Goal: Information Seeking & Learning: Compare options

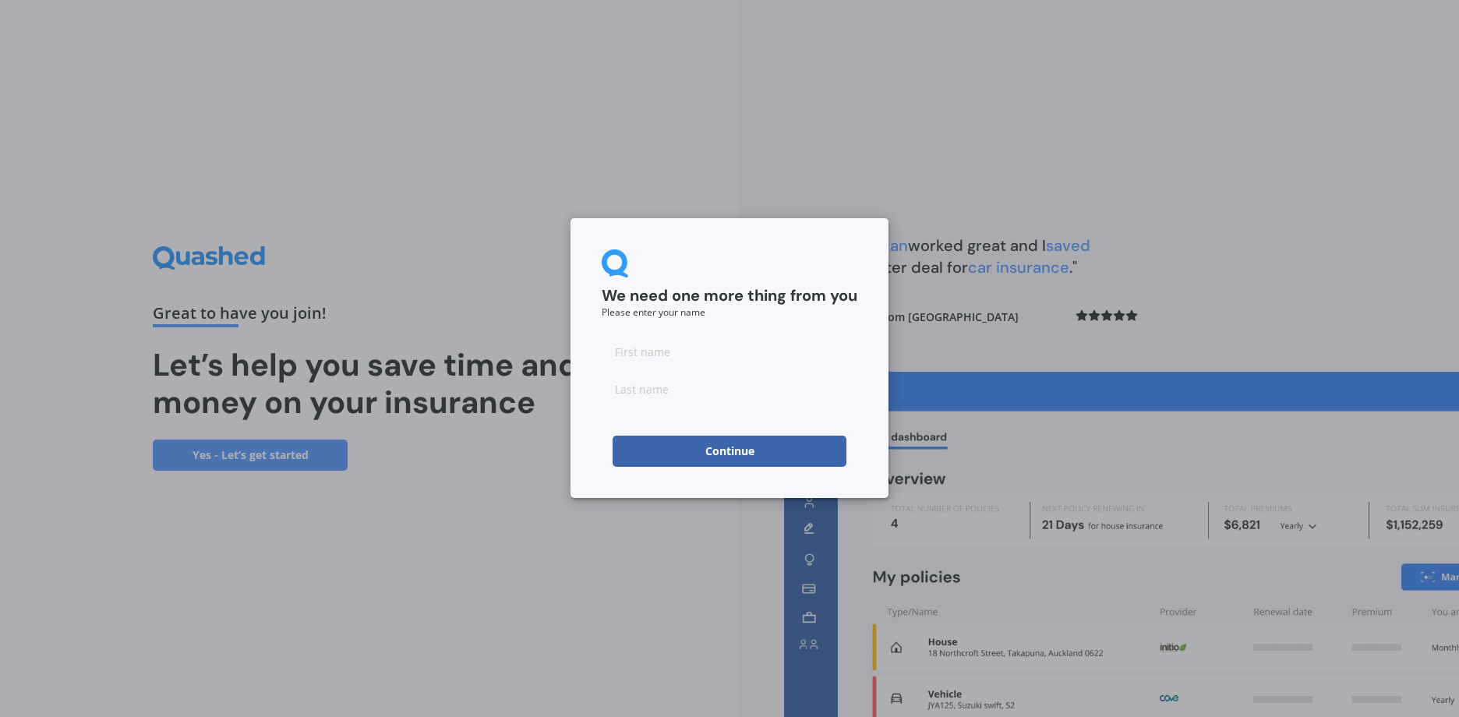
click at [674, 353] on input at bounding box center [730, 351] width 256 height 31
type input "[PERSON_NAME]"
type input "Street"
click at [734, 449] on button "Continue" at bounding box center [730, 451] width 234 height 31
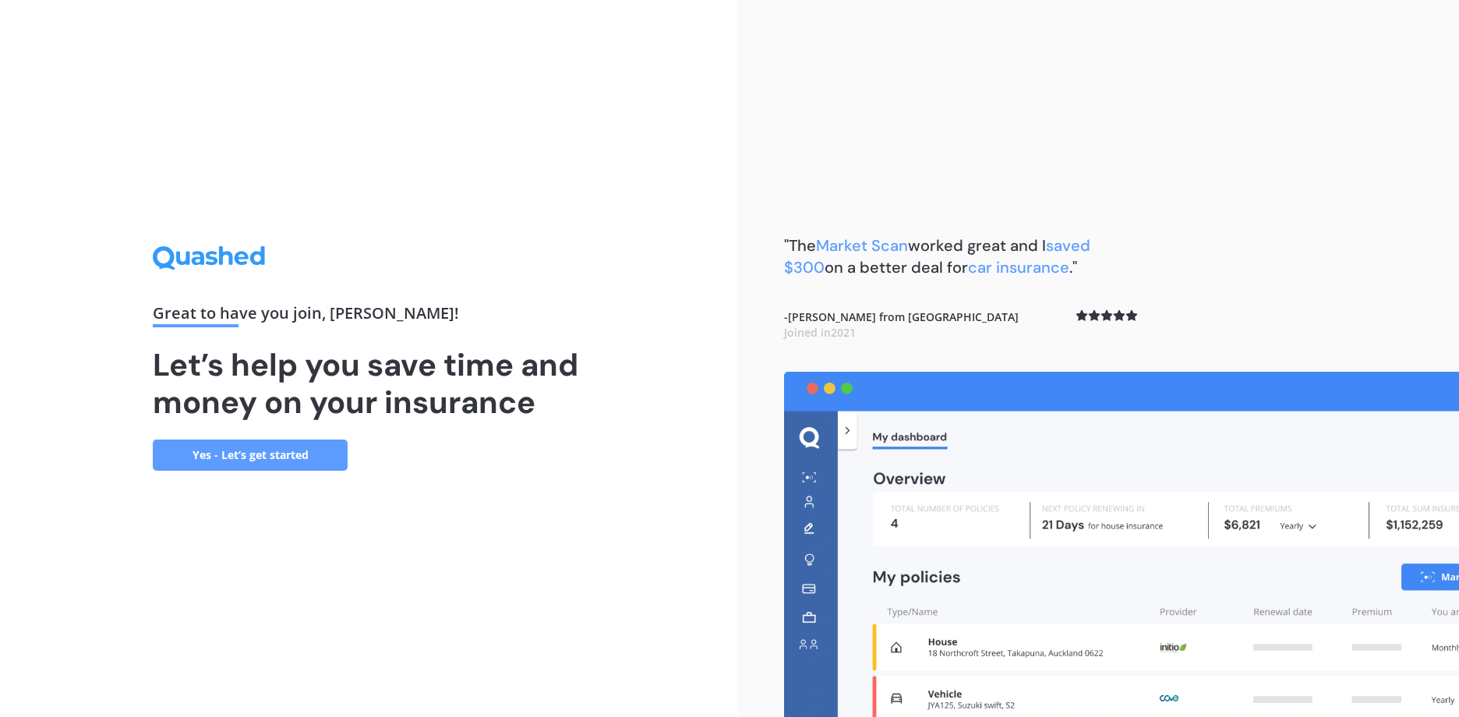
click at [228, 461] on link "Yes - Let’s get started" at bounding box center [250, 455] width 195 height 31
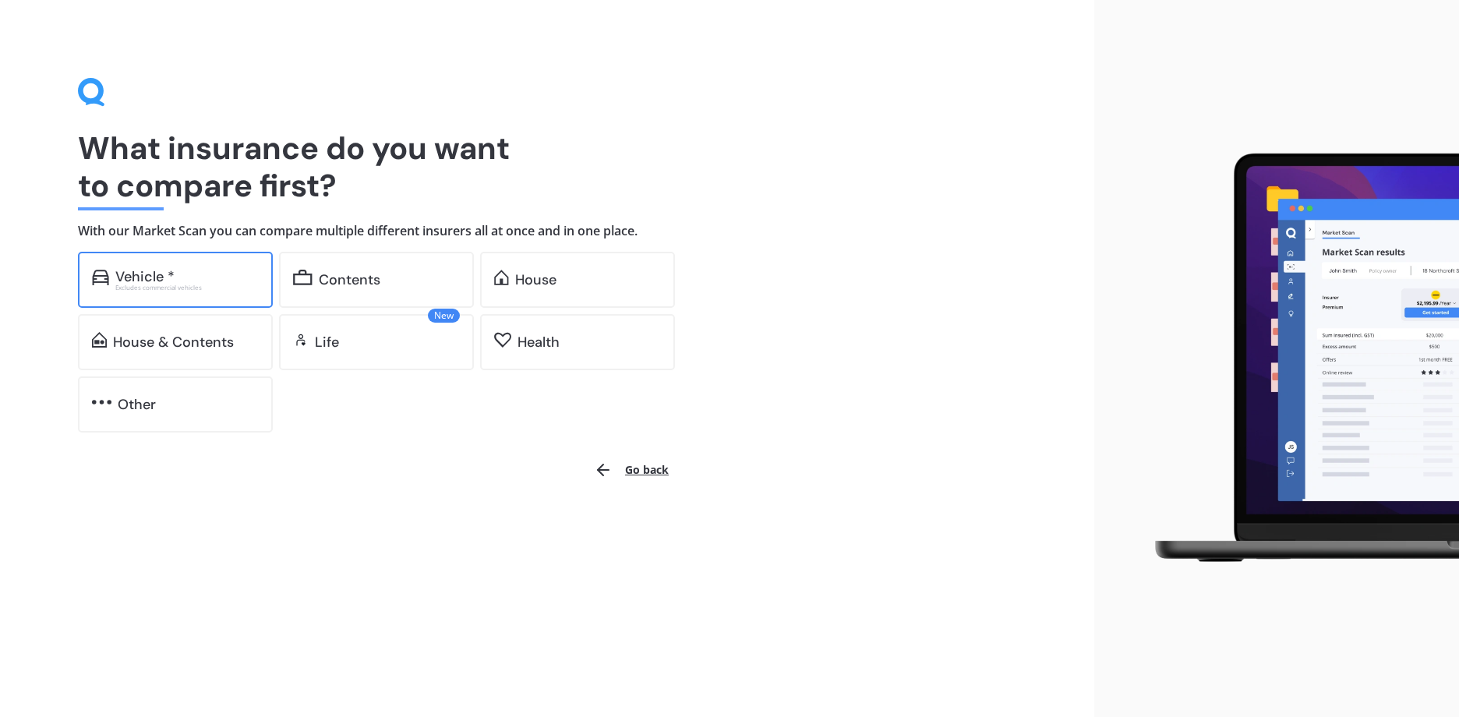
click at [142, 277] on div "Vehicle *" at bounding box center [144, 277] width 59 height 16
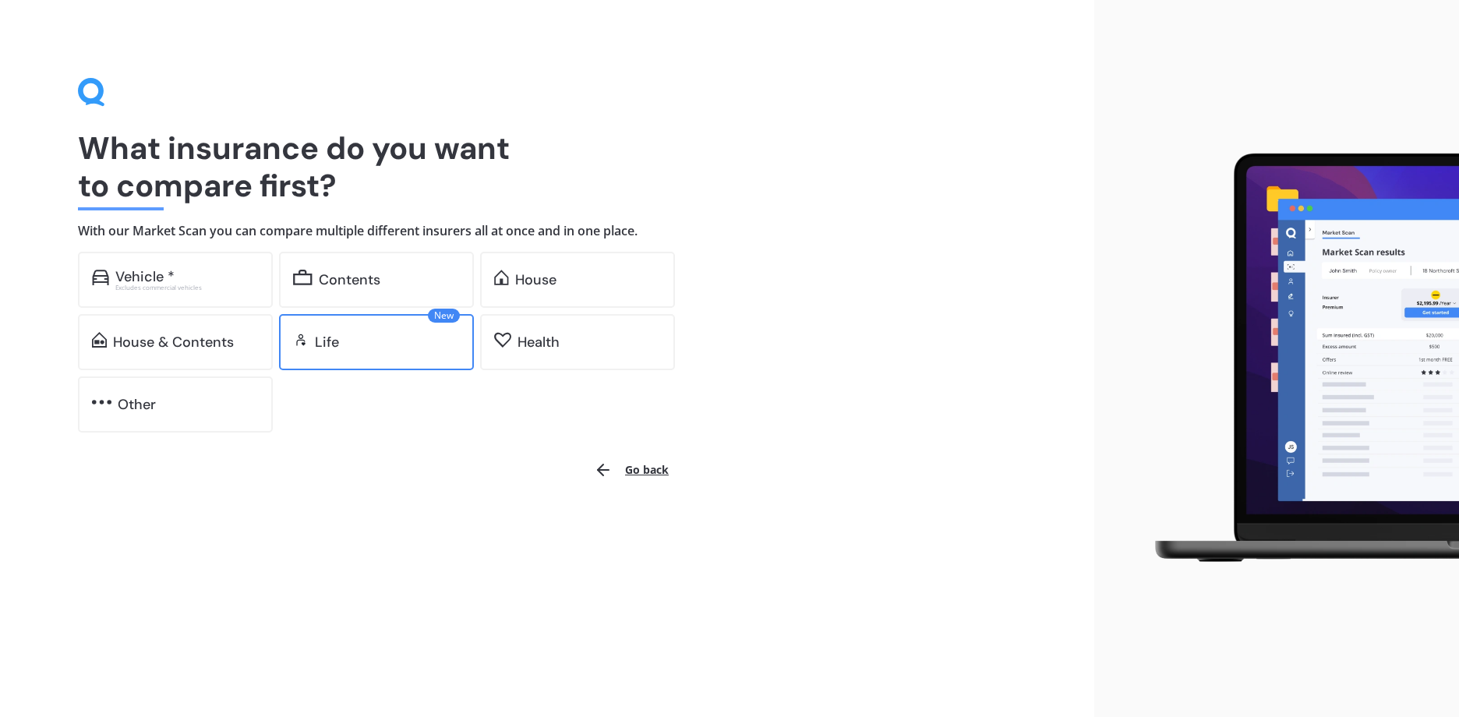
click at [415, 338] on div "Life" at bounding box center [387, 342] width 145 height 16
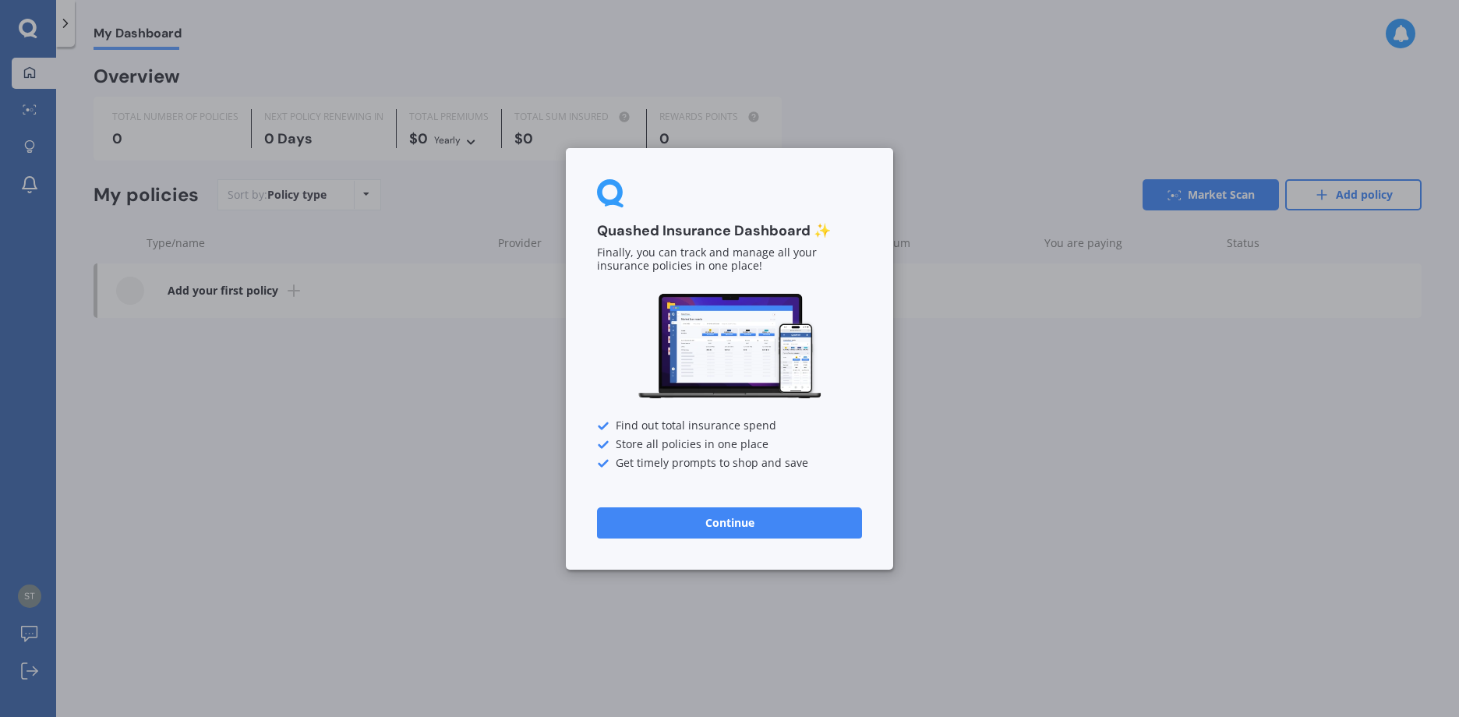
click at [702, 526] on button "Continue" at bounding box center [729, 522] width 265 height 31
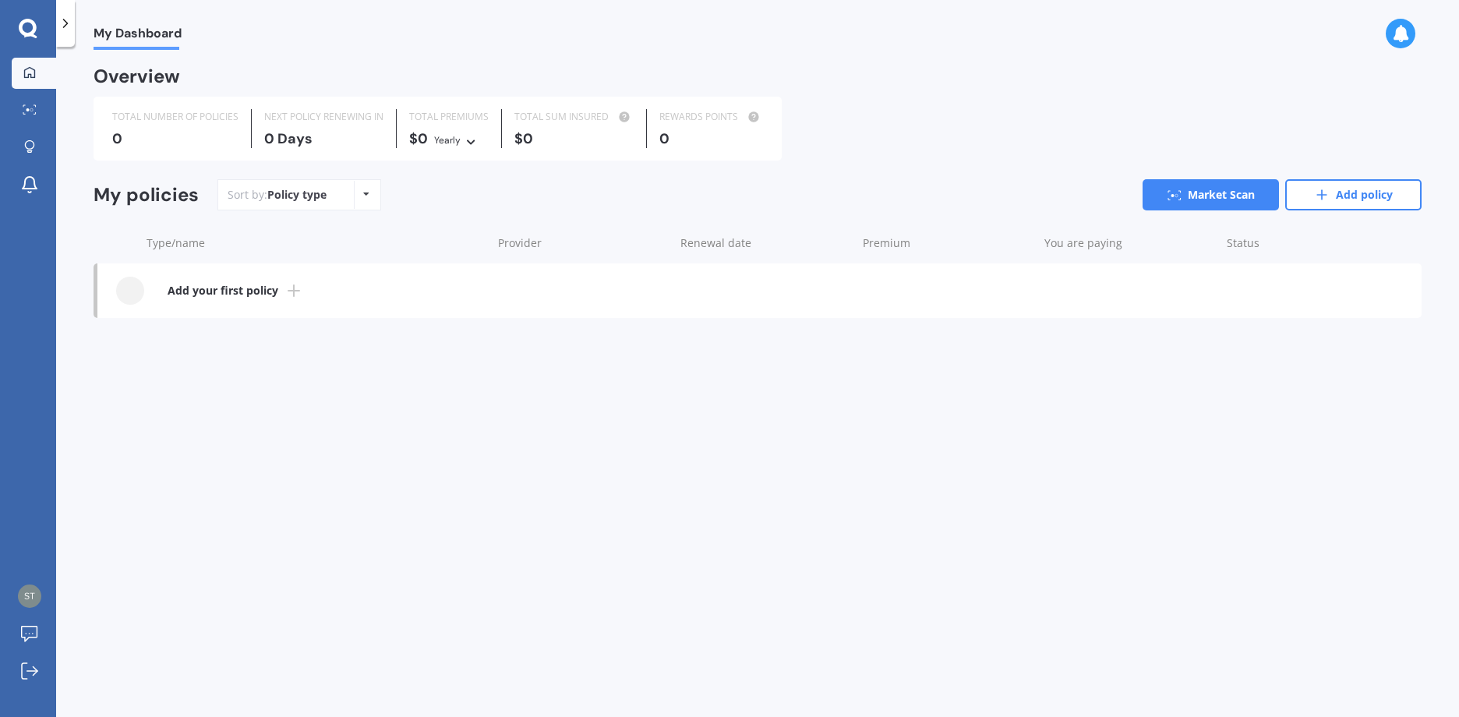
click at [61, 23] on icon at bounding box center [66, 24] width 16 height 16
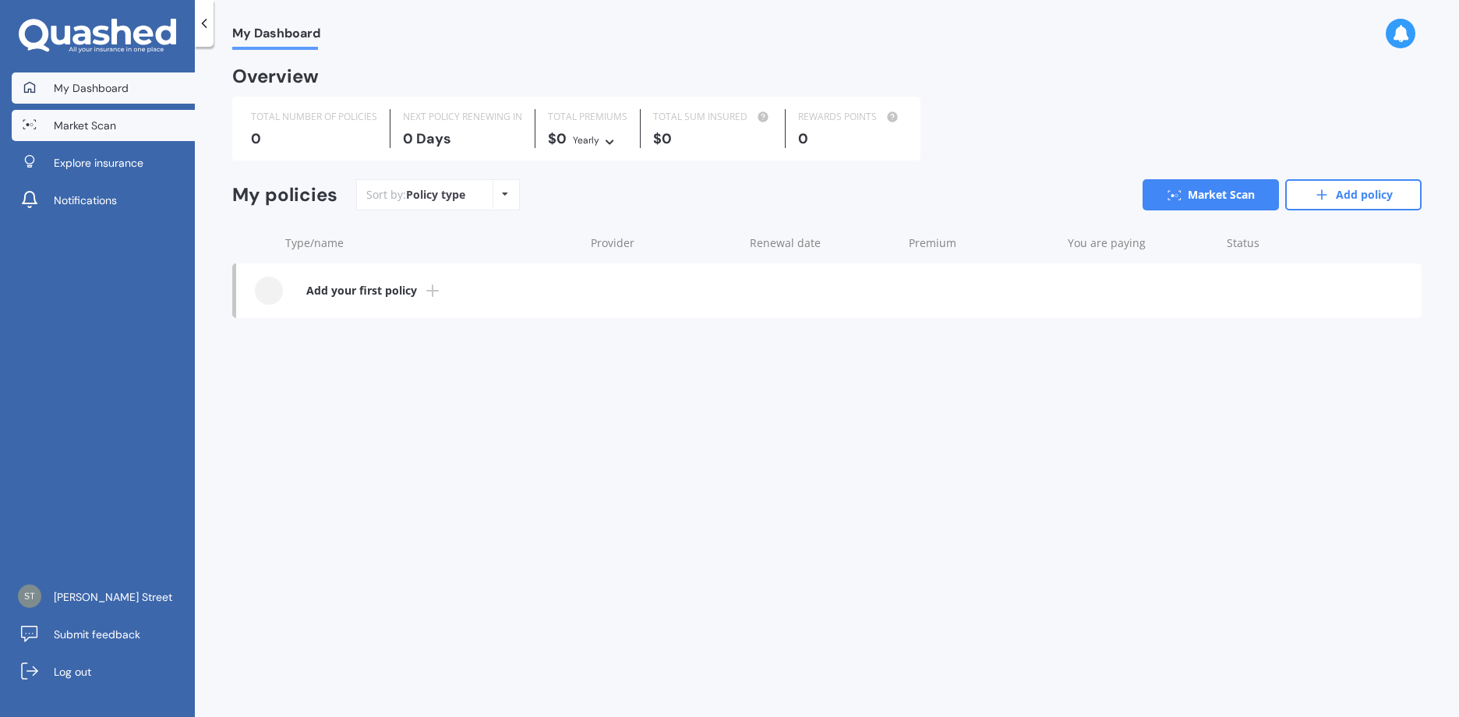
click at [73, 122] on span "Market Scan" at bounding box center [85, 126] width 62 height 16
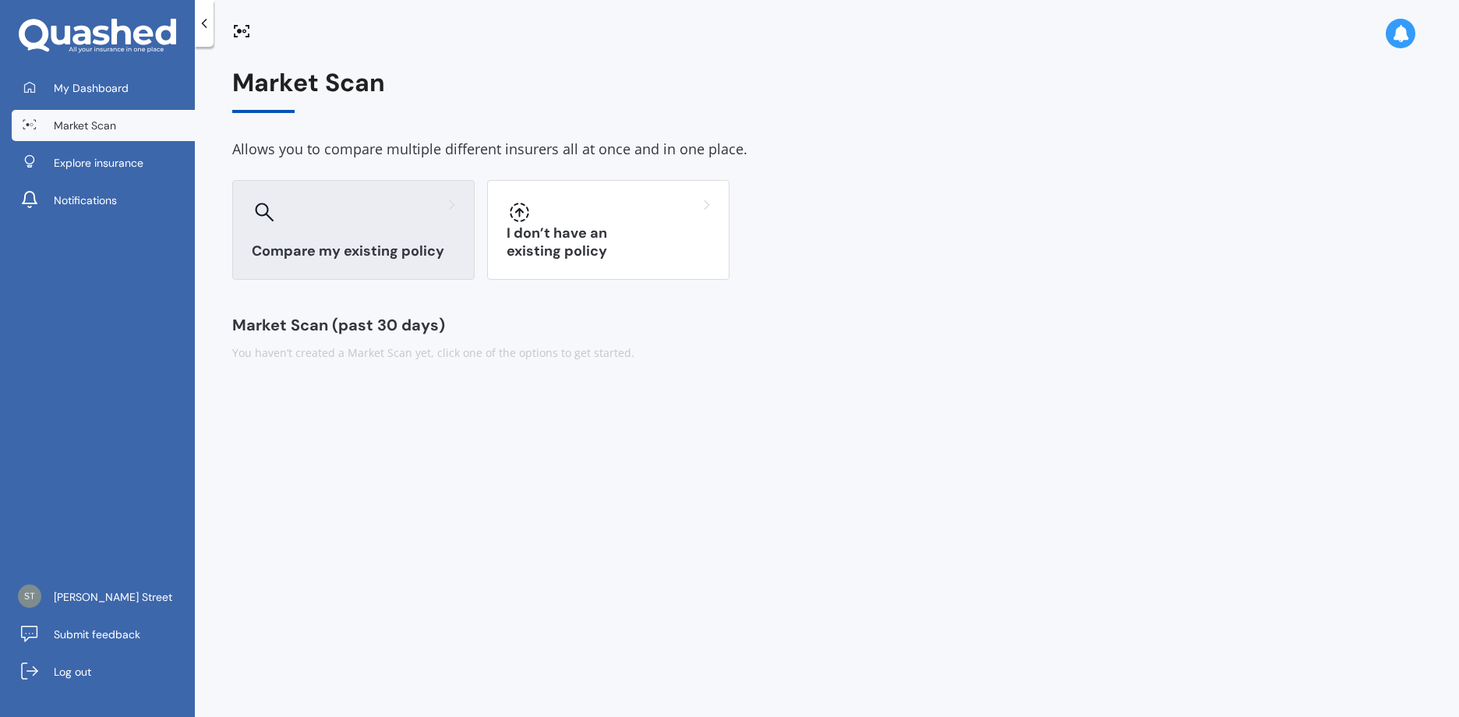
click at [383, 259] on h3 "Compare my existing policy" at bounding box center [353, 251] width 203 height 18
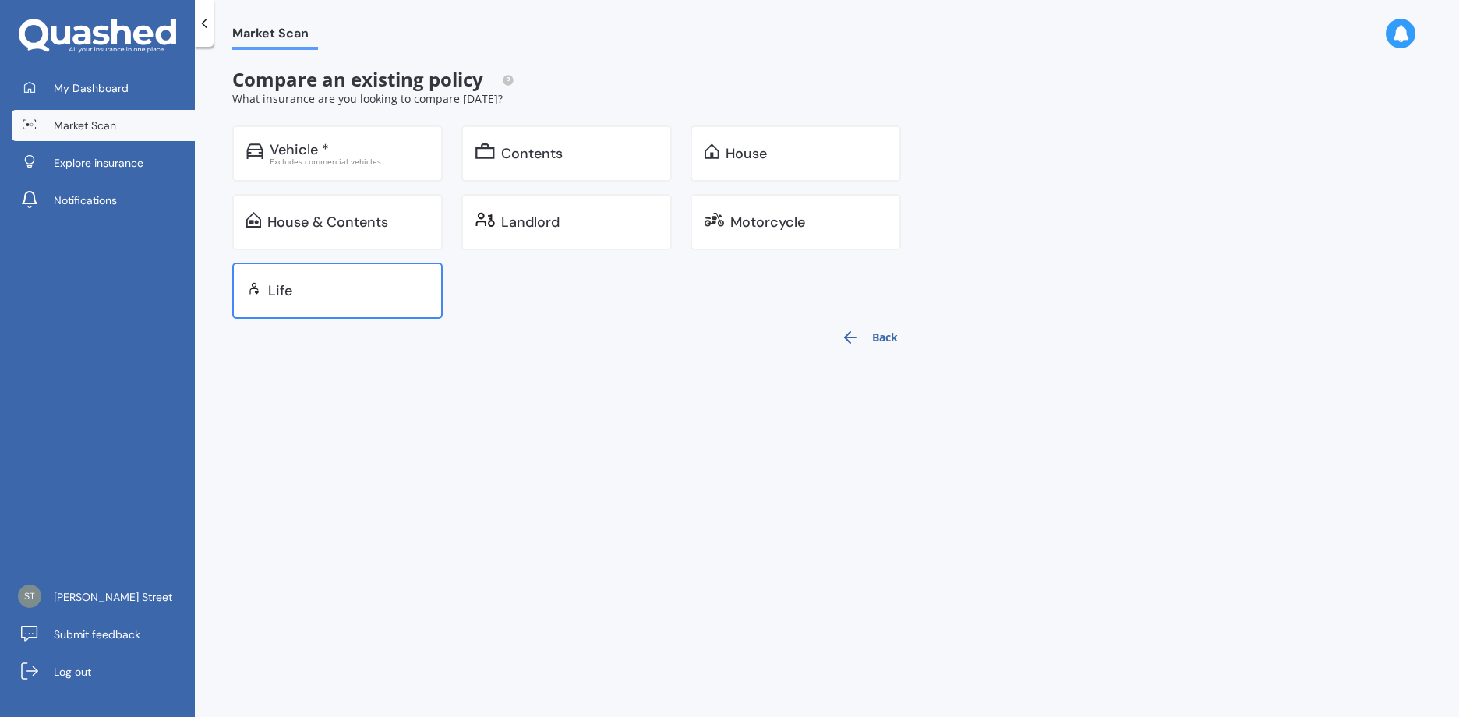
click at [321, 288] on div "Life" at bounding box center [348, 291] width 161 height 16
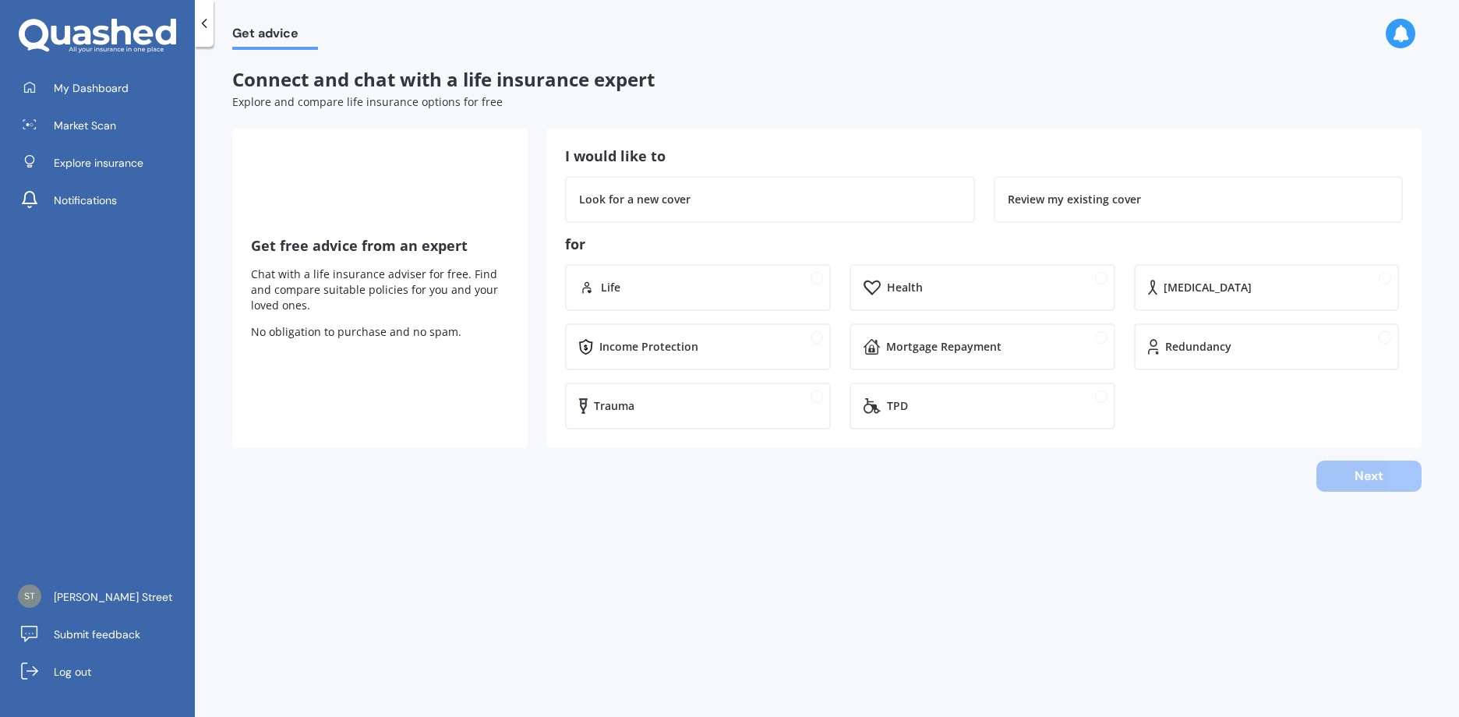
click at [209, 28] on icon at bounding box center [204, 24] width 16 height 16
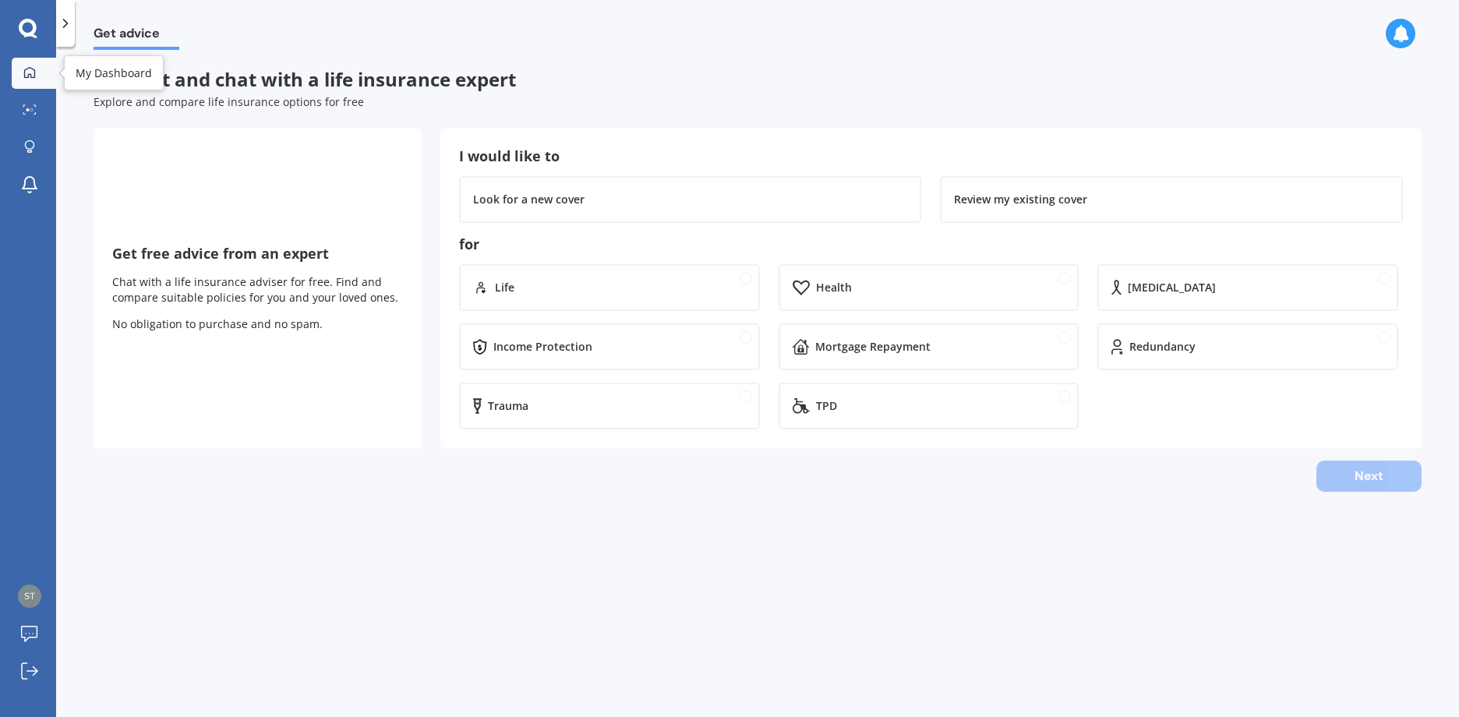
click at [23, 71] on div at bounding box center [29, 73] width 23 height 14
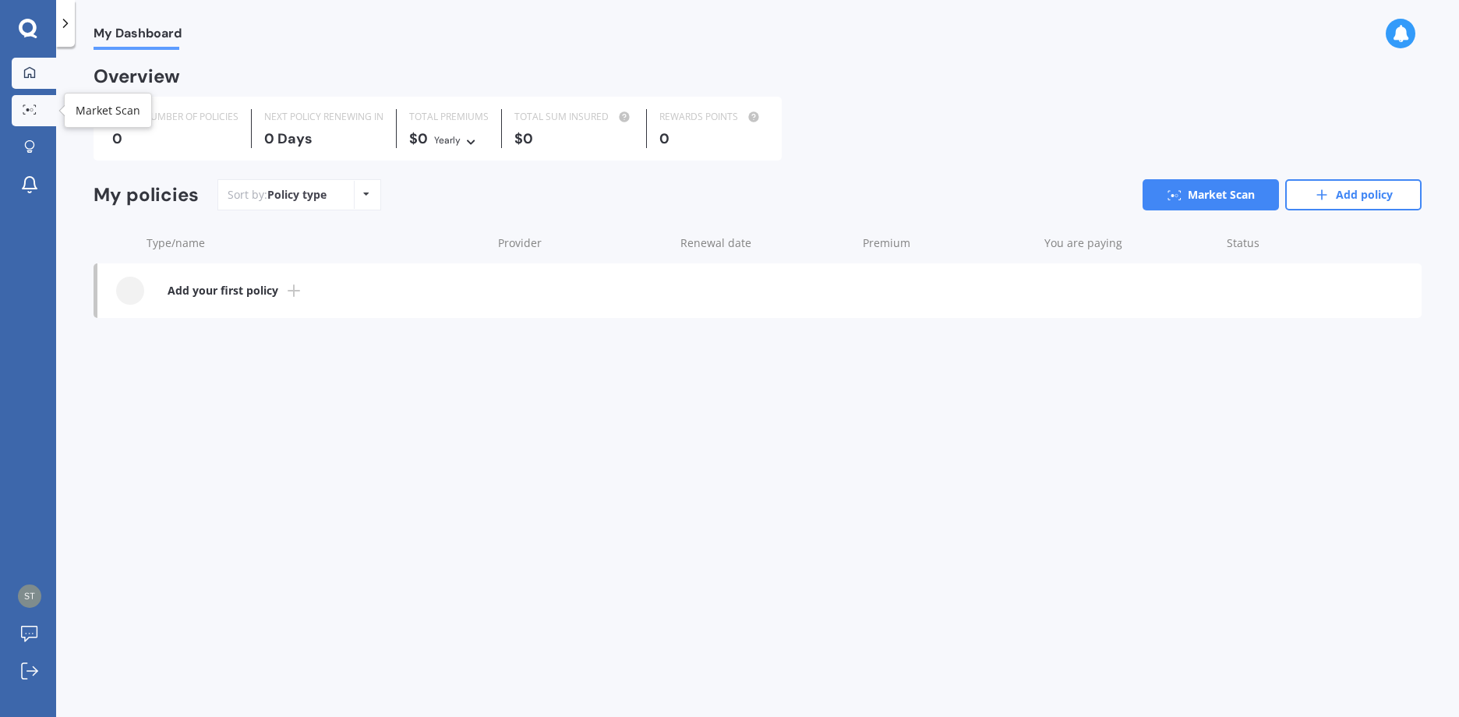
click at [34, 107] on icon at bounding box center [30, 109] width 14 height 10
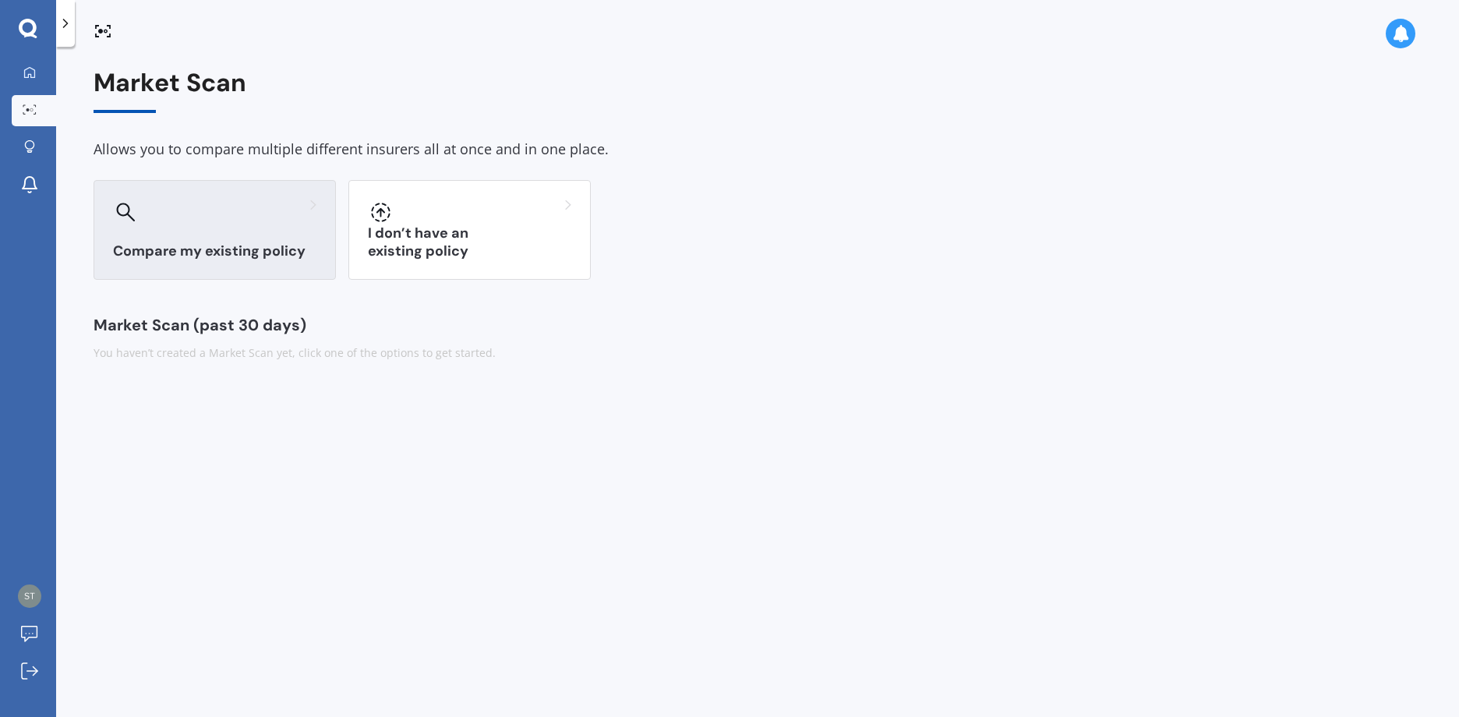
click at [205, 247] on h3 "Compare my existing policy" at bounding box center [214, 251] width 203 height 18
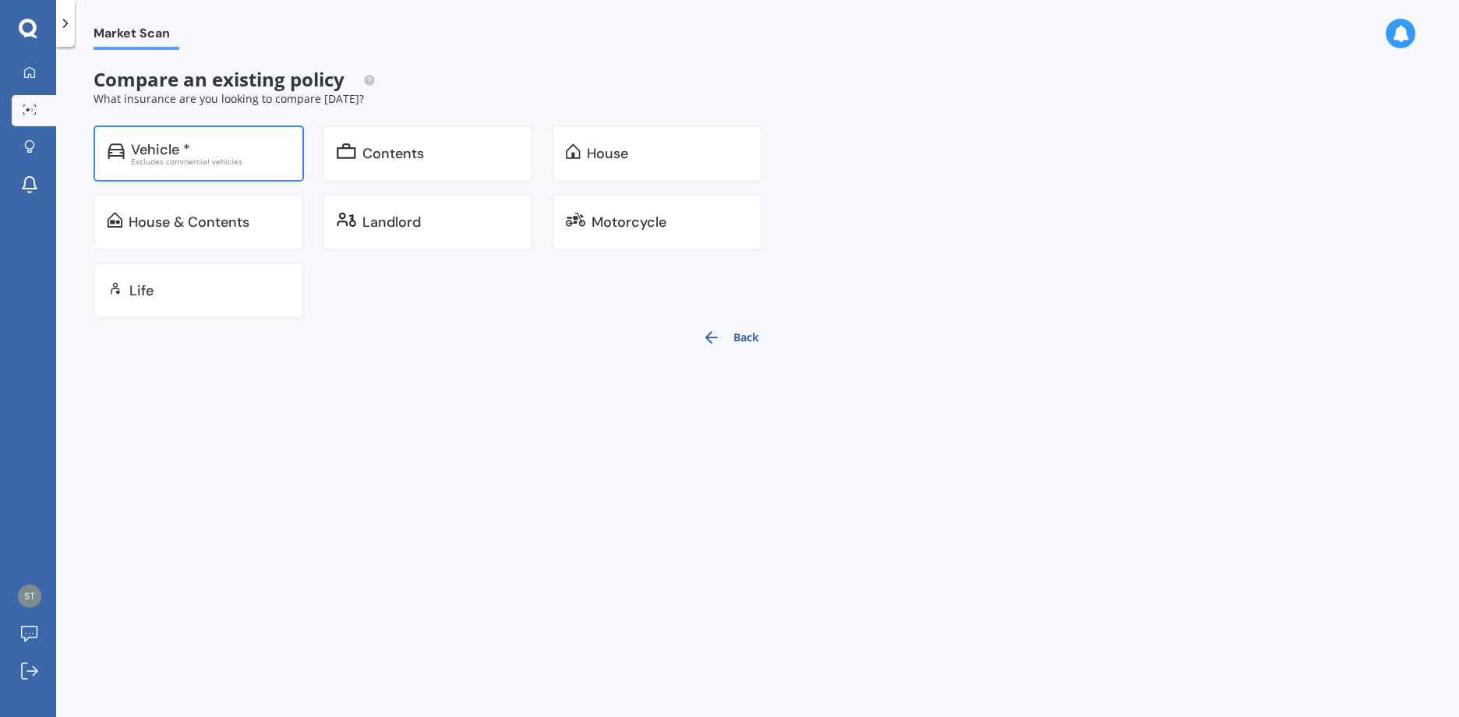
click at [230, 160] on div "Excludes commercial vehicles" at bounding box center [210, 161] width 159 height 8
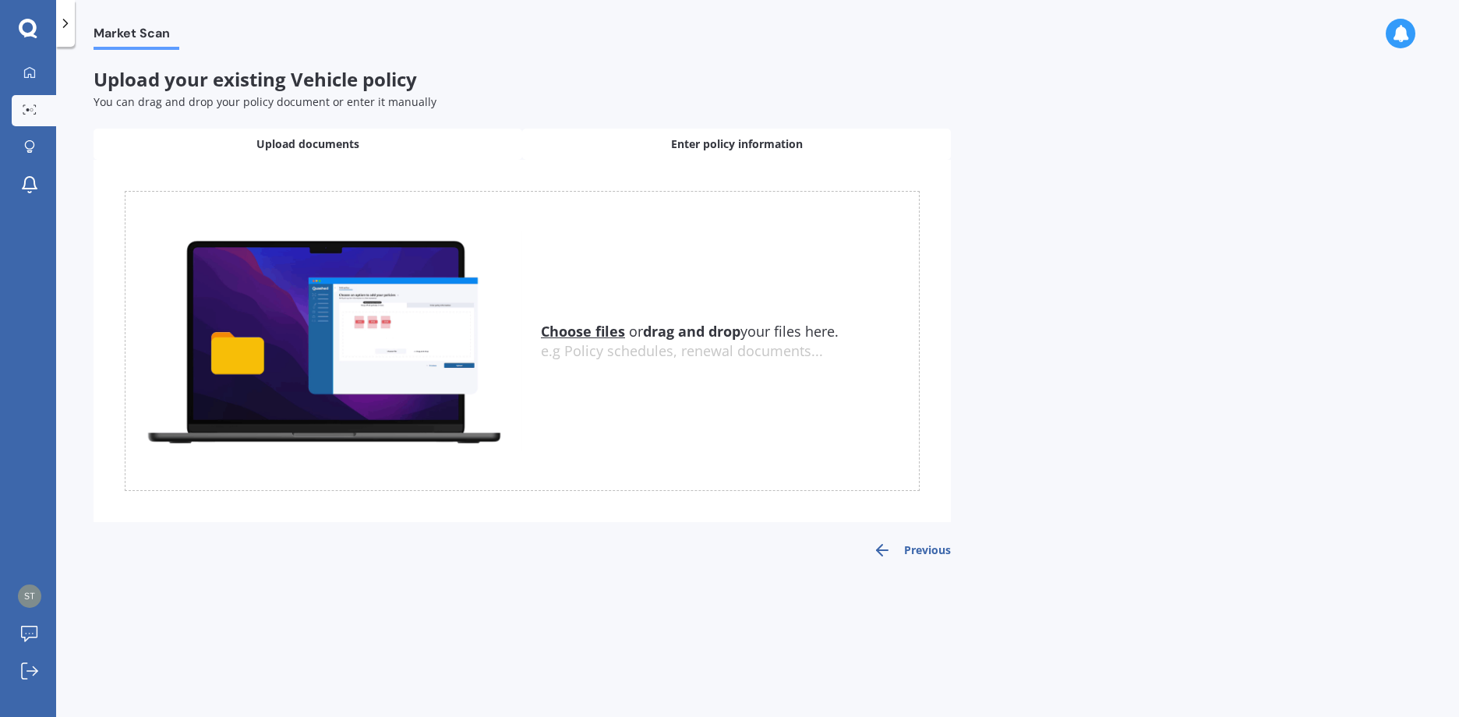
click at [737, 147] on span "Enter policy information" at bounding box center [737, 144] width 132 height 16
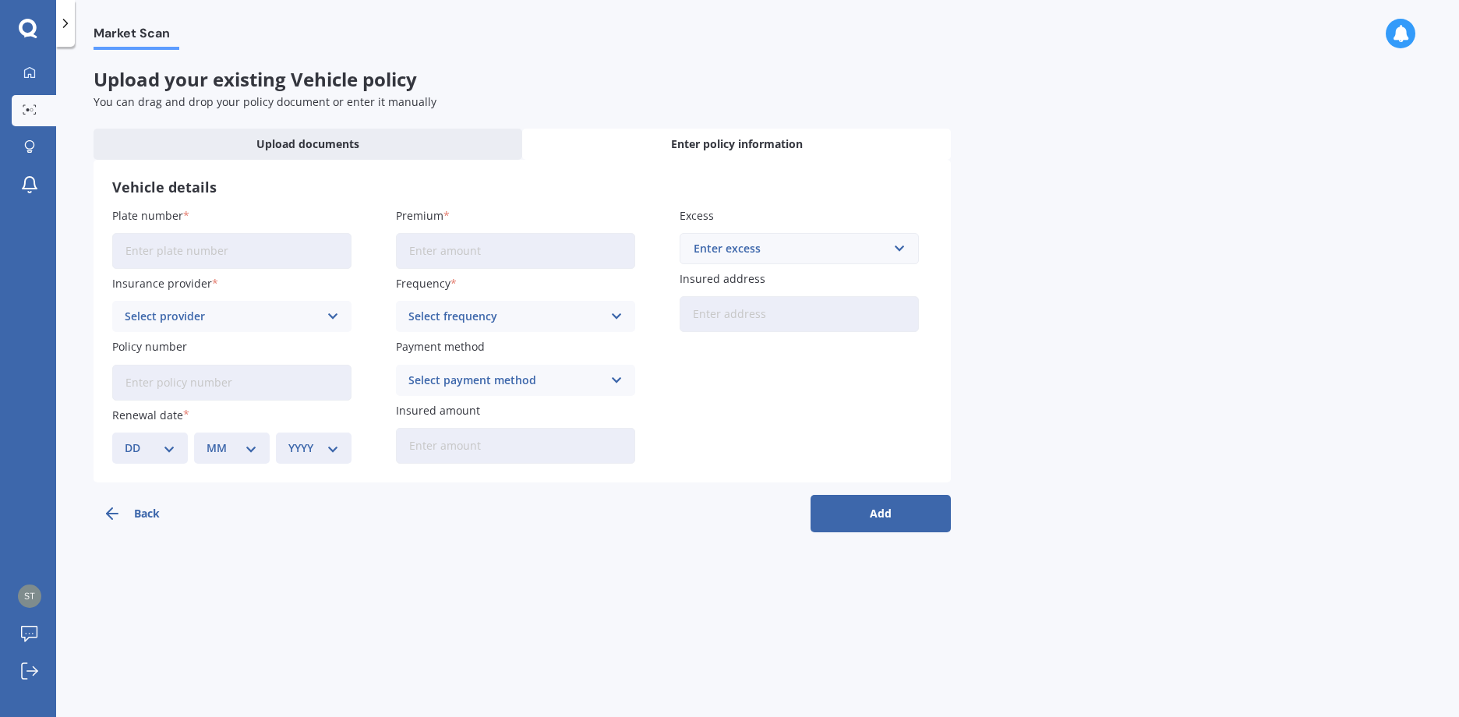
click at [207, 254] on input "Plate number" at bounding box center [231, 251] width 239 height 36
type input "KWS598"
click at [258, 325] on div "Select provider" at bounding box center [222, 316] width 194 height 17
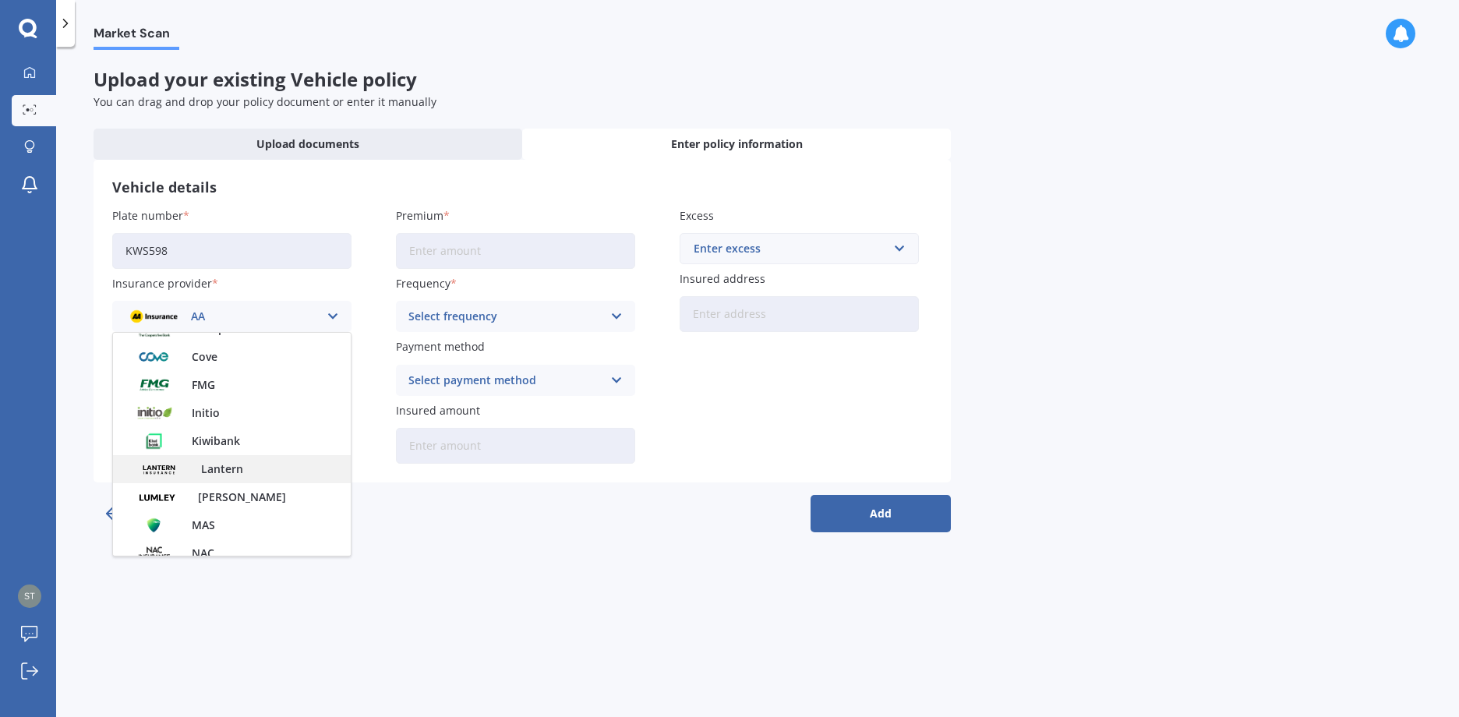
scroll to position [312, 0]
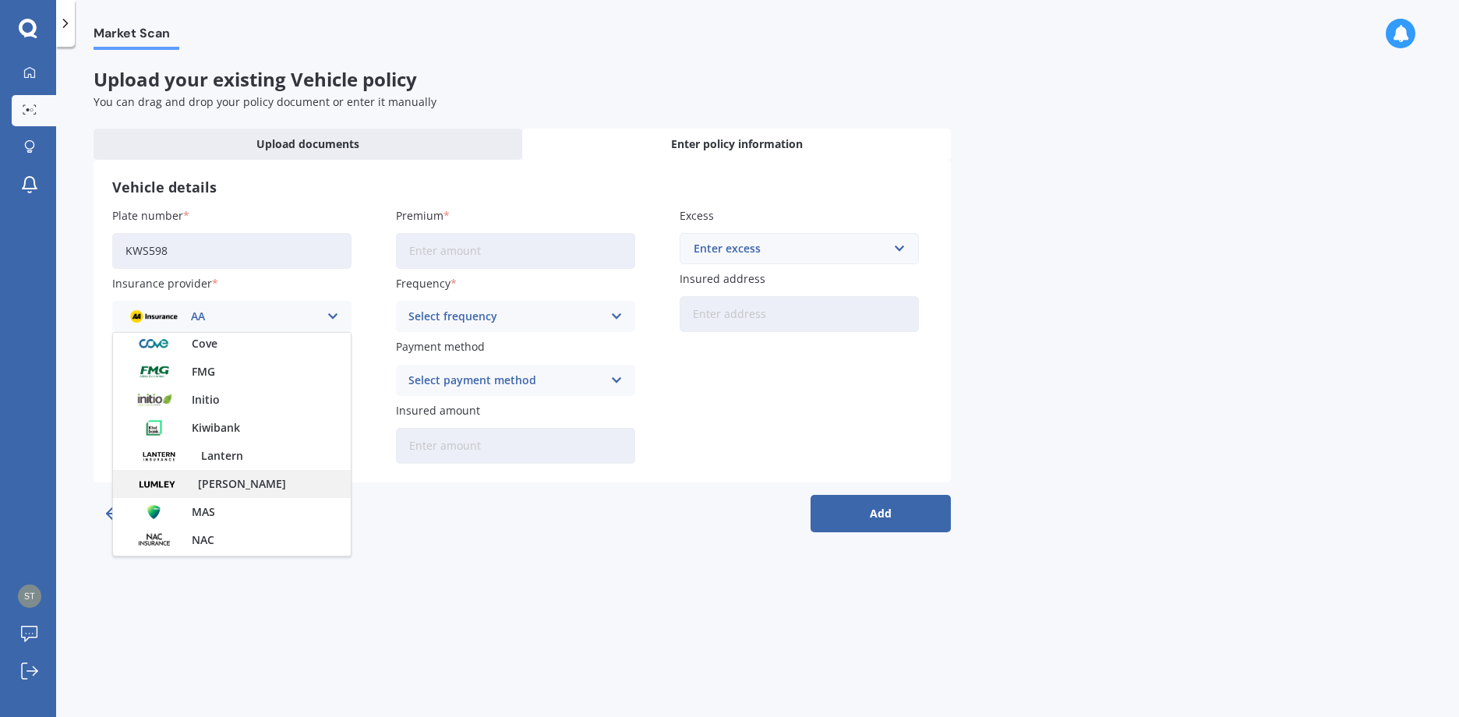
click at [235, 487] on span "[PERSON_NAME]" at bounding box center [242, 484] width 88 height 11
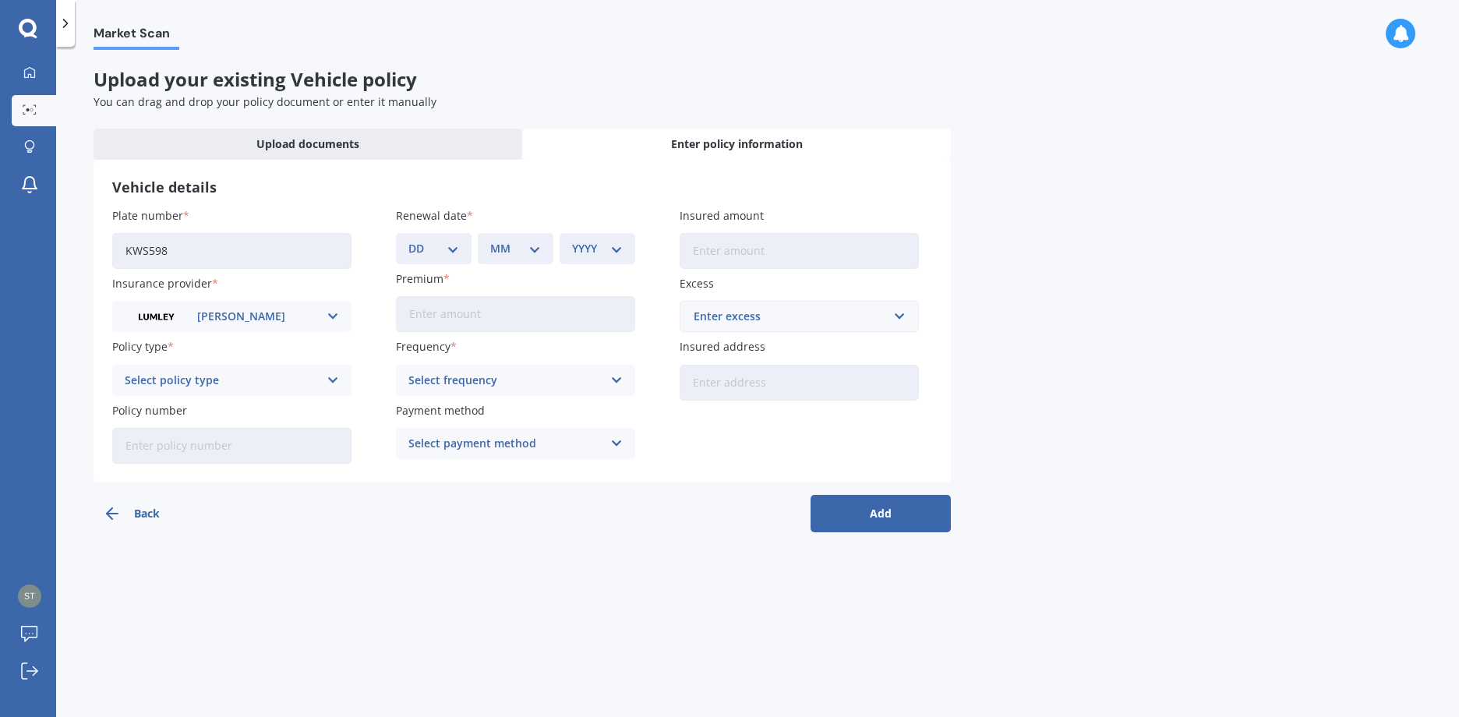
click at [332, 383] on icon at bounding box center [333, 380] width 13 height 17
click at [217, 468] on div "Comprehensive" at bounding box center [232, 467] width 238 height 28
click at [224, 450] on input "Policy number" at bounding box center [231, 446] width 239 height 36
click at [481, 313] on input "Premium" at bounding box center [515, 314] width 239 height 36
click at [457, 311] on input "Premium" at bounding box center [515, 314] width 239 height 36
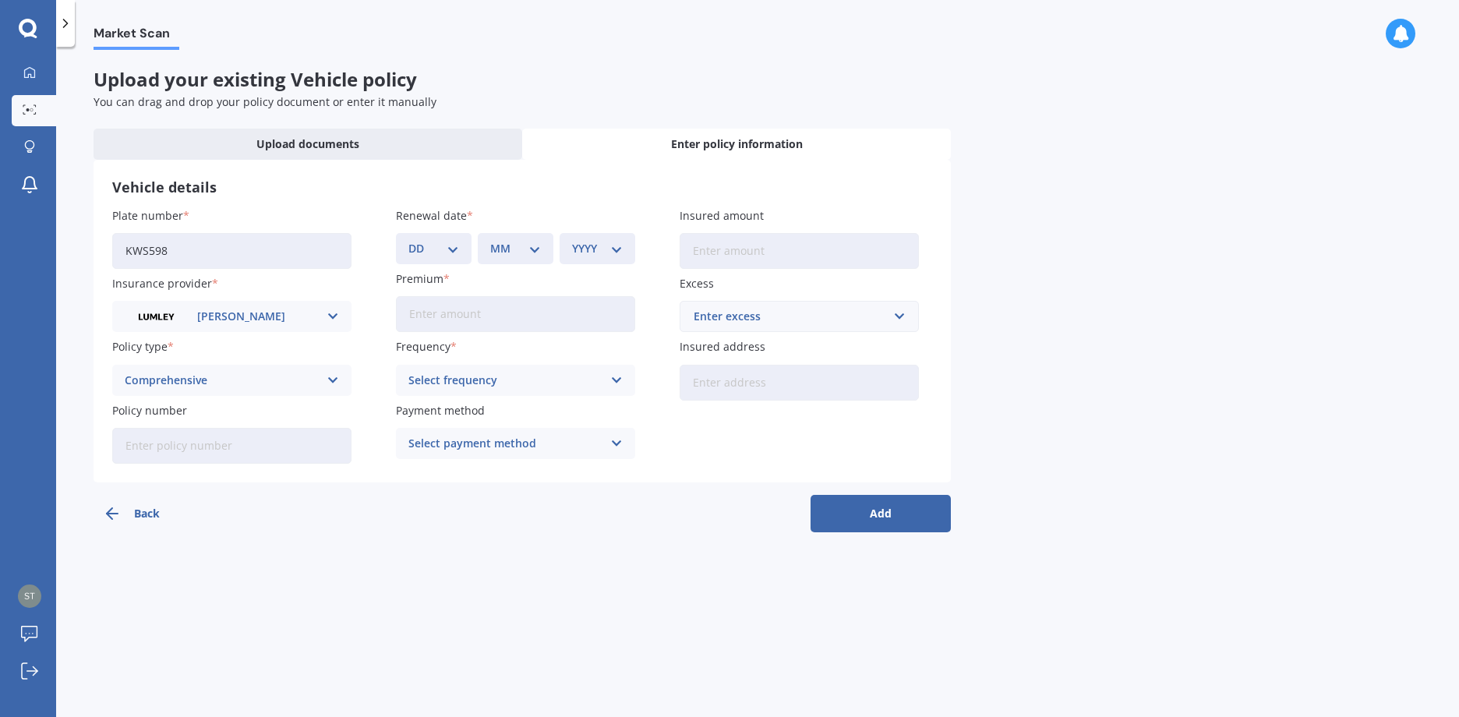
click at [611, 380] on icon at bounding box center [616, 380] width 13 height 17
click at [444, 383] on div "Yearly" at bounding box center [505, 380] width 194 height 17
click at [472, 312] on input "Premium" at bounding box center [515, 314] width 239 height 36
click at [787, 250] on input "Insured amount" at bounding box center [799, 251] width 239 height 36
type input "$24,900"
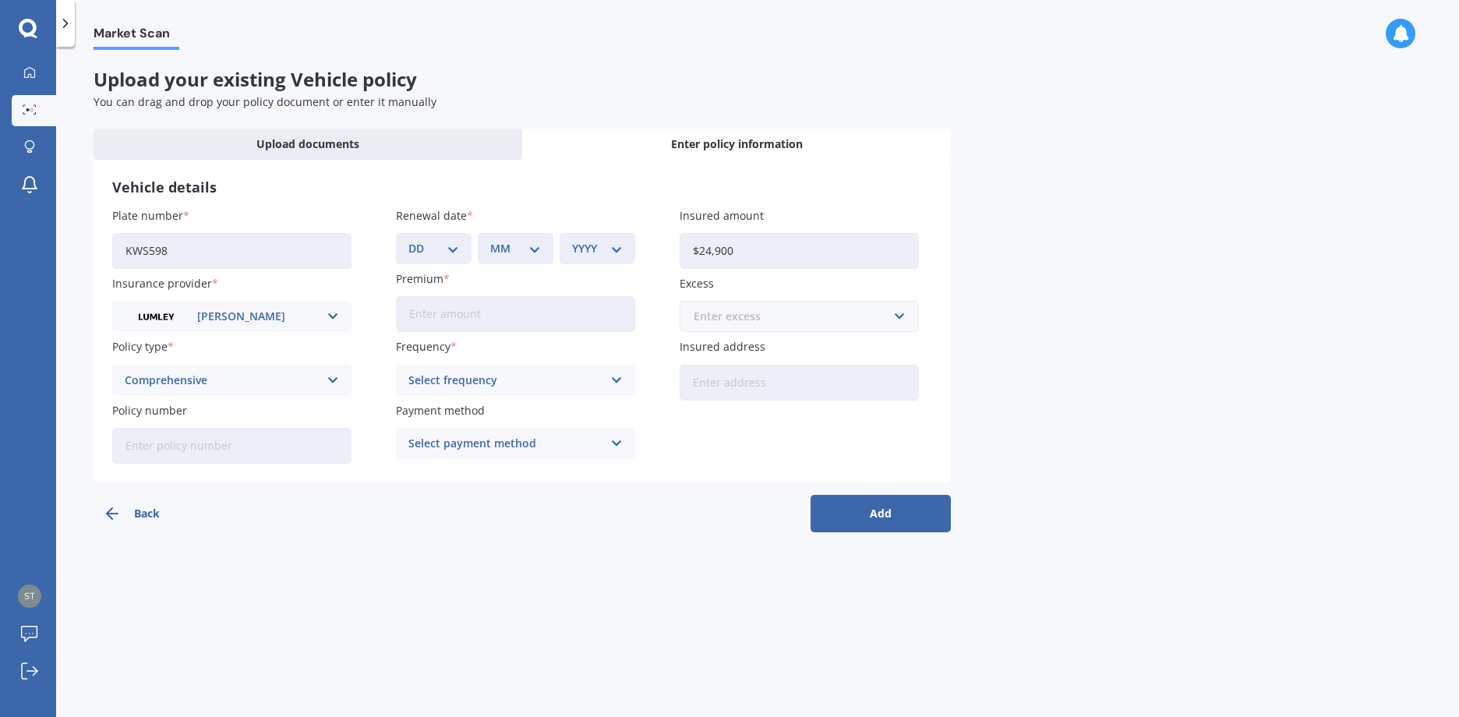
click at [894, 313] on input "text" at bounding box center [793, 317] width 225 height 30
click at [719, 314] on input "text" at bounding box center [793, 317] width 225 height 30
click at [428, 282] on span "Premium" at bounding box center [420, 278] width 48 height 15
click at [428, 296] on input "Premium" at bounding box center [515, 314] width 239 height 36
click at [616, 376] on icon at bounding box center [616, 380] width 13 height 17
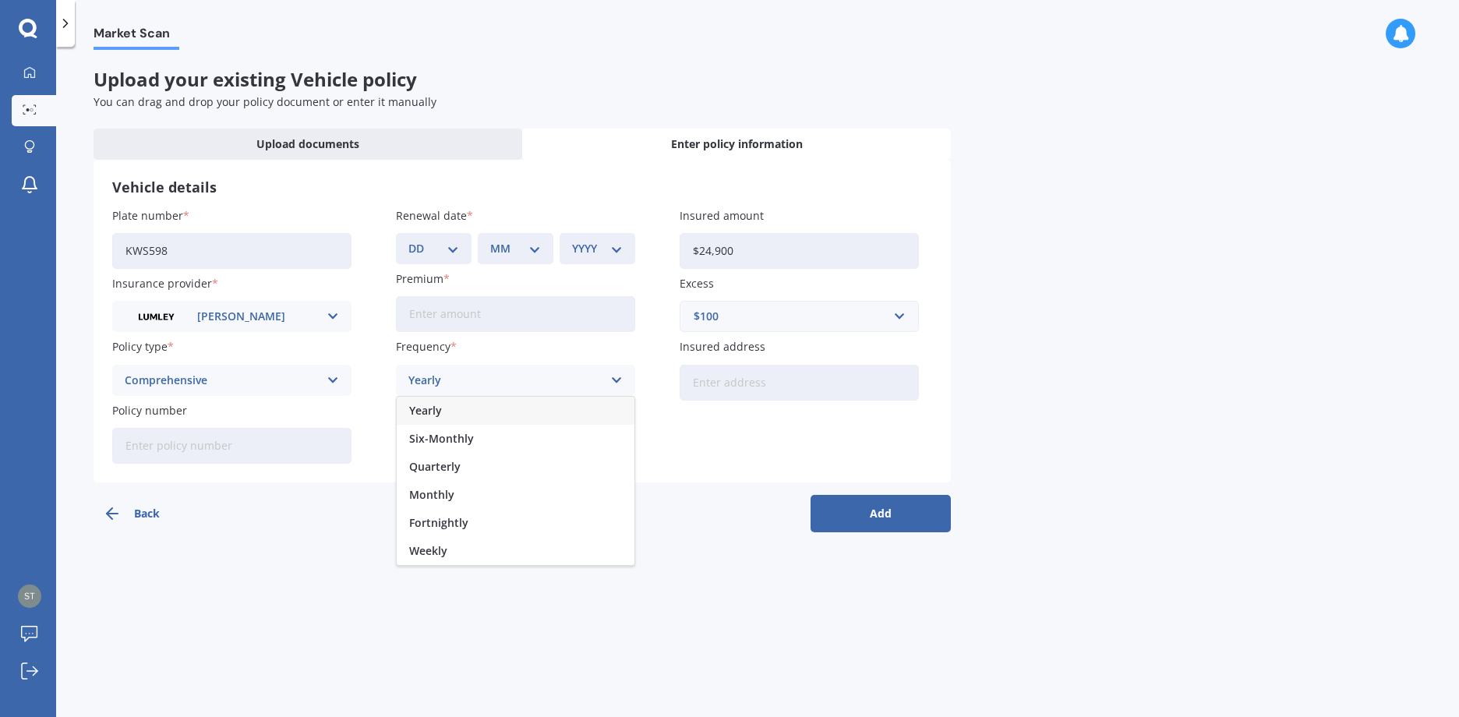
click at [726, 313] on div "$100" at bounding box center [790, 316] width 193 height 17
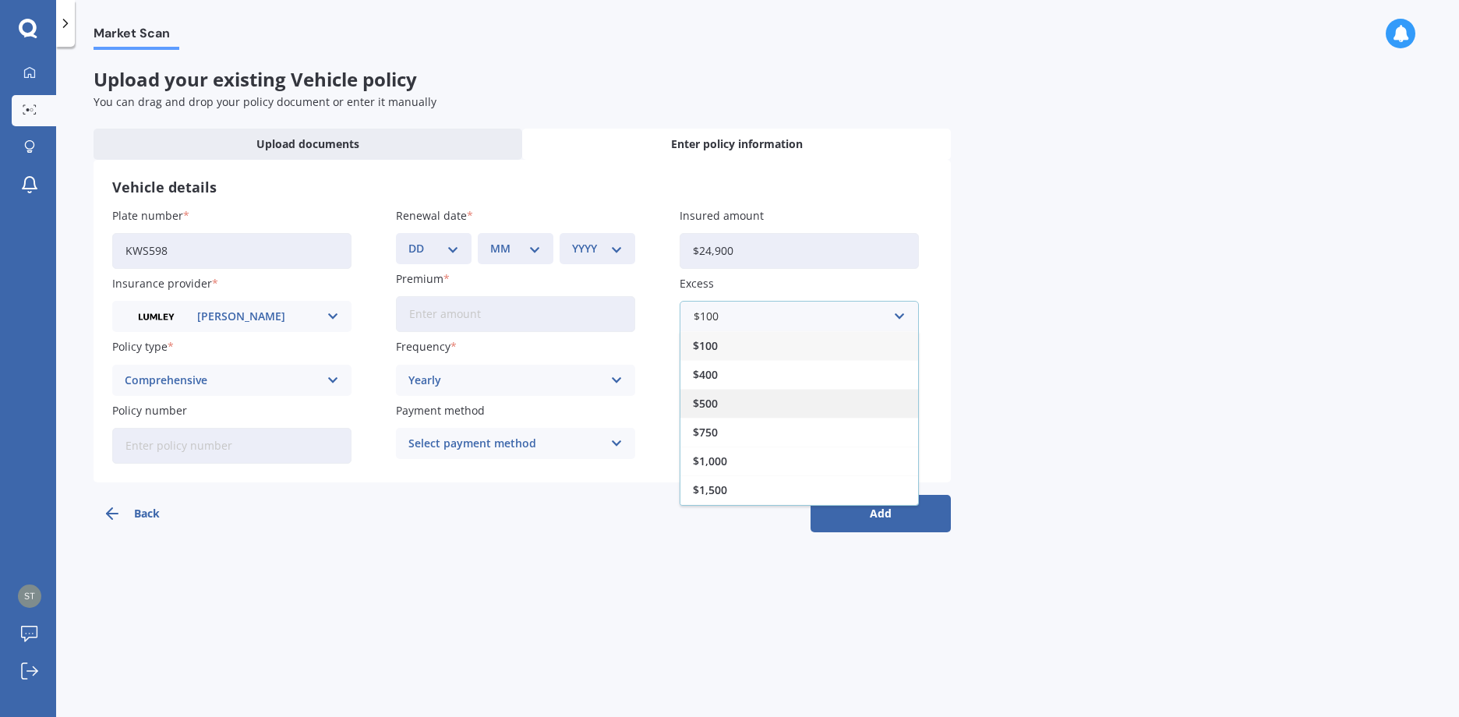
click at [741, 393] on div "$500" at bounding box center [799, 403] width 238 height 29
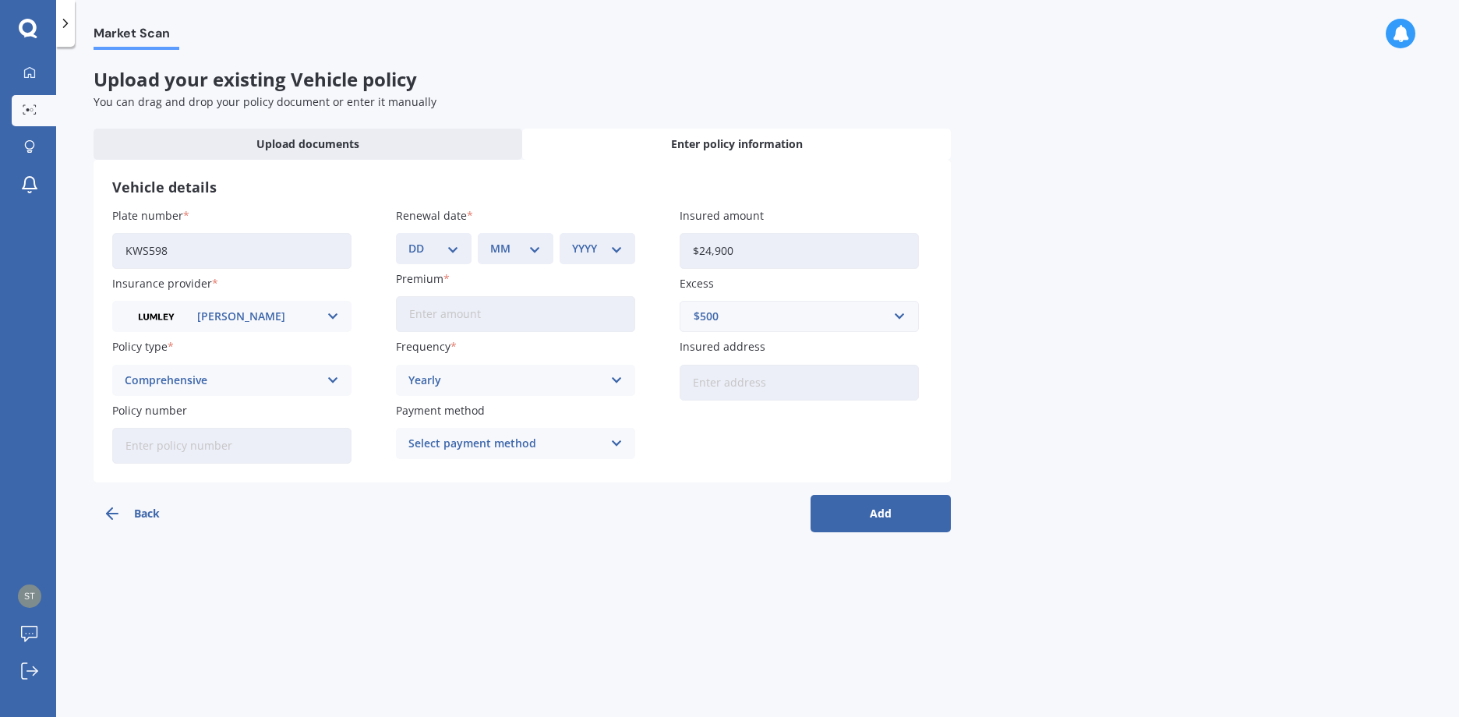
click at [613, 380] on icon at bounding box center [616, 380] width 13 height 17
click at [452, 497] on span "Monthly" at bounding box center [431, 495] width 45 height 11
click at [569, 447] on div "Select payment method" at bounding box center [505, 443] width 194 height 17
click at [539, 475] on span "Direct debit - bank account" at bounding box center [482, 473] width 146 height 11
click at [468, 304] on input "Premium" at bounding box center [515, 314] width 239 height 36
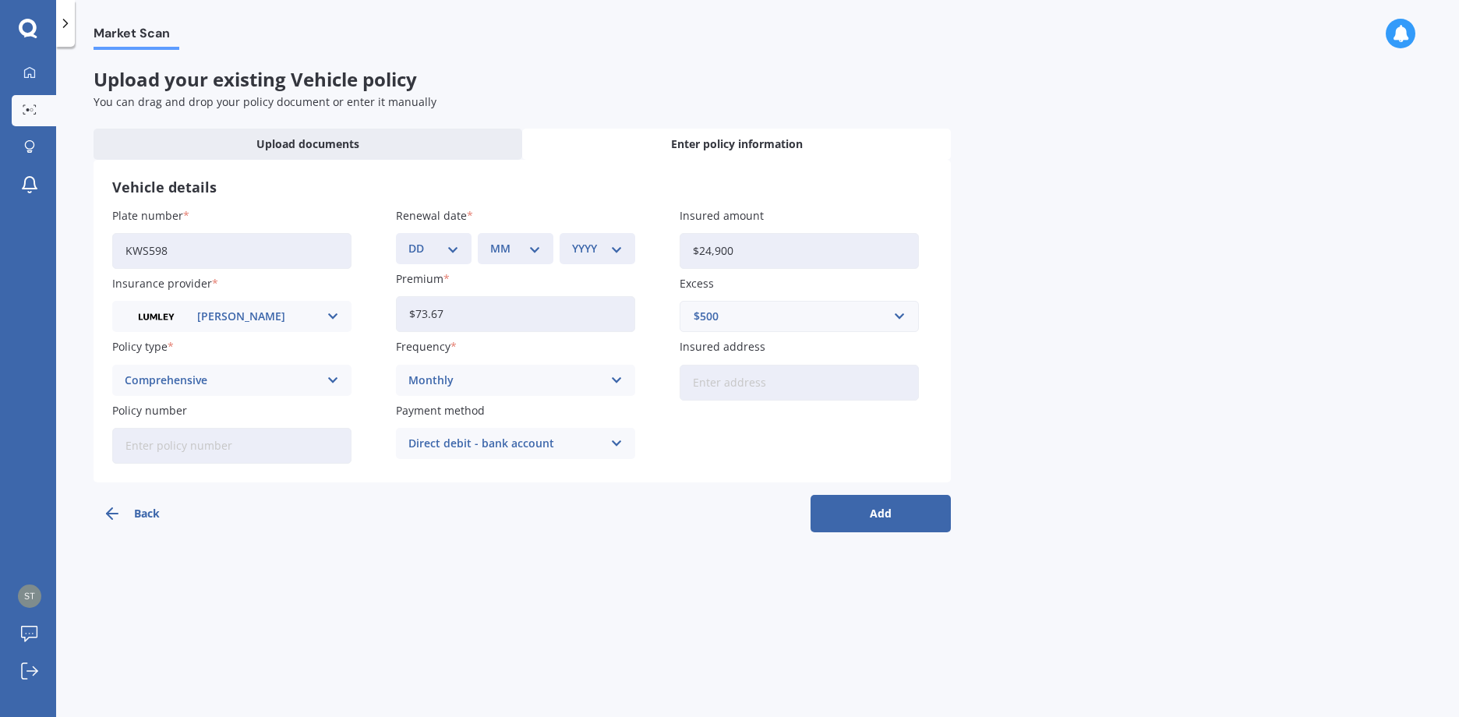
type input "$73.67"
click at [574, 278] on label "Premium" at bounding box center [512, 278] width 233 height 16
click at [574, 296] on input "$73.67" at bounding box center [515, 314] width 239 height 36
click at [454, 241] on select "DD 01 02 03 04 05 06 07 08 09 10 11 12 13 14 15 16 17 18 19 20 21 22 23 24 25 2…" at bounding box center [433, 248] width 51 height 17
click at [453, 246] on select "DD 01 02 03 04 05 06 07 08 09 10 11 12 13 14 15 16 17 18 19 20 21 22 23 24 25 2…" at bounding box center [433, 248] width 51 height 17
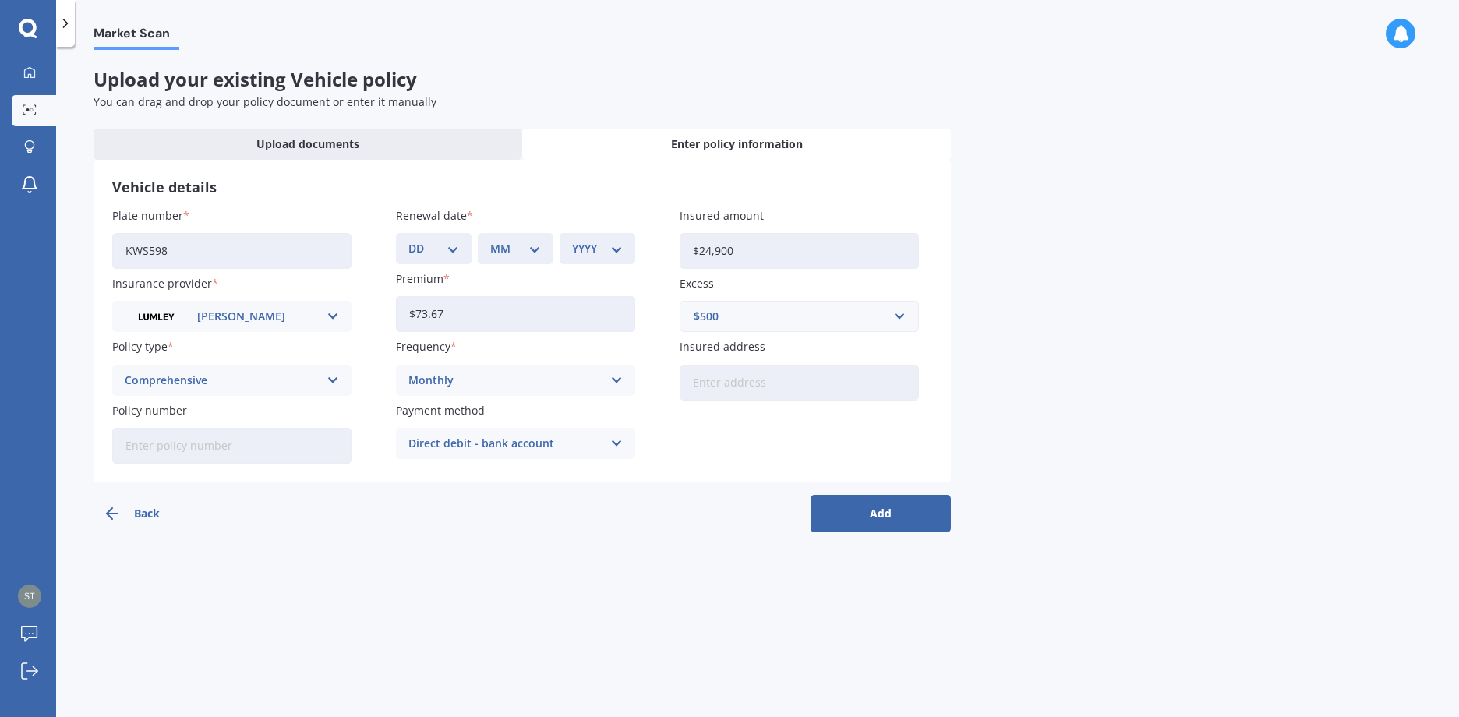
click at [762, 384] on input "Insured address" at bounding box center [799, 383] width 239 height 36
type input "[STREET_ADDRESS]"
click at [880, 514] on button "Add" at bounding box center [881, 513] width 140 height 37
click at [462, 249] on select "DD 01 02 03 04 05 06 07 08 09 10 11 12 13 14 15 16 17 18 19 20 21 22 23 24 25 2…" at bounding box center [443, 248] width 44 height 17
click at [459, 243] on select "DD 01 02 03 04 05 06 07 08 09 10 11 12 13 14 15 16 17 18 19 20 21 22 23 24 25 2…" at bounding box center [443, 248] width 44 height 17
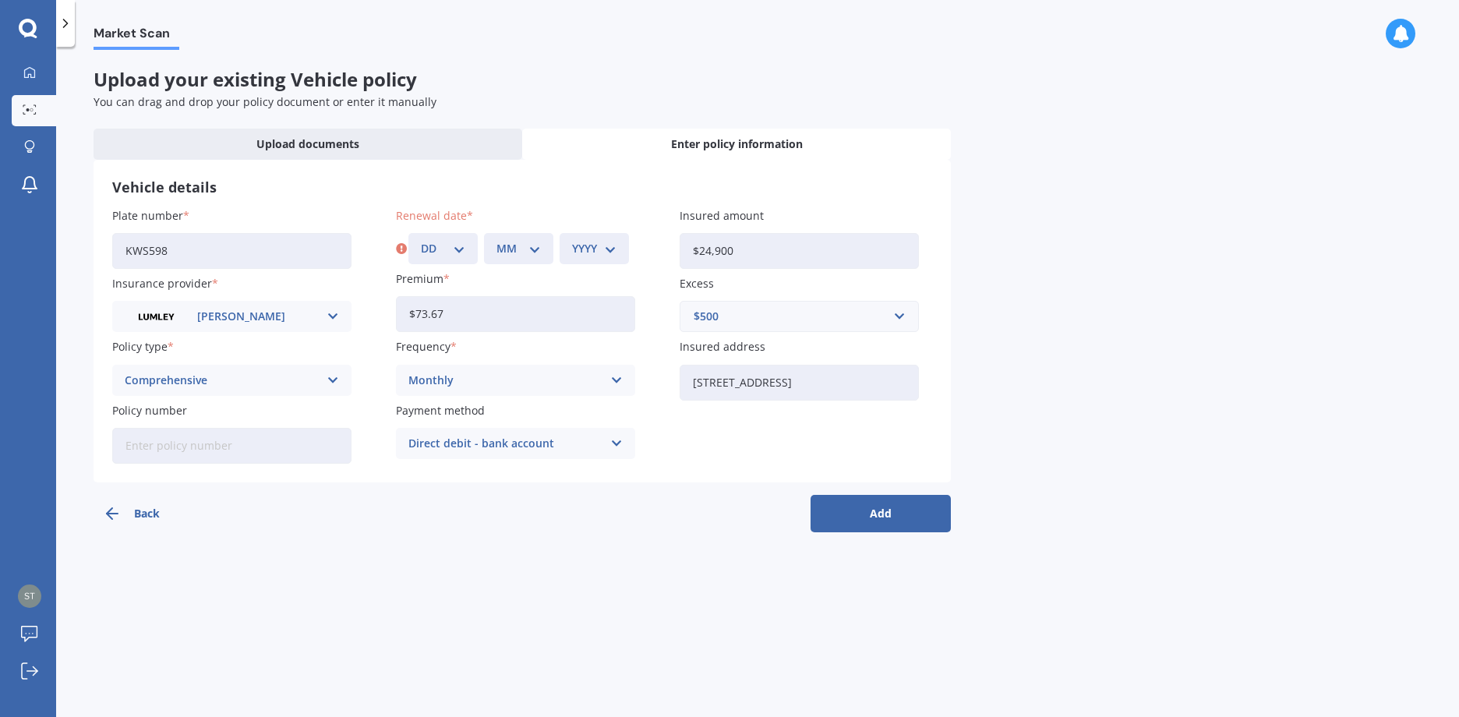
click at [458, 243] on select "DD 01 02 03 04 05 06 07 08 09 10 11 12 13 14 15 16 17 18 19 20 21 22 23 24 25 2…" at bounding box center [443, 248] width 44 height 17
click at [327, 313] on icon at bounding box center [333, 316] width 13 height 17
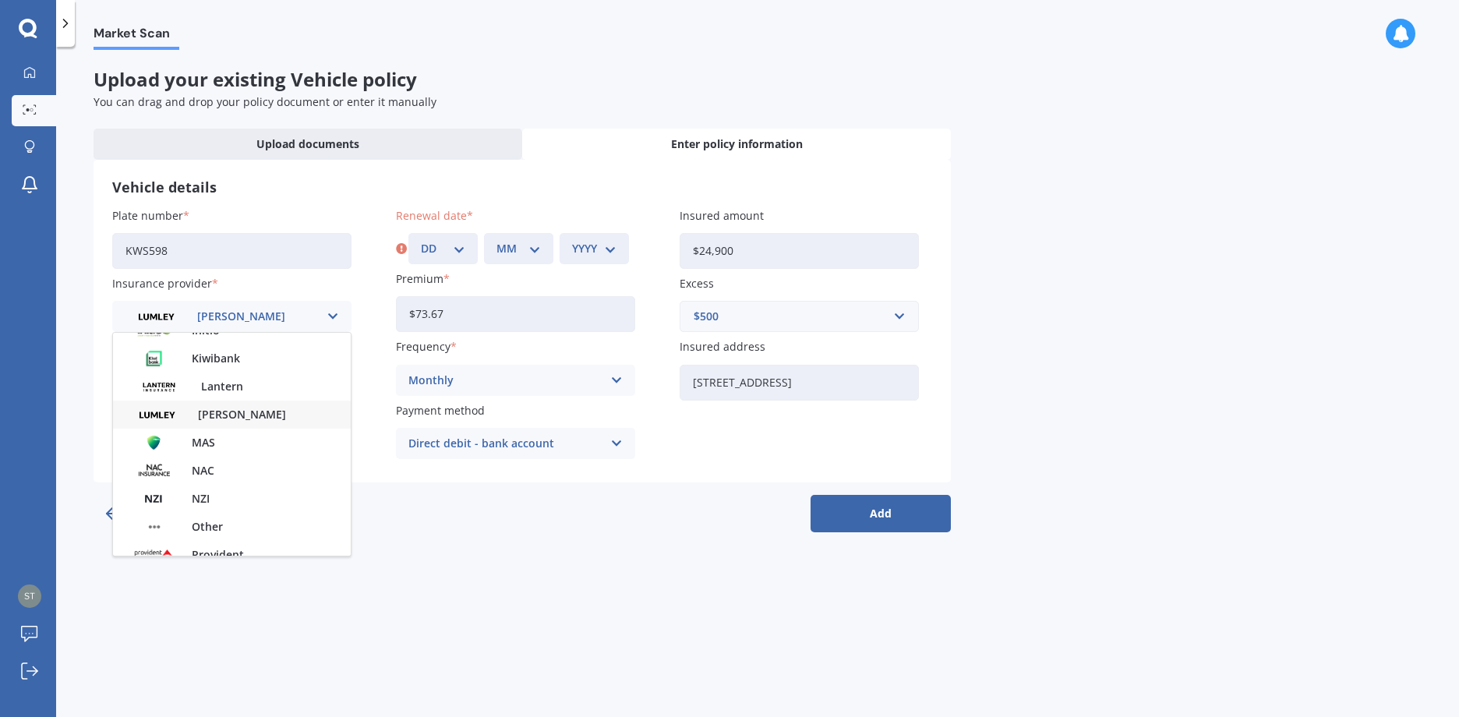
scroll to position [390, 0]
click at [221, 401] on span "[PERSON_NAME]" at bounding box center [242, 406] width 88 height 11
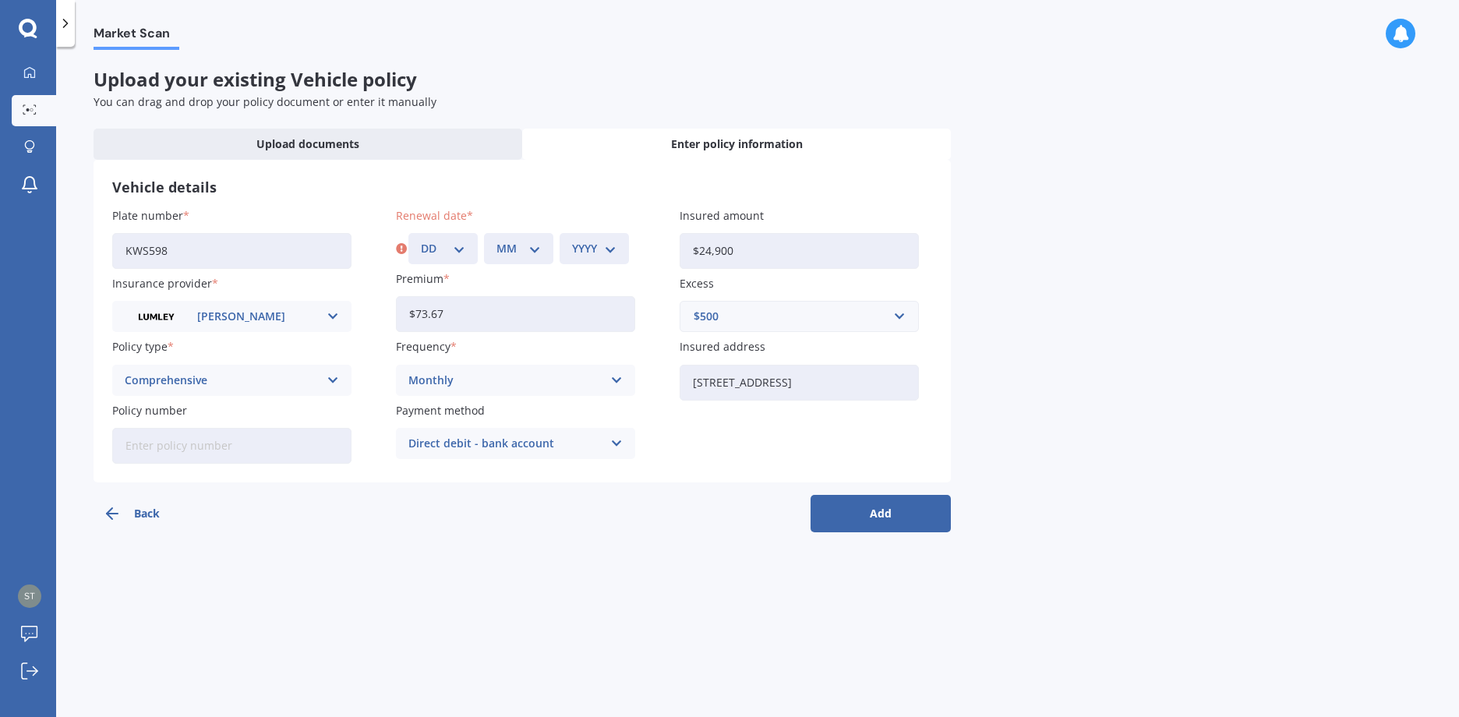
click at [117, 609] on div "Market Scan Upload your existing Vehicle policy You can drag and drop your poli…" at bounding box center [757, 385] width 1403 height 670
click at [327, 311] on icon at bounding box center [333, 316] width 13 height 17
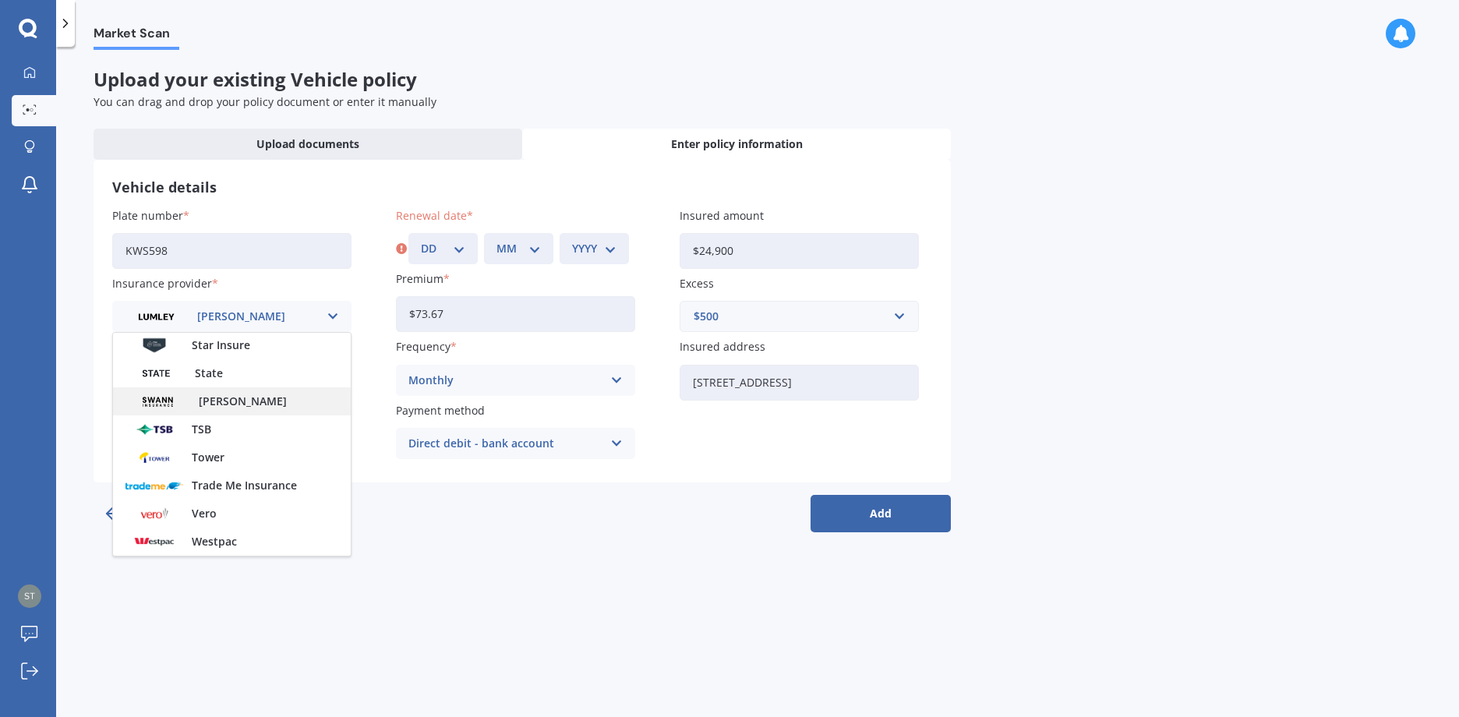
scroll to position [675, 0]
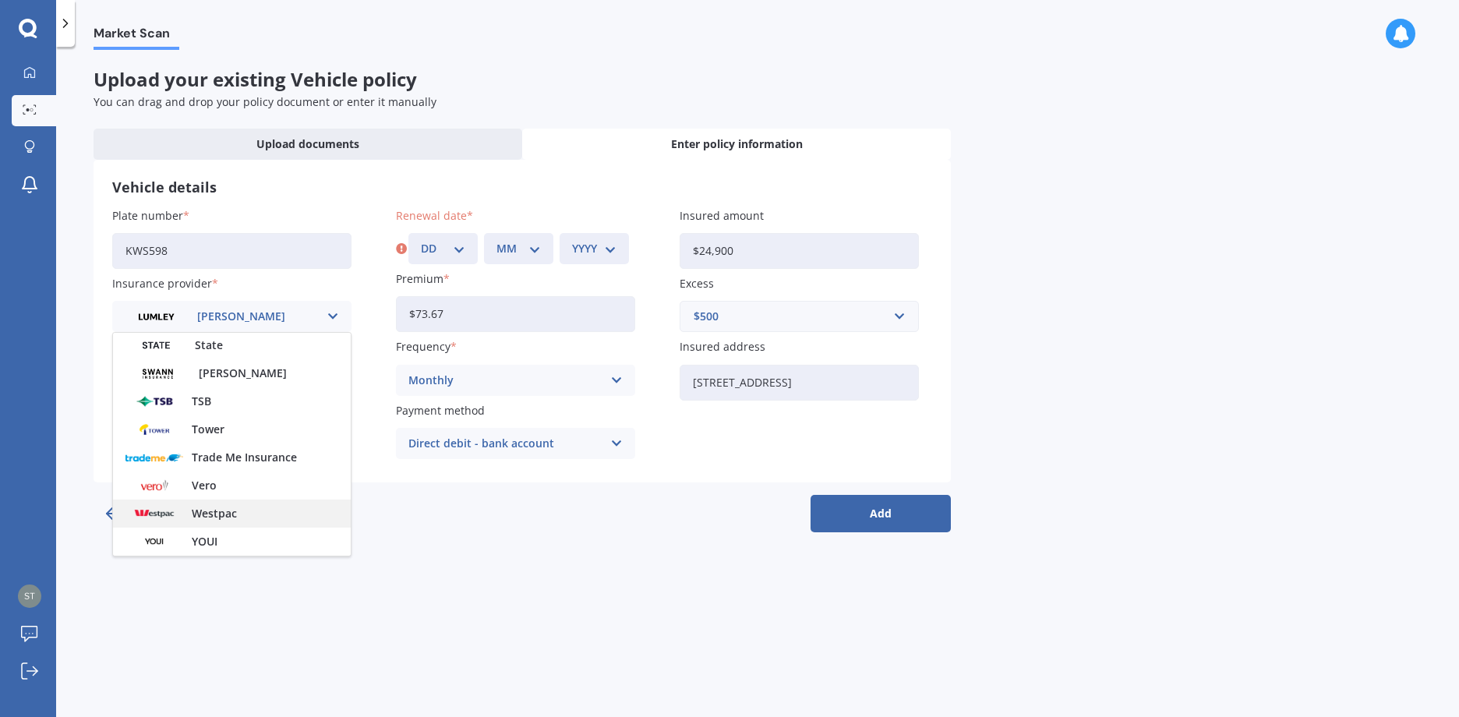
click at [217, 513] on span "Westpac" at bounding box center [214, 513] width 45 height 11
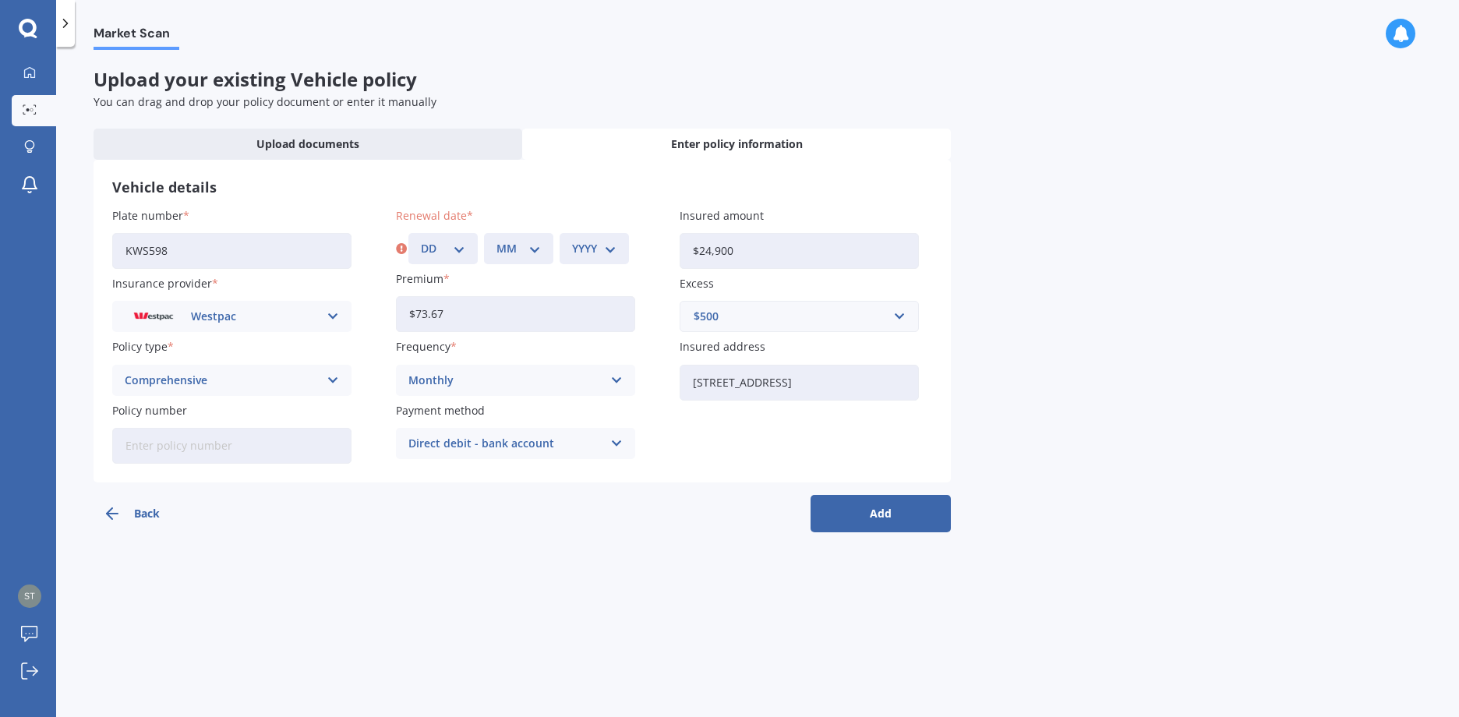
click at [202, 444] on input "Policy number" at bounding box center [231, 446] width 239 height 36
type input "1000239500"
click at [438, 253] on select "DD 01 02 03 04 05 06 07 08 09 10 11 12 13 14 15 16 17 18 19 20 21 22 23 24 25 2…" at bounding box center [443, 248] width 44 height 17
click at [861, 320] on div "$500" at bounding box center [790, 316] width 193 height 17
click at [748, 368] on div "$400" at bounding box center [799, 374] width 238 height 29
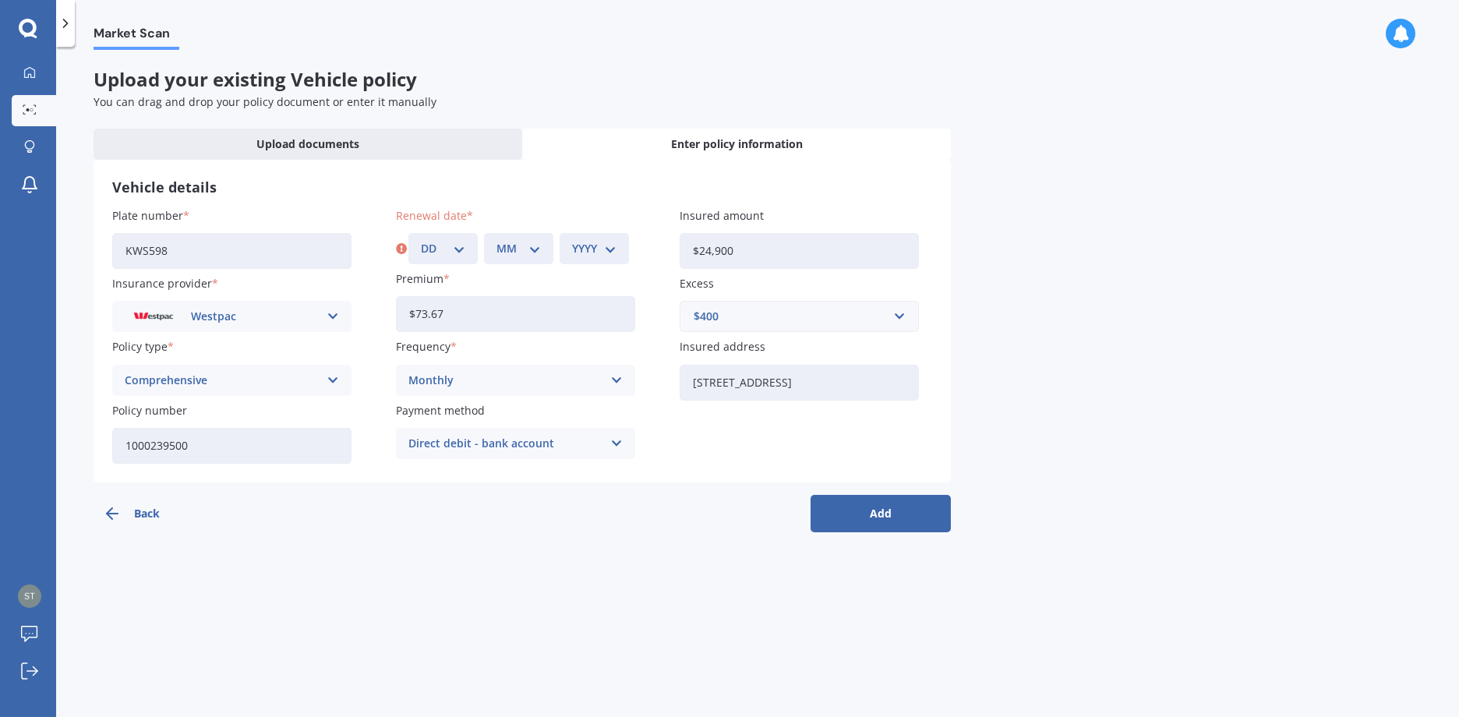
click at [461, 246] on select "DD 01 02 03 04 05 06 07 08 09 10 11 12 13 14 15 16 17 18 19 20 21 22 23 24 25 2…" at bounding box center [443, 248] width 44 height 17
select select "01"
click at [421, 240] on select "DD 01 02 03 04 05 06 07 08 09 10 11 12 13 14 15 16 17 18 19 20 21 22 23 24 25 2…" at bounding box center [443, 248] width 44 height 17
click at [539, 248] on select "MM 01 02 03 04 05 06 07 08 09 10 11 12" at bounding box center [519, 248] width 44 height 17
select select "09"
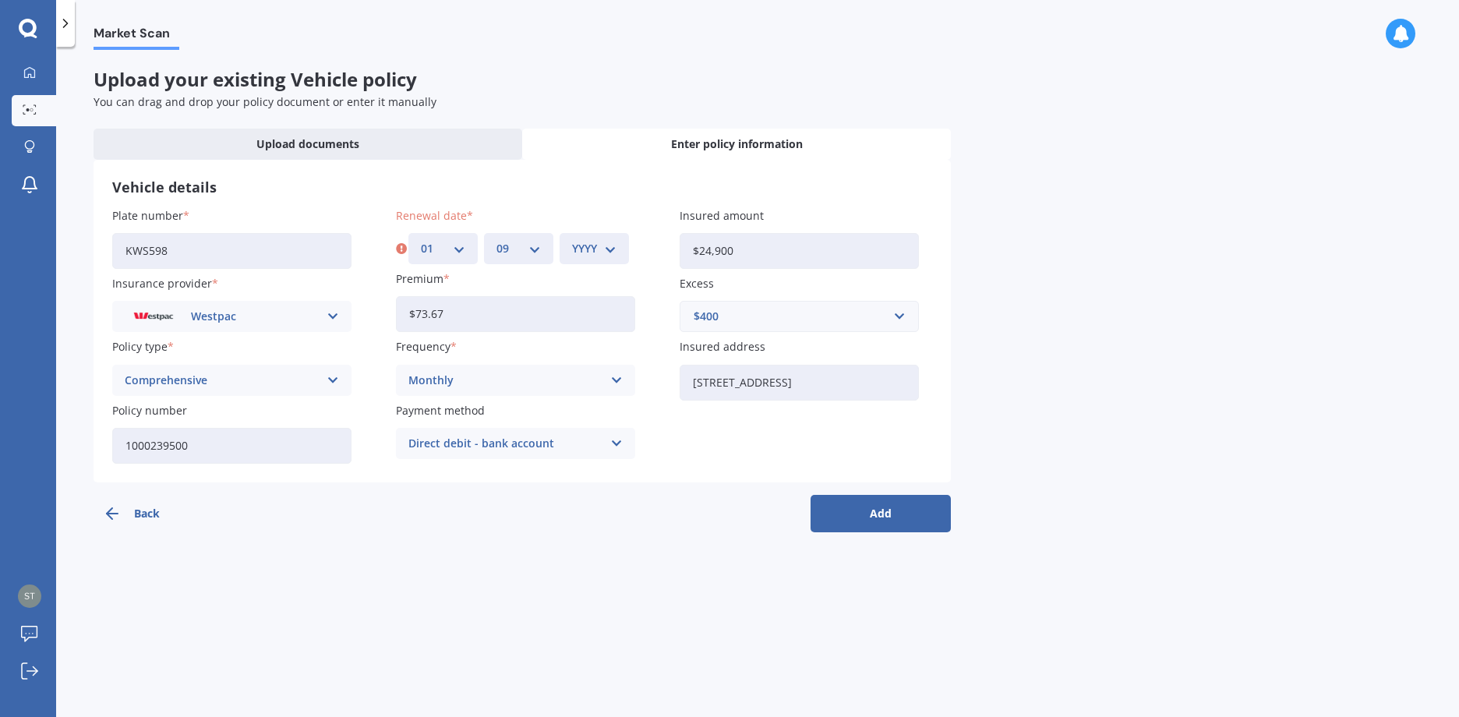
click at [497, 240] on select "MM 01 02 03 04 05 06 07 08 09 10 11 12" at bounding box center [519, 248] width 44 height 17
click at [607, 247] on select "YYYY 2027 2026 2025 2024 2023 2022 2021 2020 2019 2018 2017 2016 2015 2014 2013…" at bounding box center [594, 248] width 44 height 17
select select "2025"
click at [572, 240] on select "YYYY 2027 2026 2025 2024 2023 2022 2021 2020 2019 2018 2017 2016 2015 2014 2013…" at bounding box center [594, 248] width 44 height 17
click at [893, 518] on button "Add" at bounding box center [881, 513] width 140 height 37
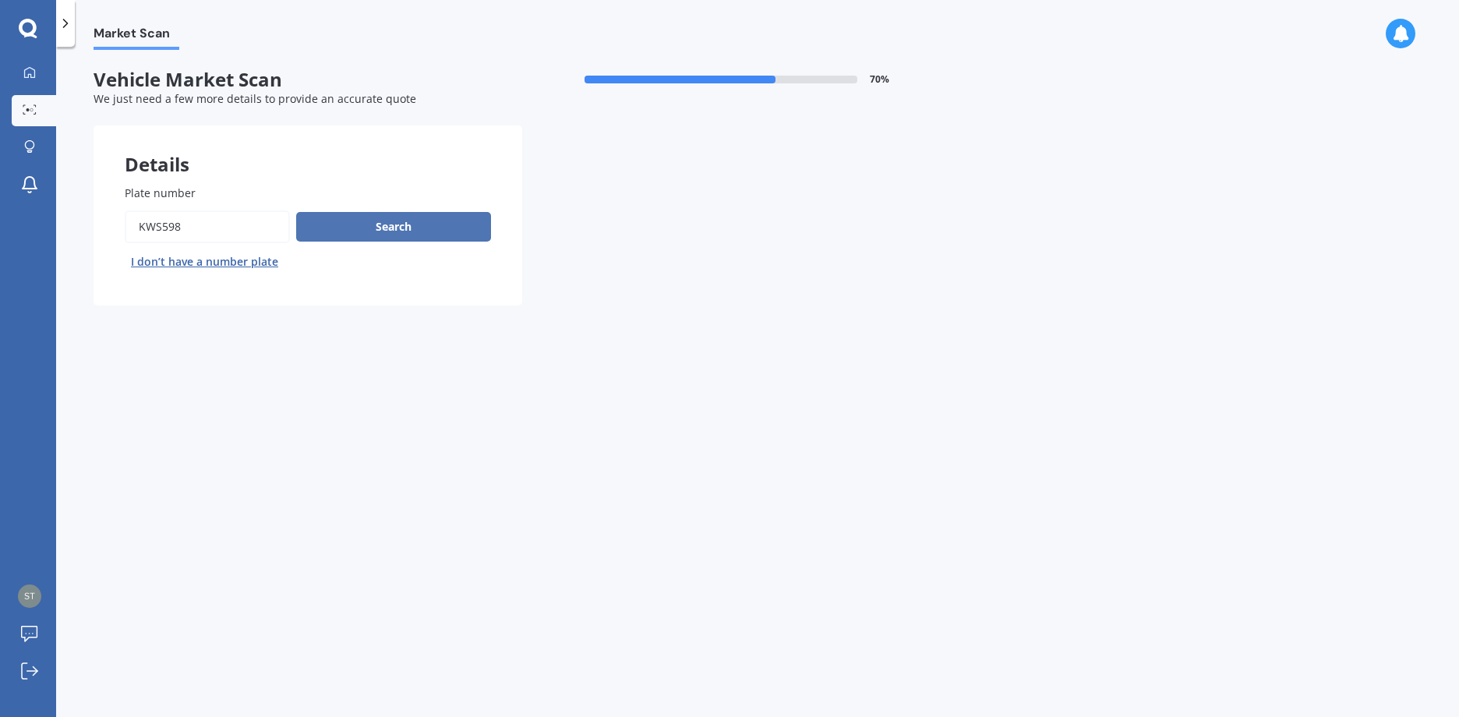
click at [415, 232] on button "Search" at bounding box center [393, 227] width 195 height 30
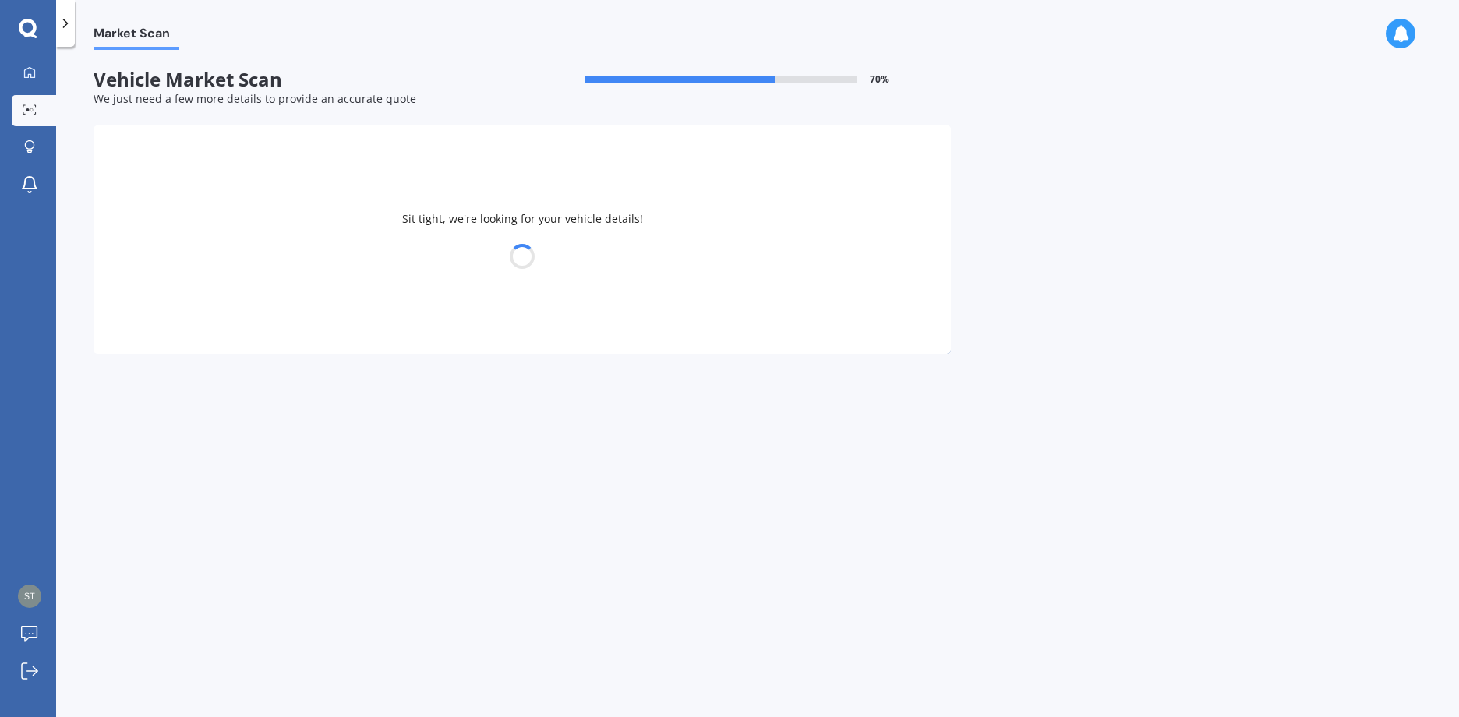
select select "FORD"
select select "RANGER"
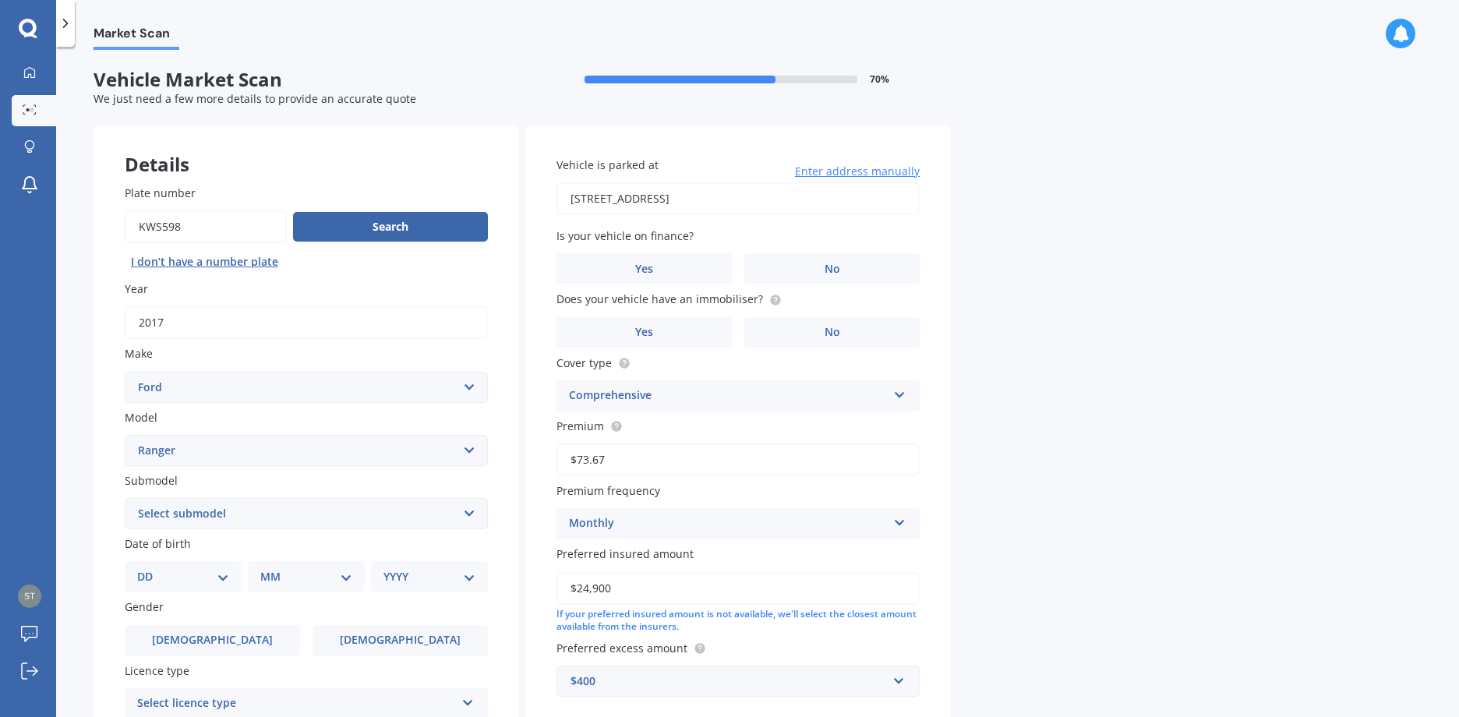
click at [471, 510] on select "Select submodel 4X2 3.2 Litre Turbo Diesel 4X2 XL 2.2 Litre Turbo Diesel 4X2 XL…" at bounding box center [306, 513] width 363 height 31
select select "XLT DOUBLE CAB W/S 3"
click at [125, 498] on select "Select submodel 4X2 3.2 Litre Turbo Diesel 4X2 XL 2.2 Litre Turbo Diesel 4X2 XL…" at bounding box center [306, 513] width 363 height 31
click at [218, 574] on select "DD 01 02 03 04 05 06 07 08 09 10 11 12 13 14 15 16 17 18 19 20 21 22 23 24 25 2…" at bounding box center [183, 576] width 92 height 17
select select "05"
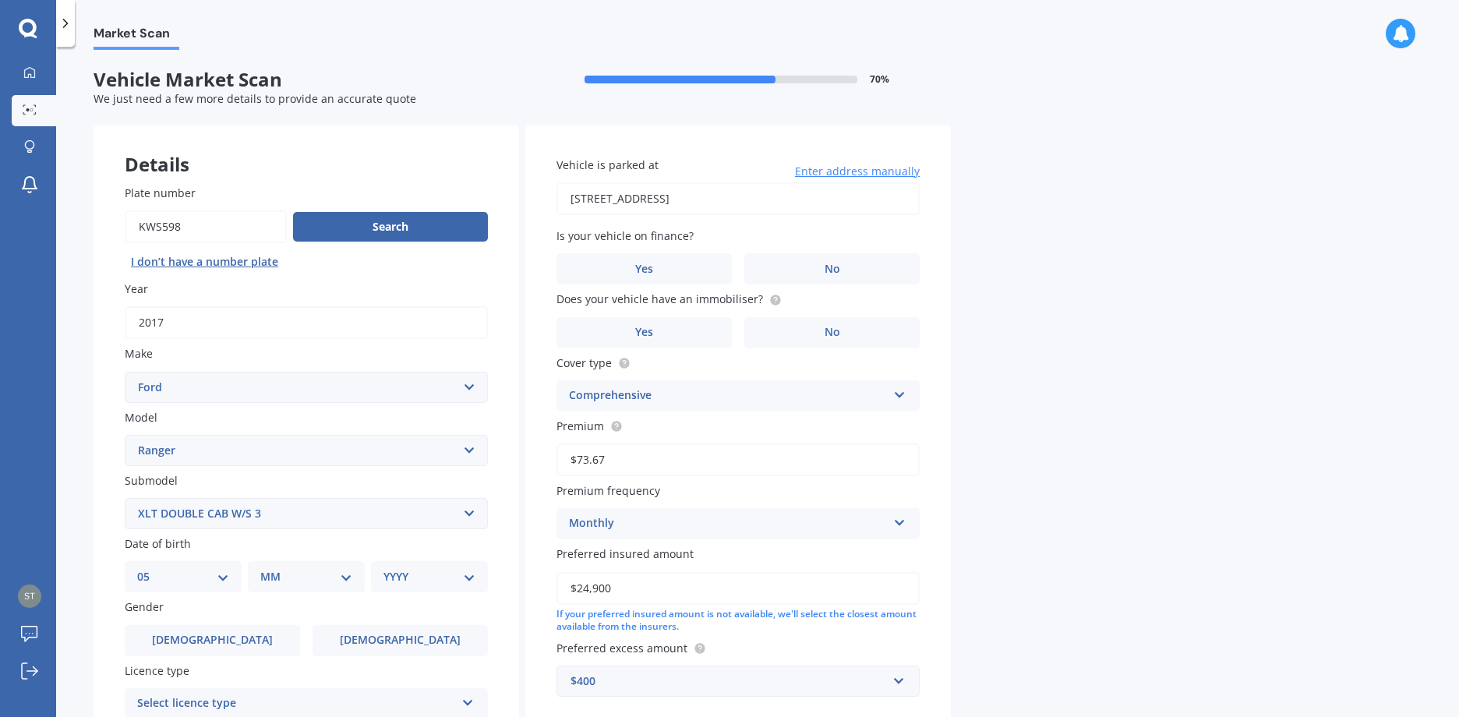
click at [150, 568] on select "DD 01 02 03 04 05 06 07 08 09 10 11 12 13 14 15 16 17 18 19 20 21 22 23 24 25 2…" at bounding box center [183, 576] width 92 height 17
click at [345, 578] on select "MM 01 02 03 04 05 06 07 08 09 10 11 12" at bounding box center [310, 576] width 86 height 17
select select "03"
click at [267, 568] on select "MM 01 02 03 04 05 06 07 08 09 10 11 12" at bounding box center [310, 576] width 86 height 17
click at [229, 581] on select "DD 01 02 03 04 05 06 07 08 09 10 11 12 13 14 15 16 17 18 19 20 21 22 23 24 25 2…" at bounding box center [193, 576] width 86 height 17
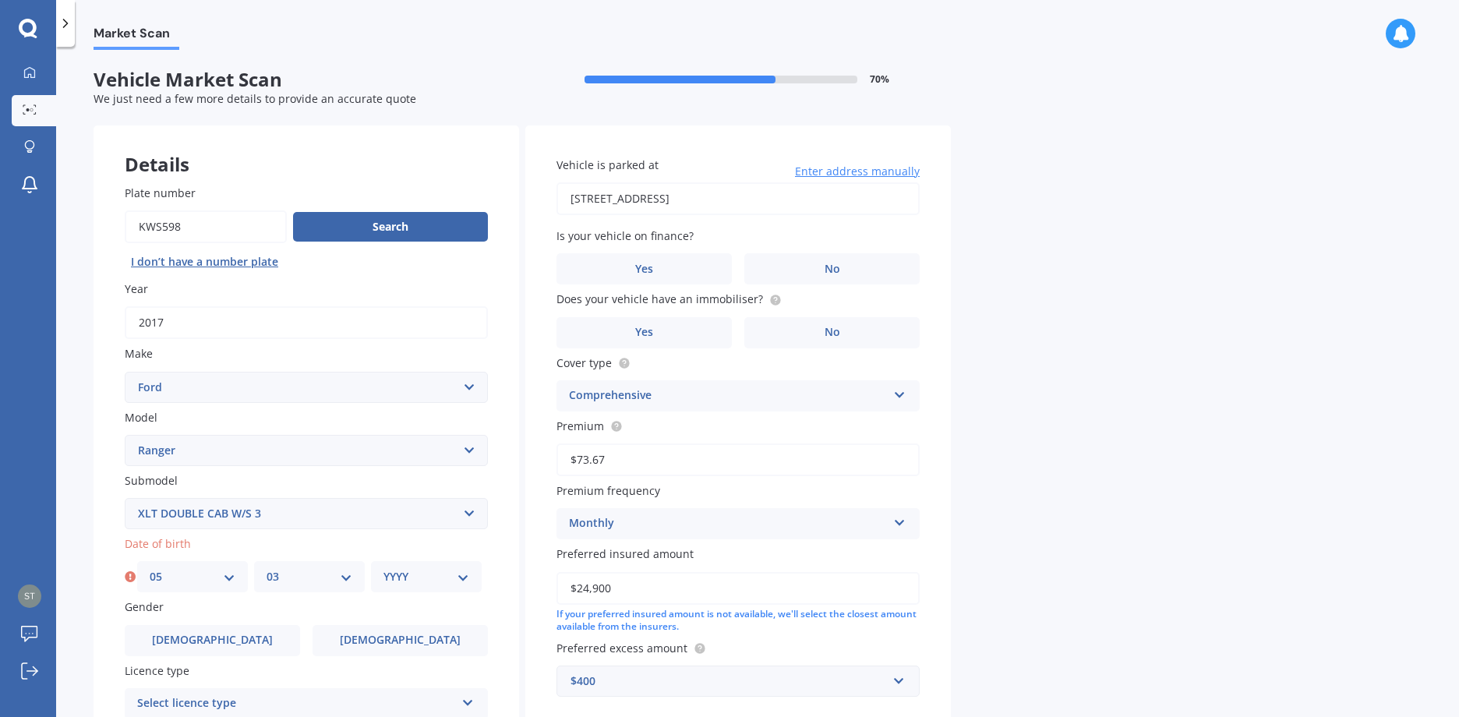
select select "03"
click at [150, 568] on select "DD 01 02 03 04 05 06 07 08 09 10 11 12 13 14 15 16 17 18 19 20 21 22 23 24 25 2…" at bounding box center [193, 576] width 86 height 17
click at [348, 568] on select "MM 01 02 03 04 05 06 07 08 09 10 11 12" at bounding box center [310, 576] width 86 height 17
select select "05"
click at [267, 568] on select "MM 01 02 03 04 05 06 07 08 09 10 11 12" at bounding box center [310, 576] width 86 height 17
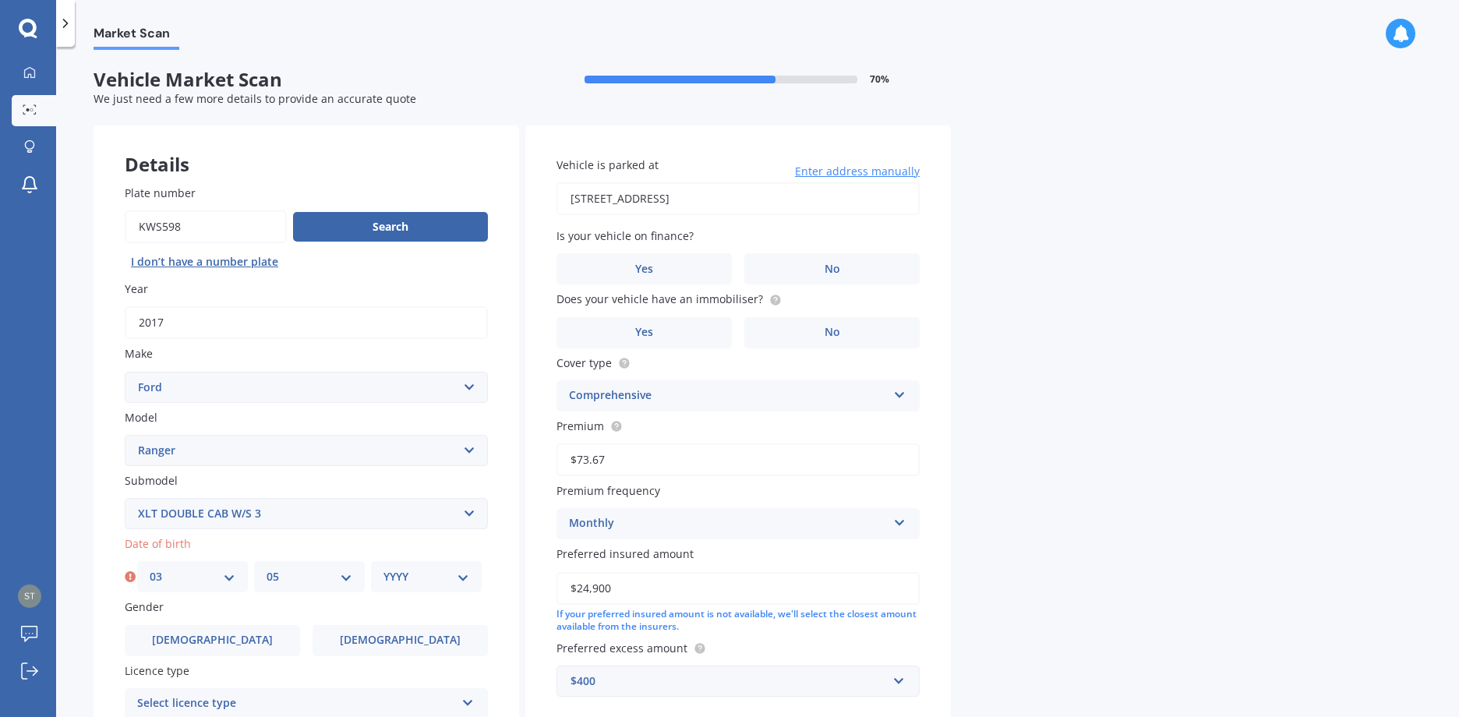
click at [462, 583] on select "YYYY 2025 2024 2023 2022 2021 2020 2019 2018 2017 2016 2015 2014 2013 2012 2011…" at bounding box center [426, 576] width 86 height 17
select select "1965"
click at [383, 568] on select "YYYY 2025 2024 2023 2022 2021 2020 2019 2018 2017 2016 2015 2014 2013 2012 2011…" at bounding box center [426, 576] width 86 height 17
click at [214, 635] on span "[DEMOGRAPHIC_DATA]" at bounding box center [212, 640] width 124 height 13
click at [0, 0] on input "[DEMOGRAPHIC_DATA]" at bounding box center [0, 0] width 0 height 0
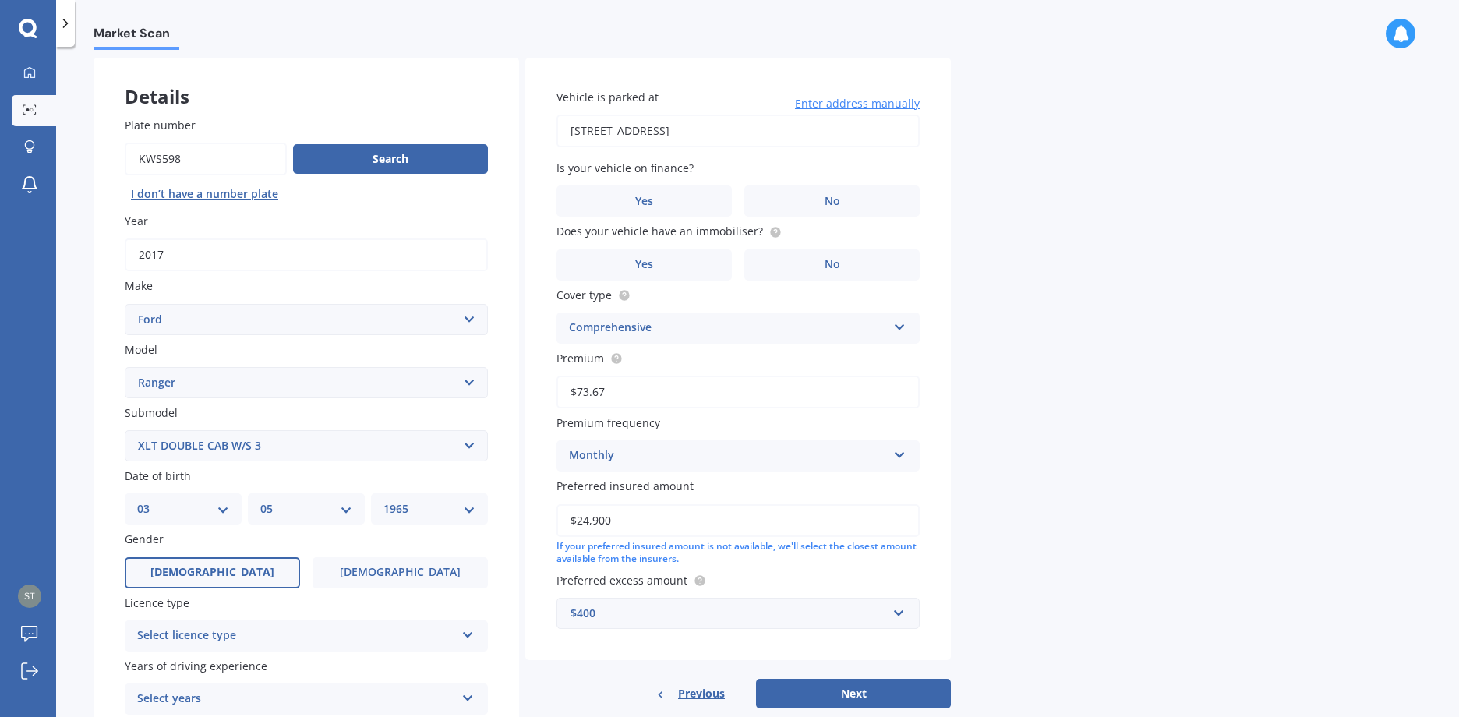
scroll to position [156, 0]
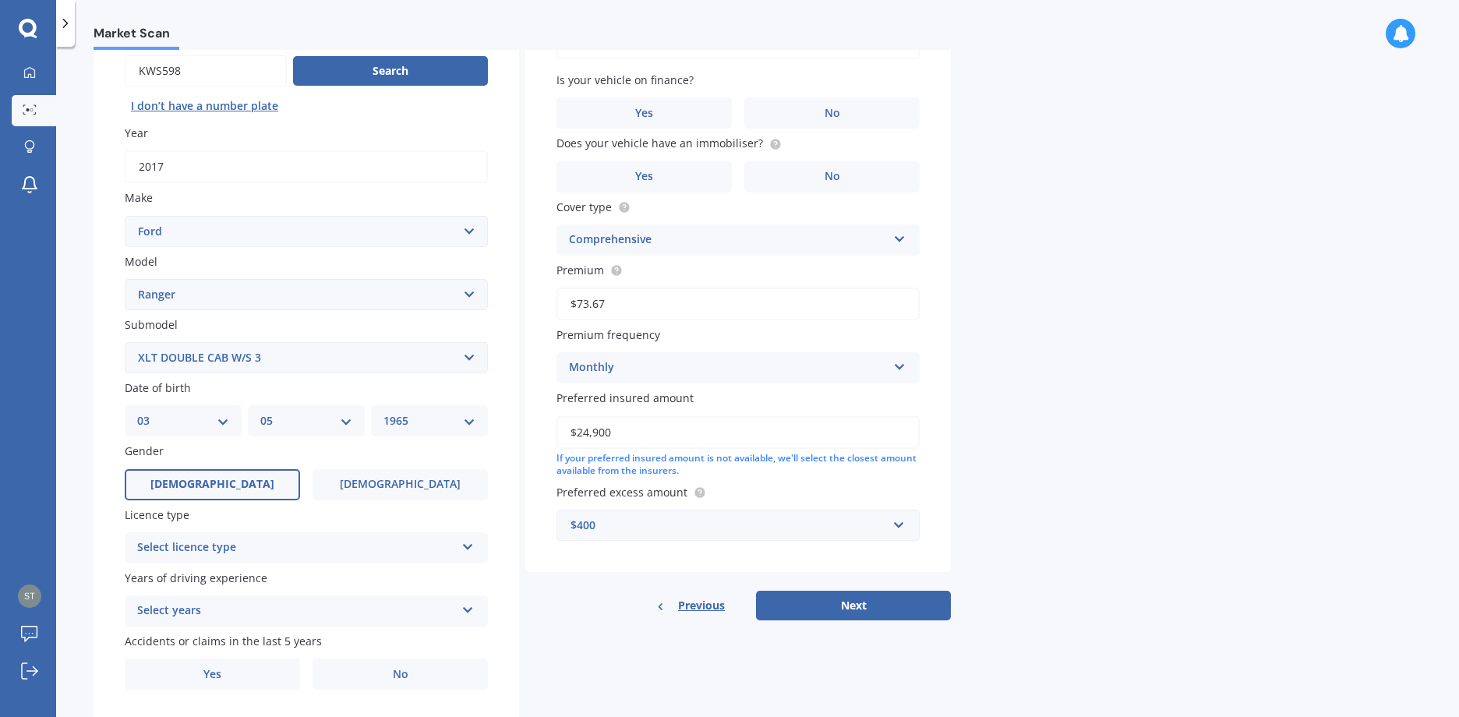
click at [463, 550] on icon at bounding box center [467, 544] width 13 height 11
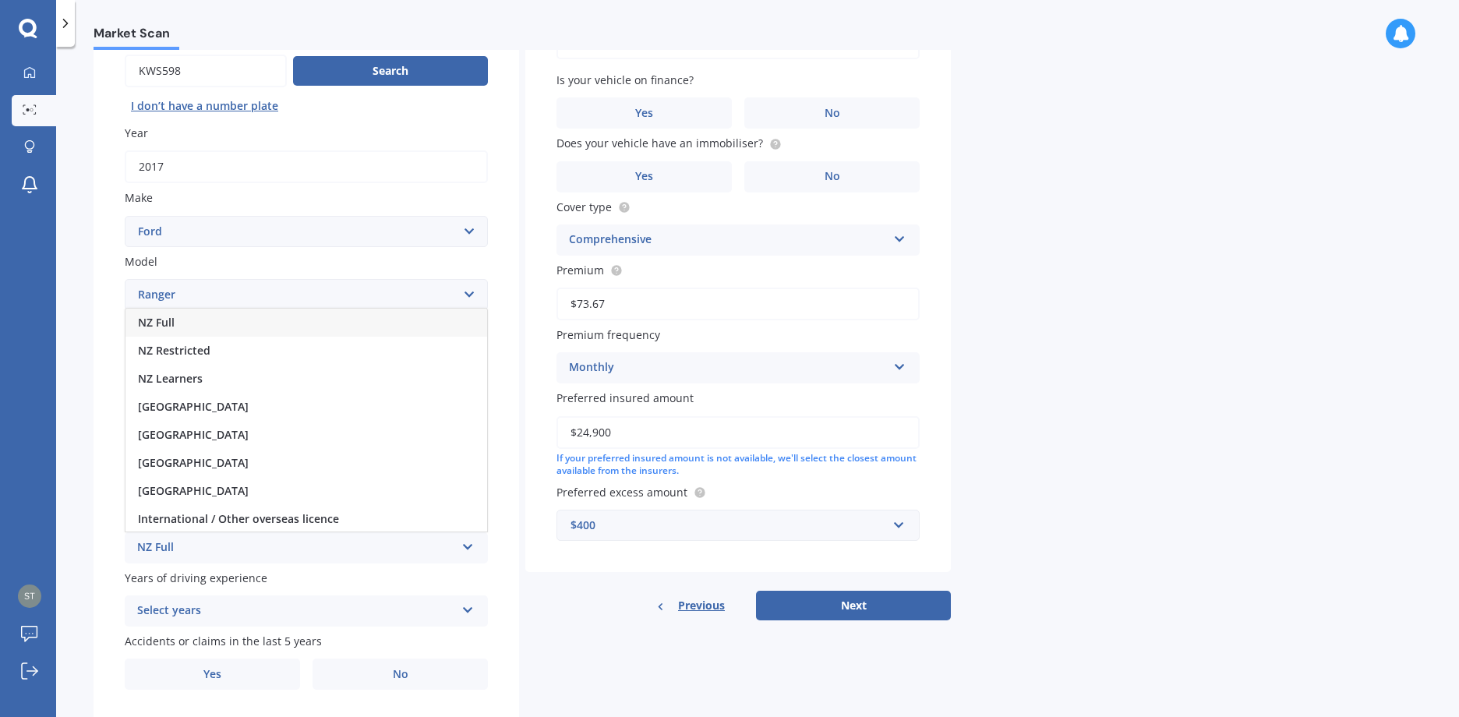
click at [172, 325] on span "NZ Full" at bounding box center [156, 322] width 37 height 15
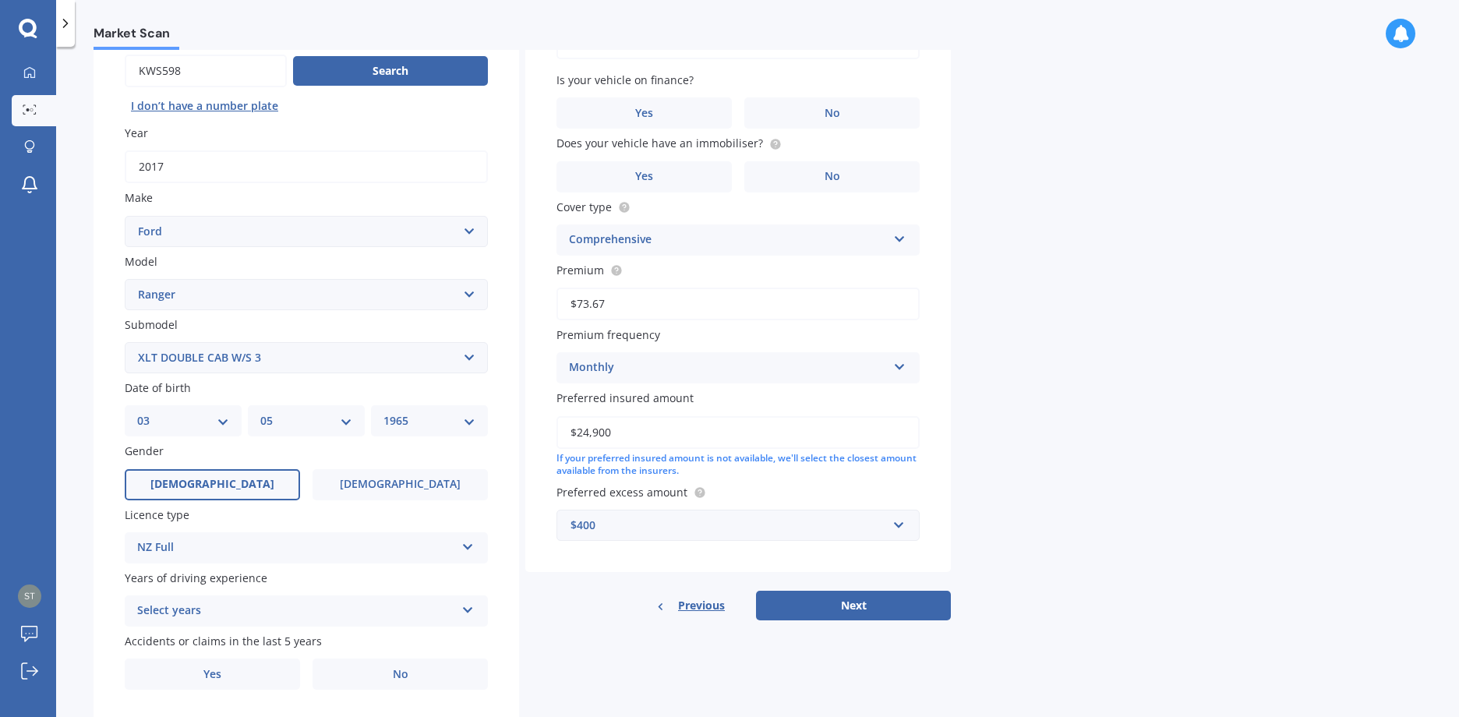
click at [299, 615] on div "Select years" at bounding box center [296, 611] width 318 height 19
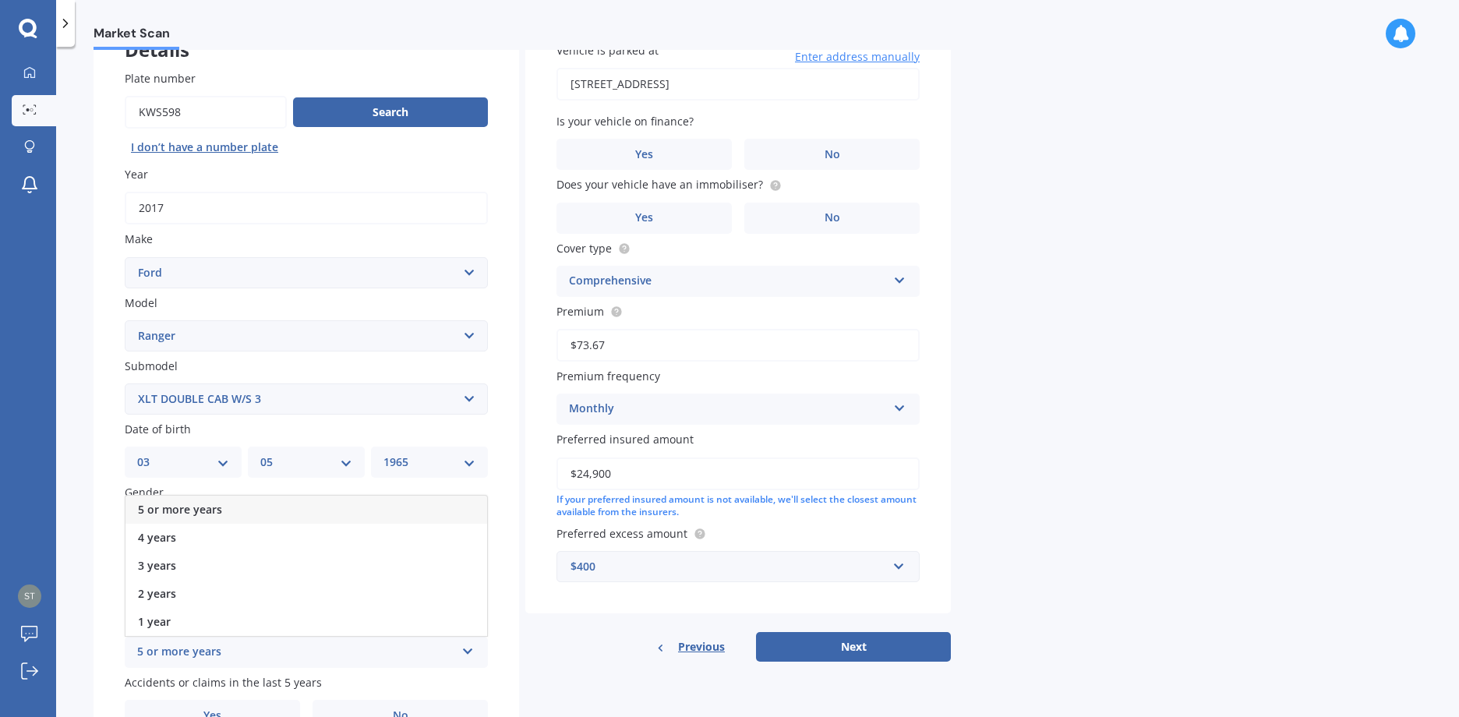
scroll to position [0, 0]
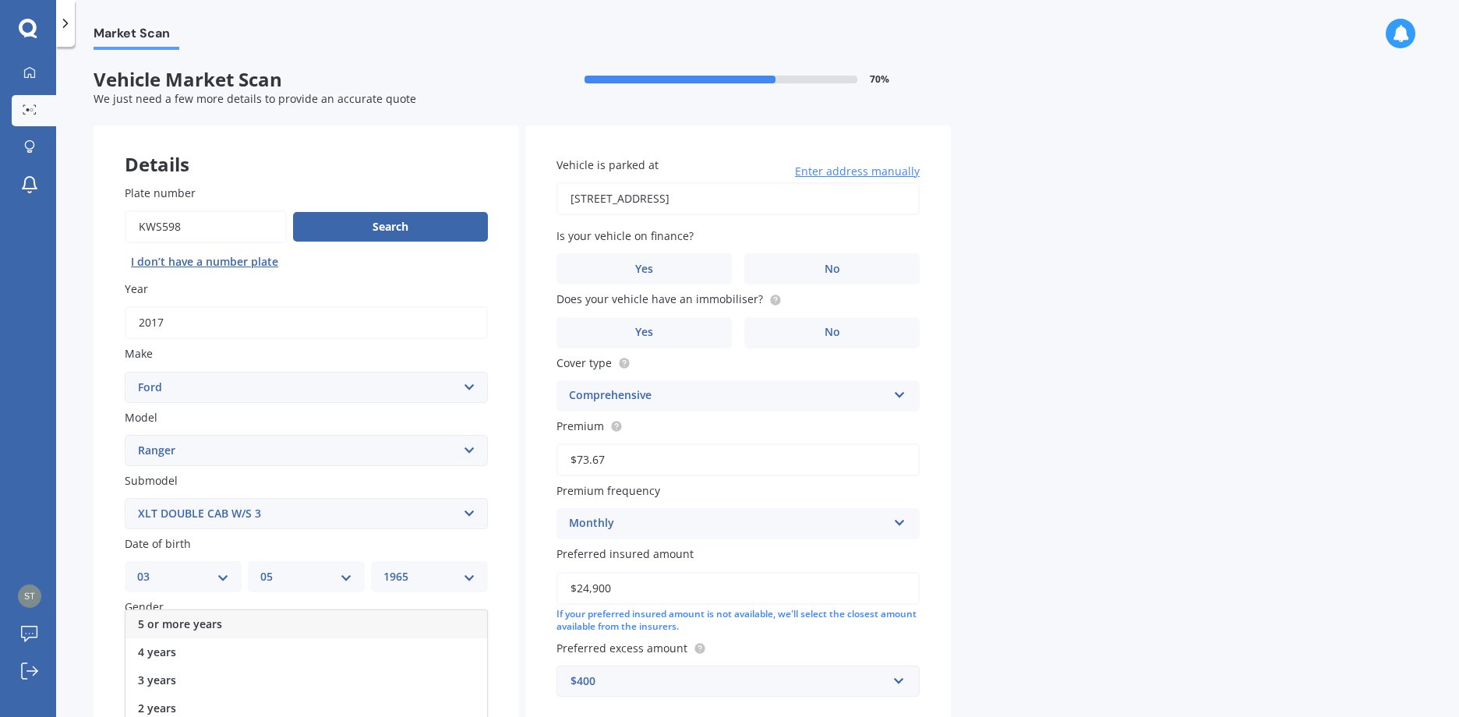
click at [277, 627] on div "5 or more years" at bounding box center [306, 624] width 362 height 28
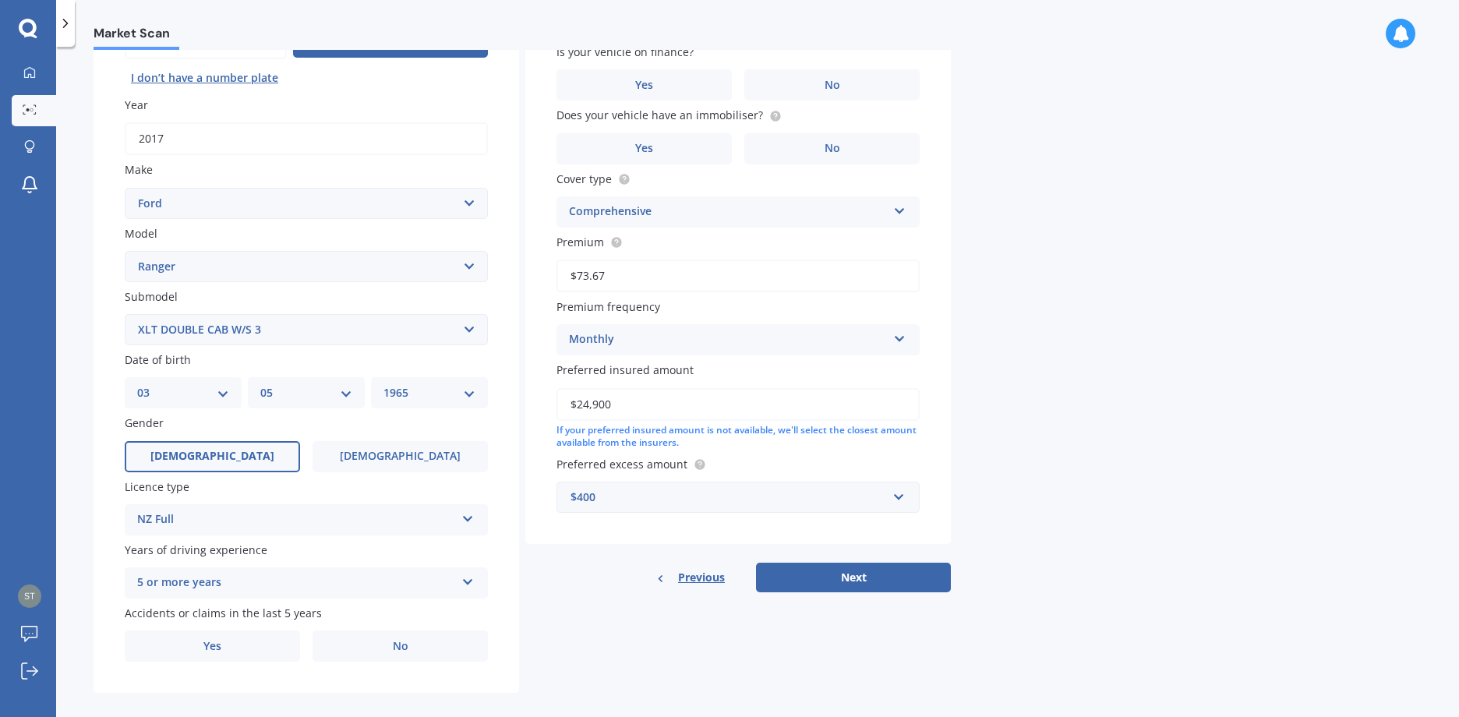
scroll to position [200, 0]
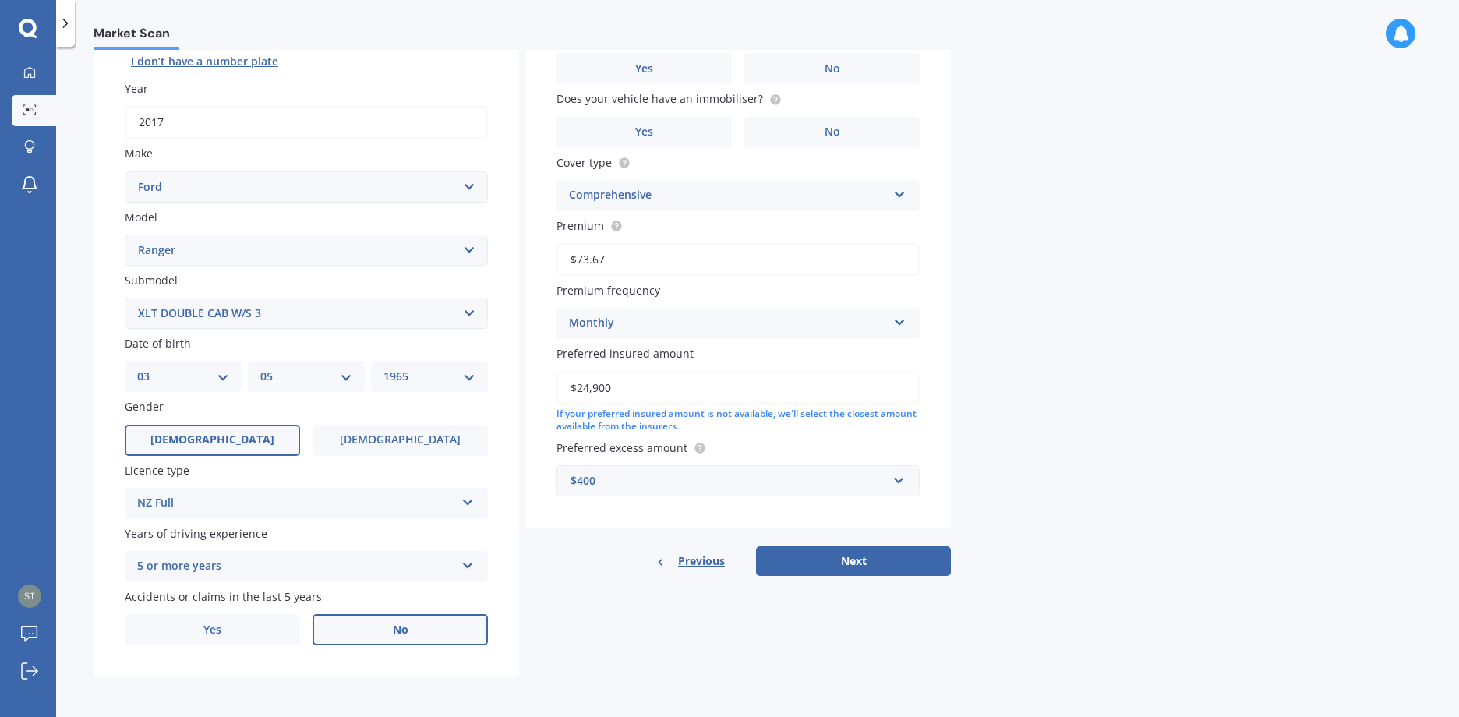
click at [399, 637] on label "No" at bounding box center [400, 629] width 175 height 31
click at [0, 0] on input "No" at bounding box center [0, 0] width 0 height 0
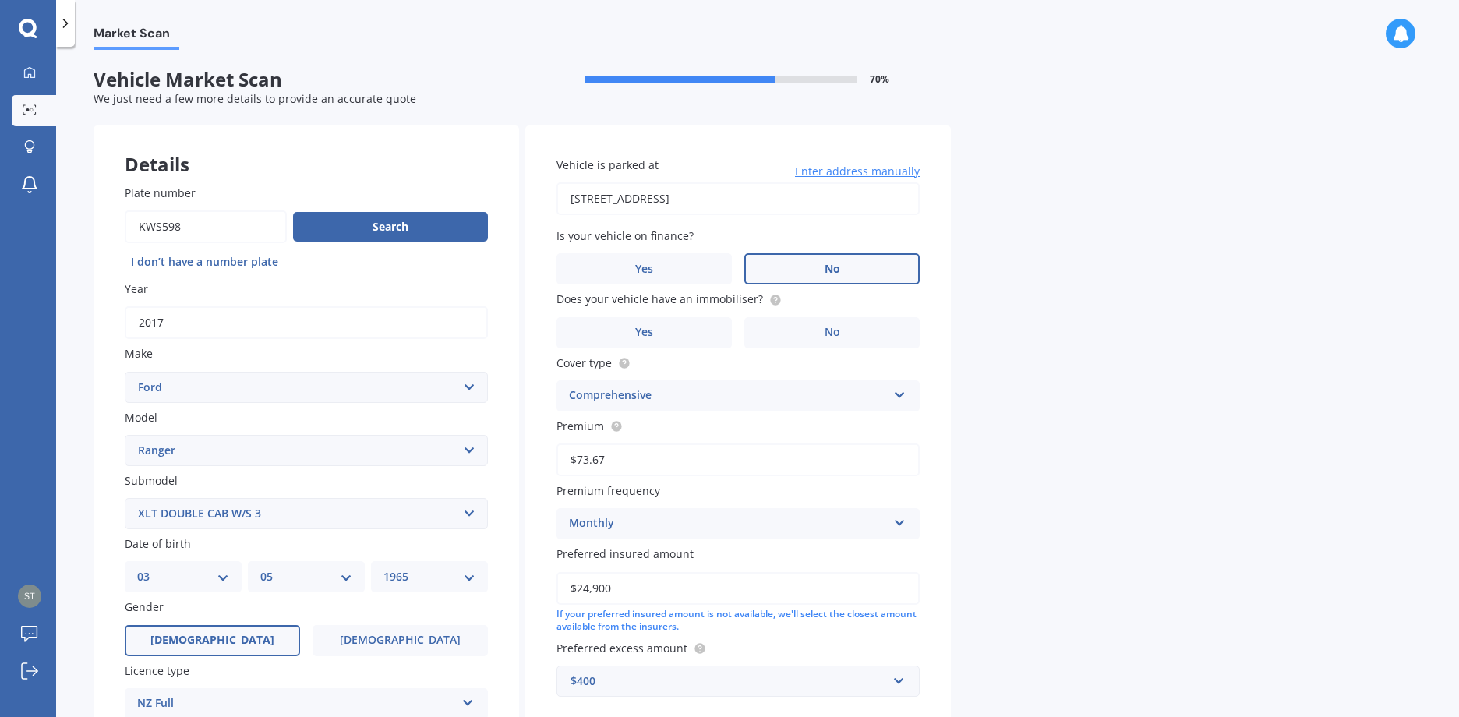
click at [828, 270] on span "No" at bounding box center [833, 269] width 16 height 13
click at [0, 0] on input "No" at bounding box center [0, 0] width 0 height 0
click at [828, 338] on span "No" at bounding box center [833, 332] width 16 height 13
click at [0, 0] on input "No" at bounding box center [0, 0] width 0 height 0
click at [648, 334] on span "Yes" at bounding box center [644, 332] width 19 height 13
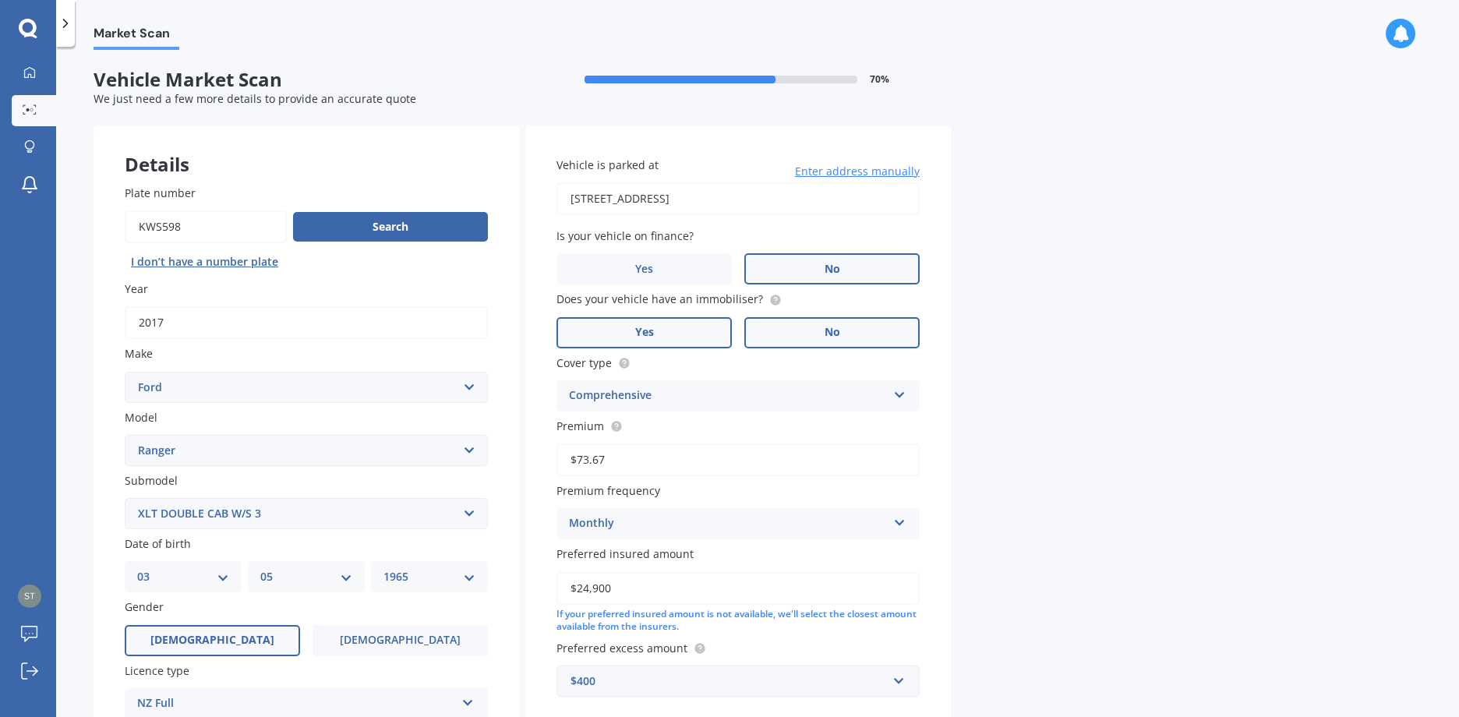
click at [0, 0] on input "Yes" at bounding box center [0, 0] width 0 height 0
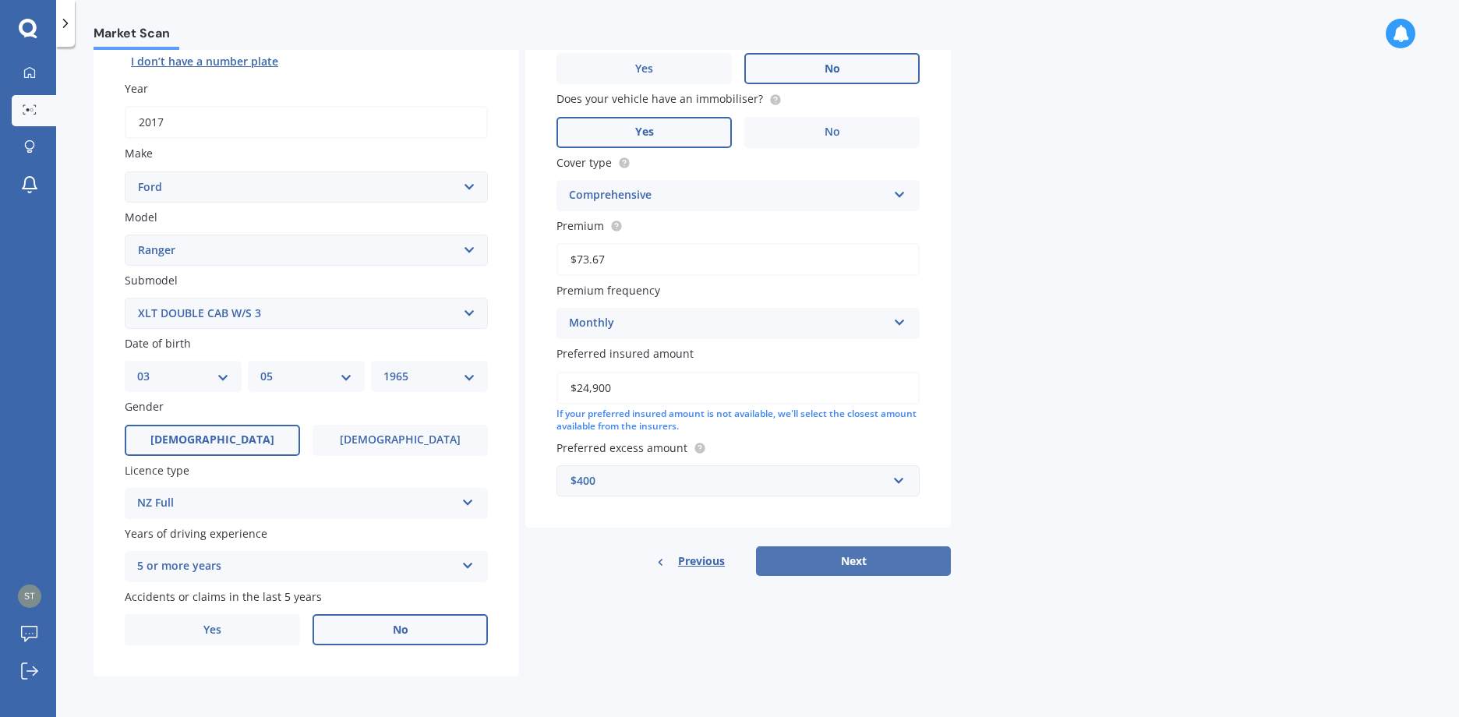
click at [896, 556] on button "Next" at bounding box center [853, 561] width 195 height 30
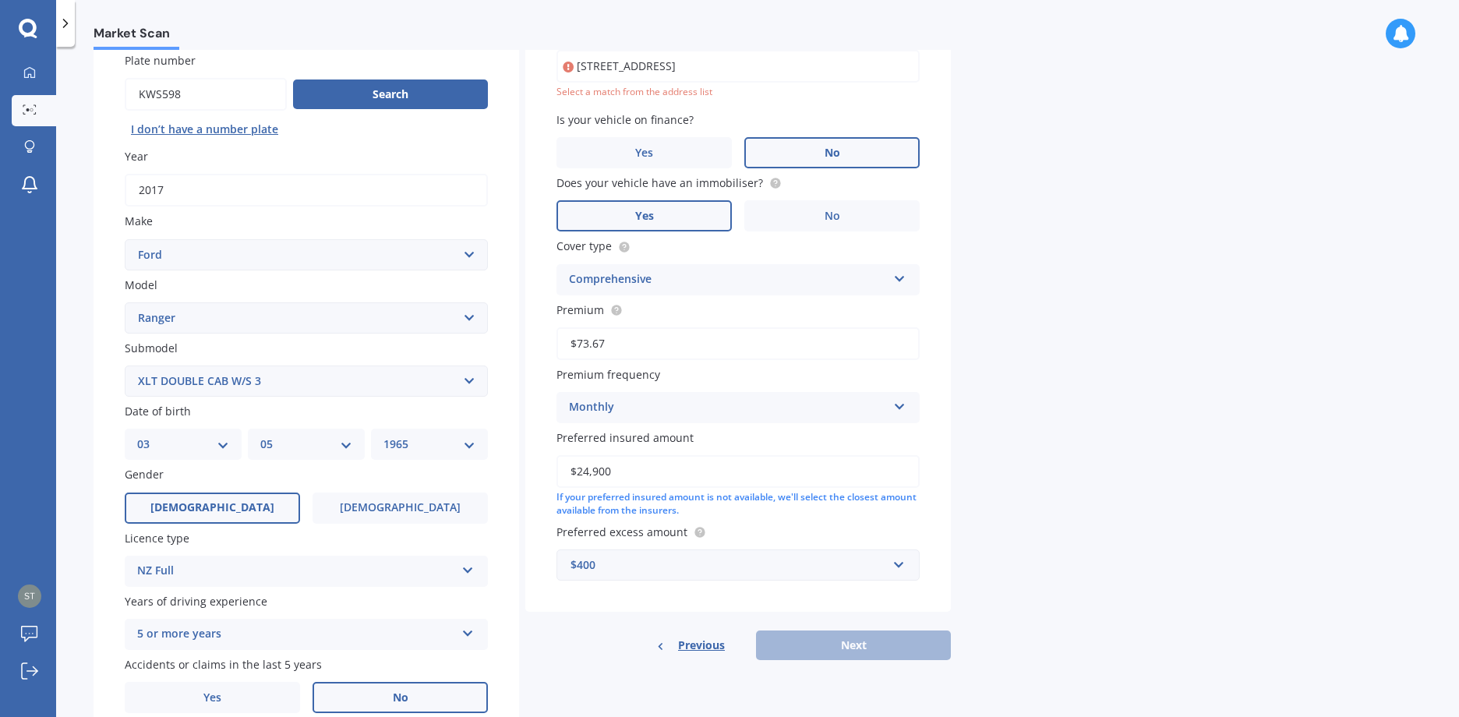
scroll to position [107, 0]
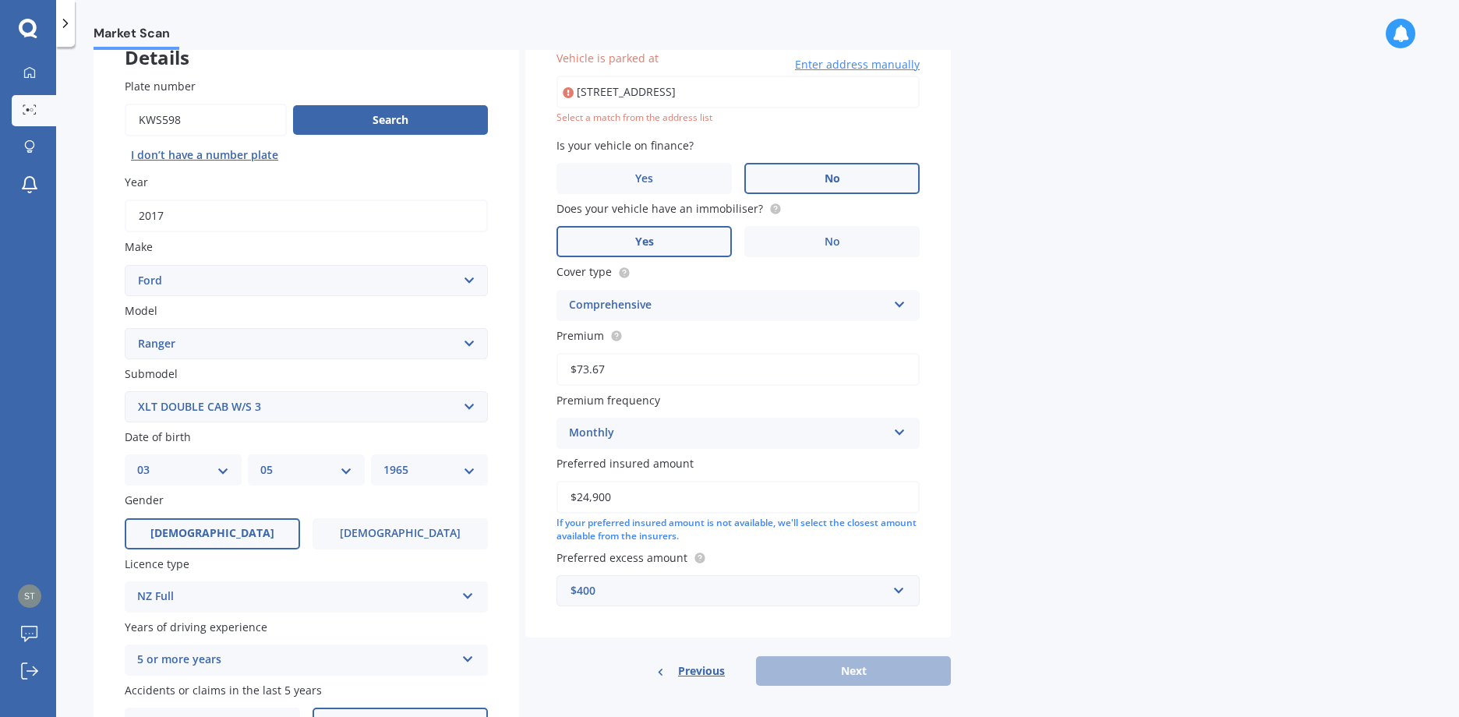
type input "[STREET_ADDRESS]"
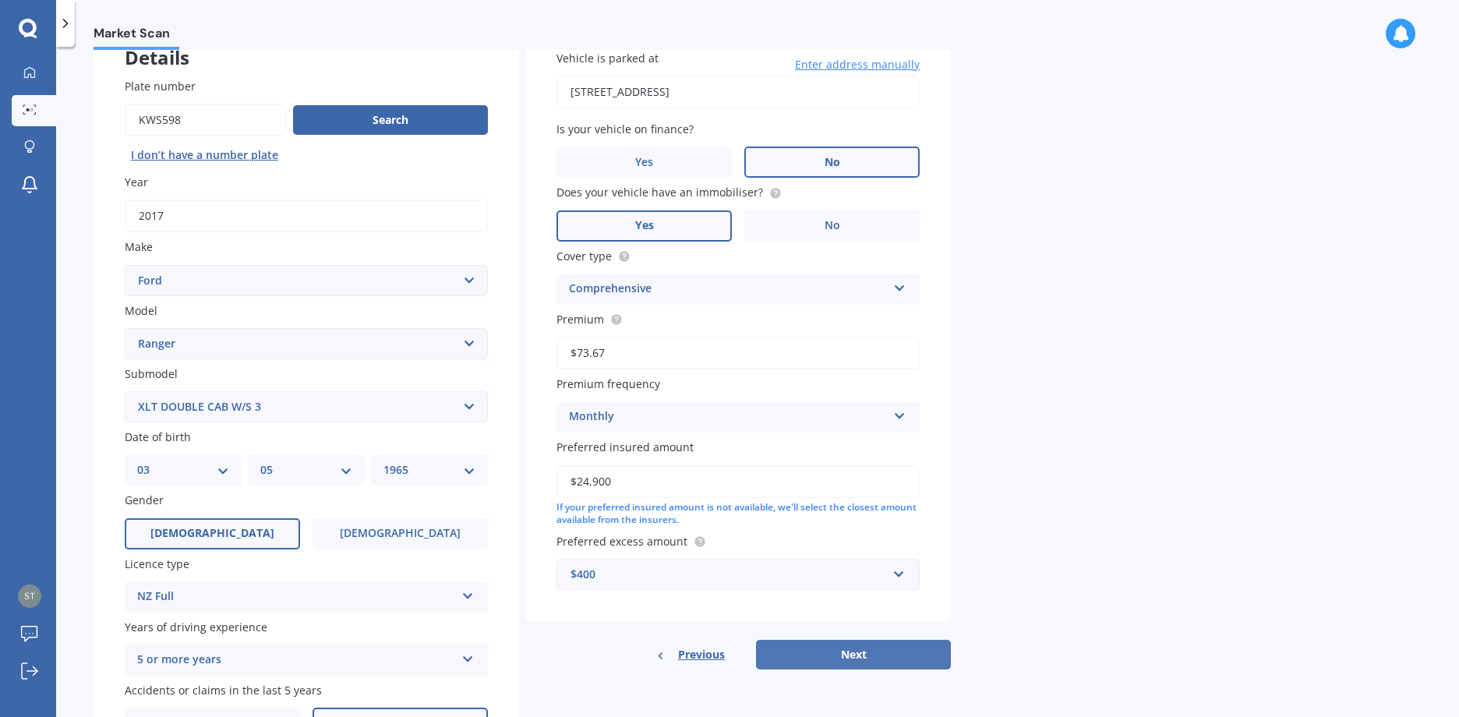
click at [897, 656] on button "Next" at bounding box center [853, 655] width 195 height 30
select select "03"
select select "05"
select select "1965"
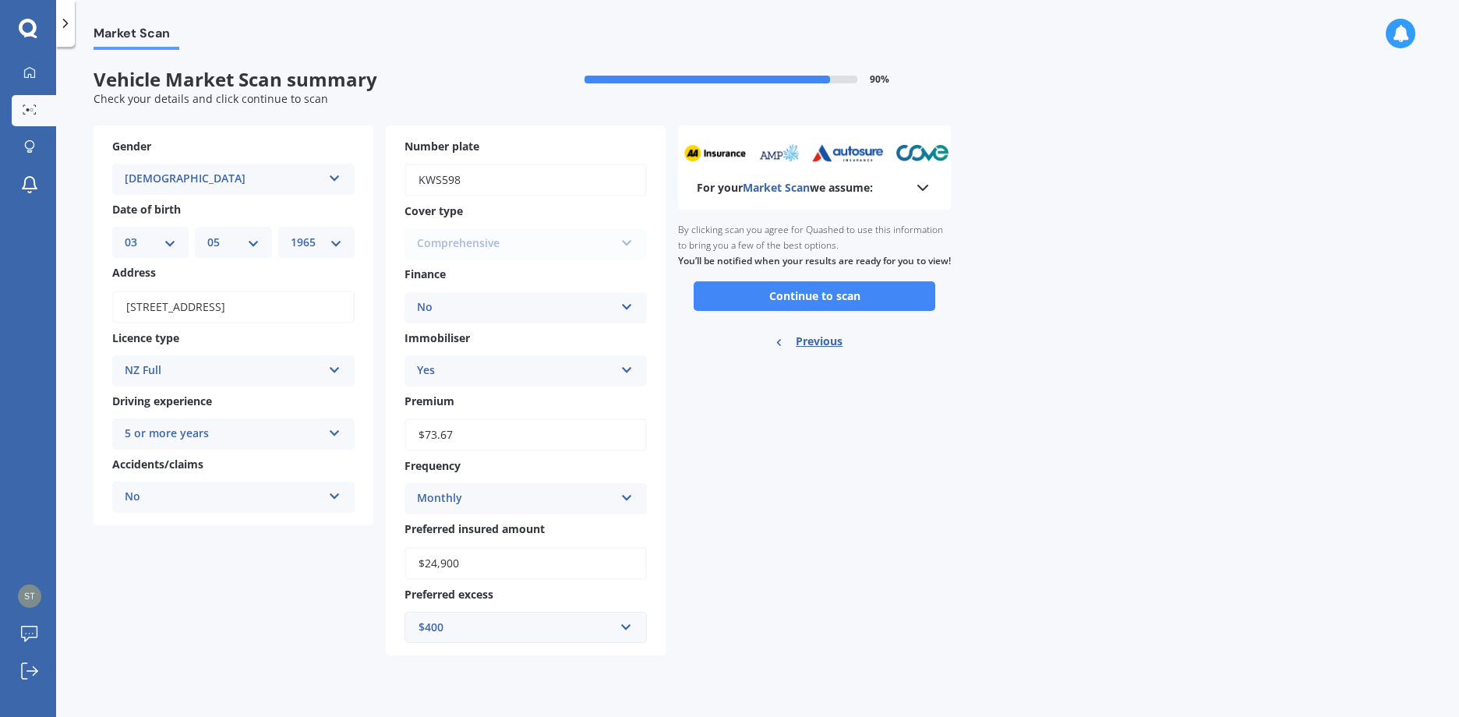
scroll to position [0, 0]
click at [841, 311] on button "Continue to scan" at bounding box center [815, 296] width 242 height 30
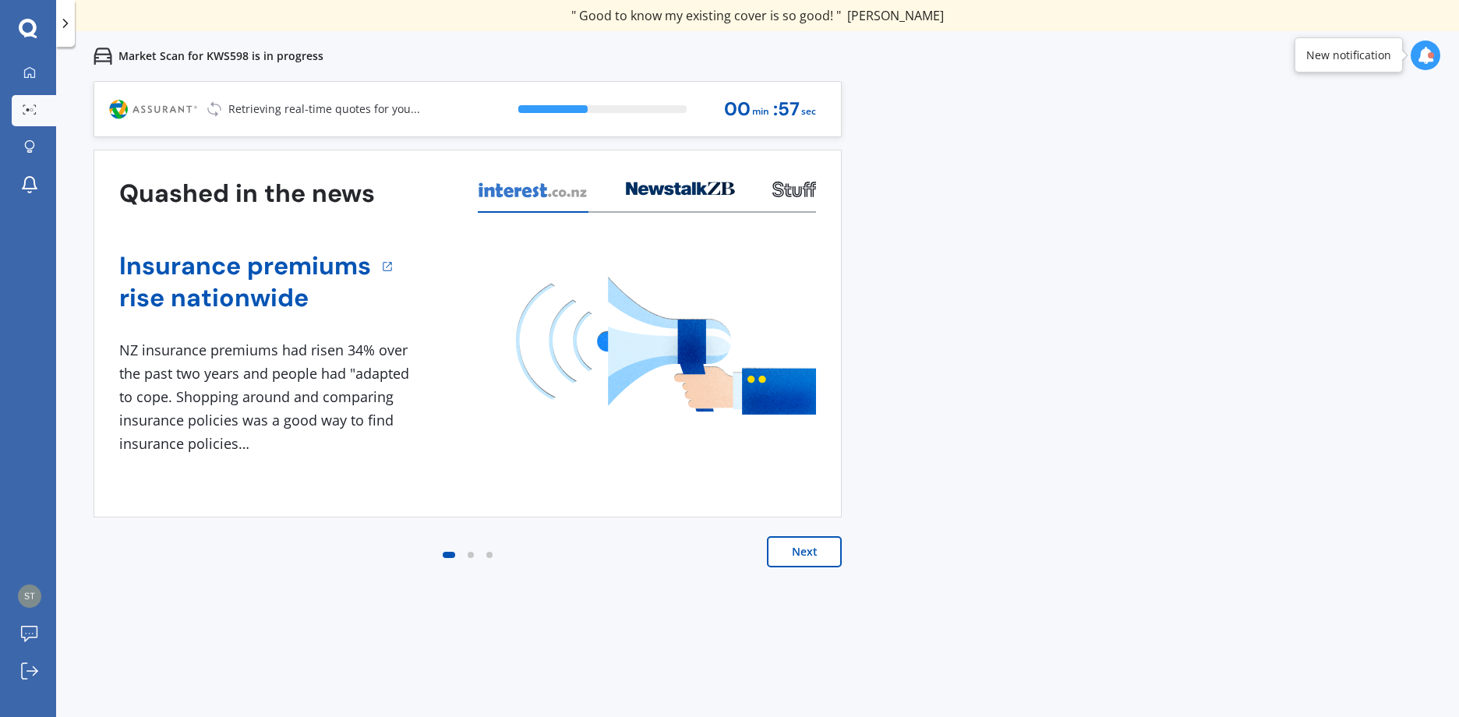
click at [807, 551] on button "Next" at bounding box center [804, 551] width 75 height 31
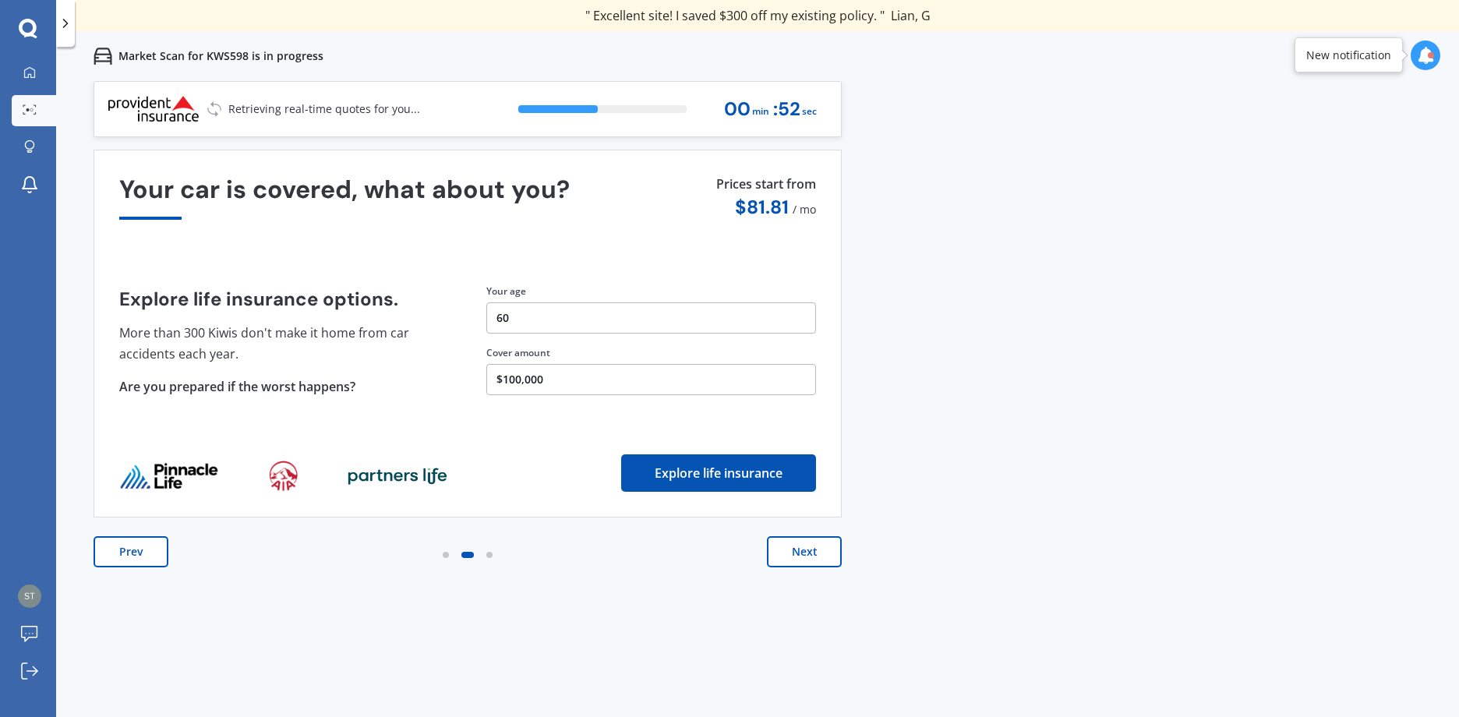
click at [805, 553] on button "Next" at bounding box center [804, 551] width 75 height 31
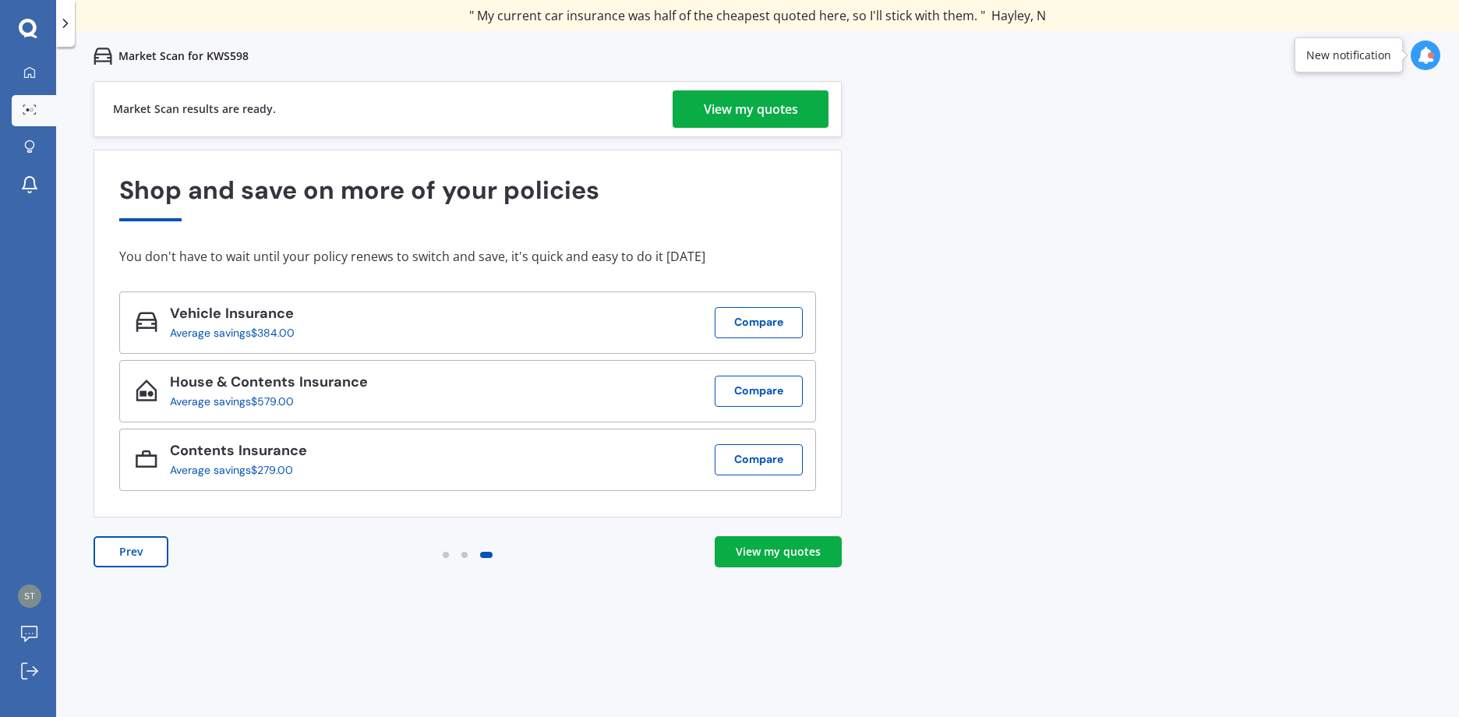
click at [774, 114] on div "View my quotes" at bounding box center [751, 108] width 94 height 37
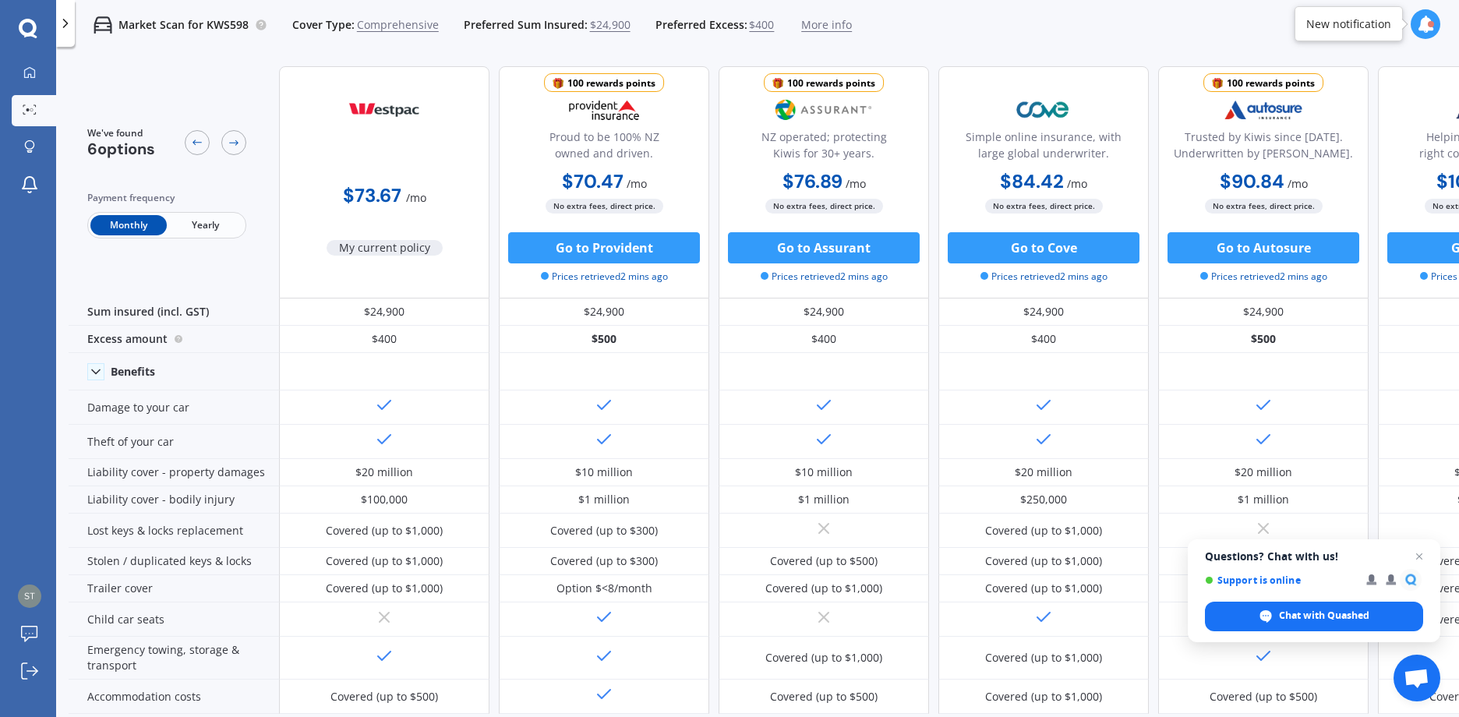
click at [210, 227] on span "Yearly" at bounding box center [205, 225] width 76 height 20
click at [27, 110] on circle at bounding box center [28, 109] width 3 height 3
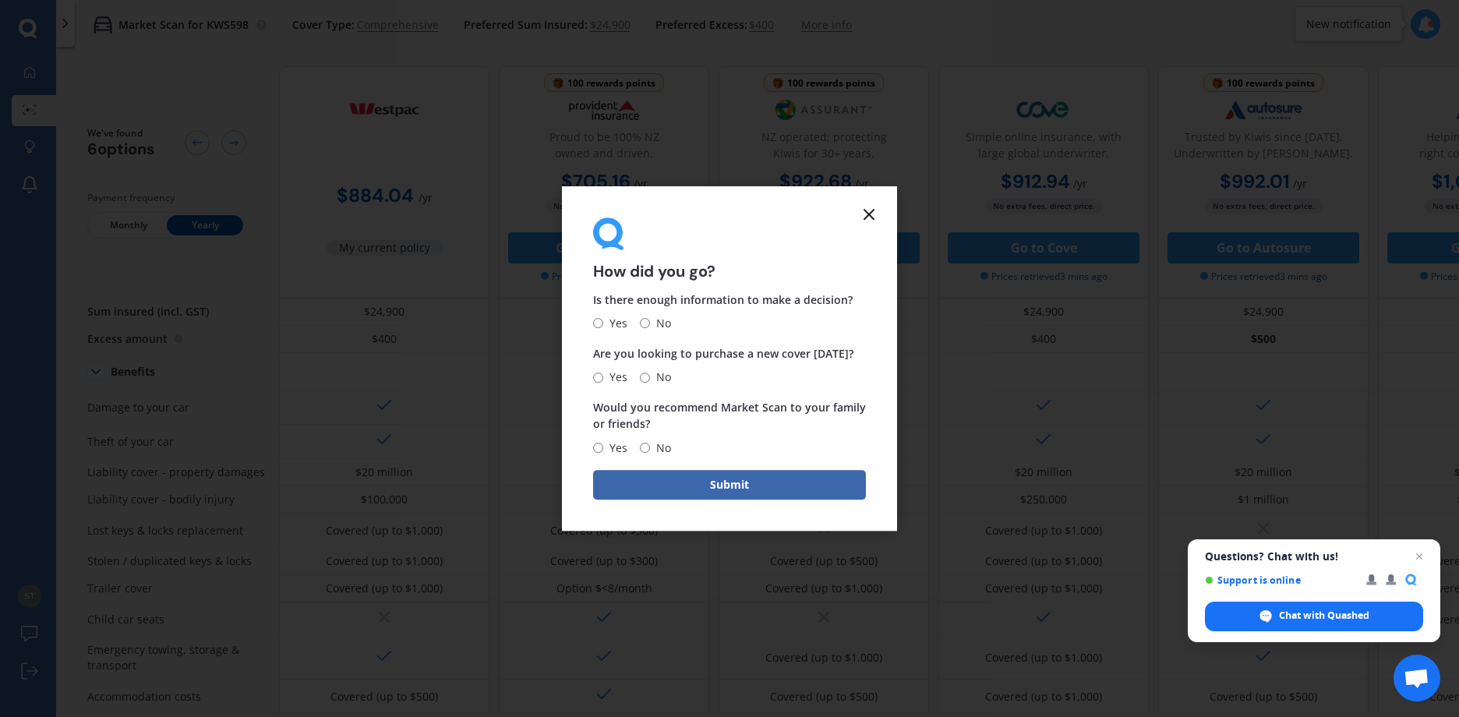
click at [645, 380] on input "No" at bounding box center [645, 378] width 10 height 10
radio input "true"
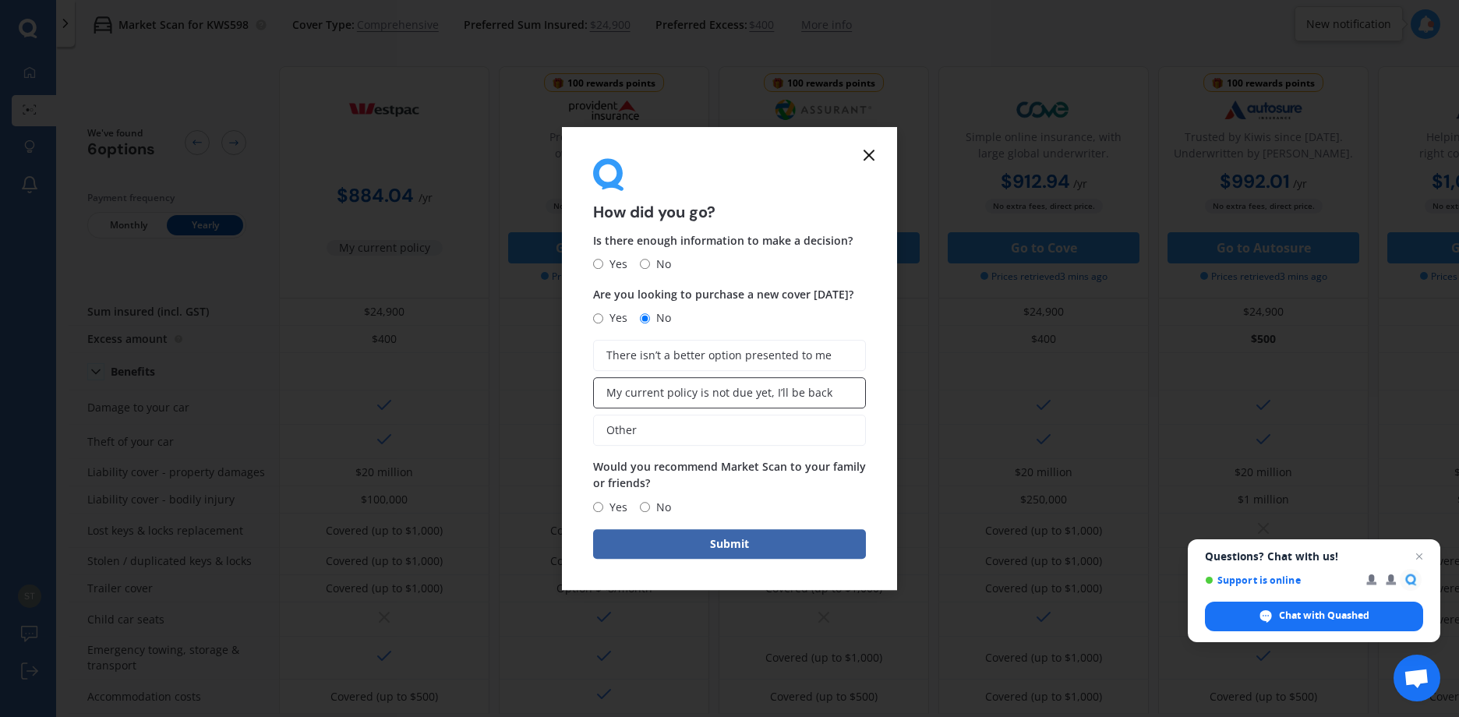
click at [670, 398] on span "My current policy is not due yet, I’ll be back" at bounding box center [719, 393] width 226 height 13
click at [0, 0] on input "My current policy is not due yet, I’ll be back" at bounding box center [0, 0] width 0 height 0
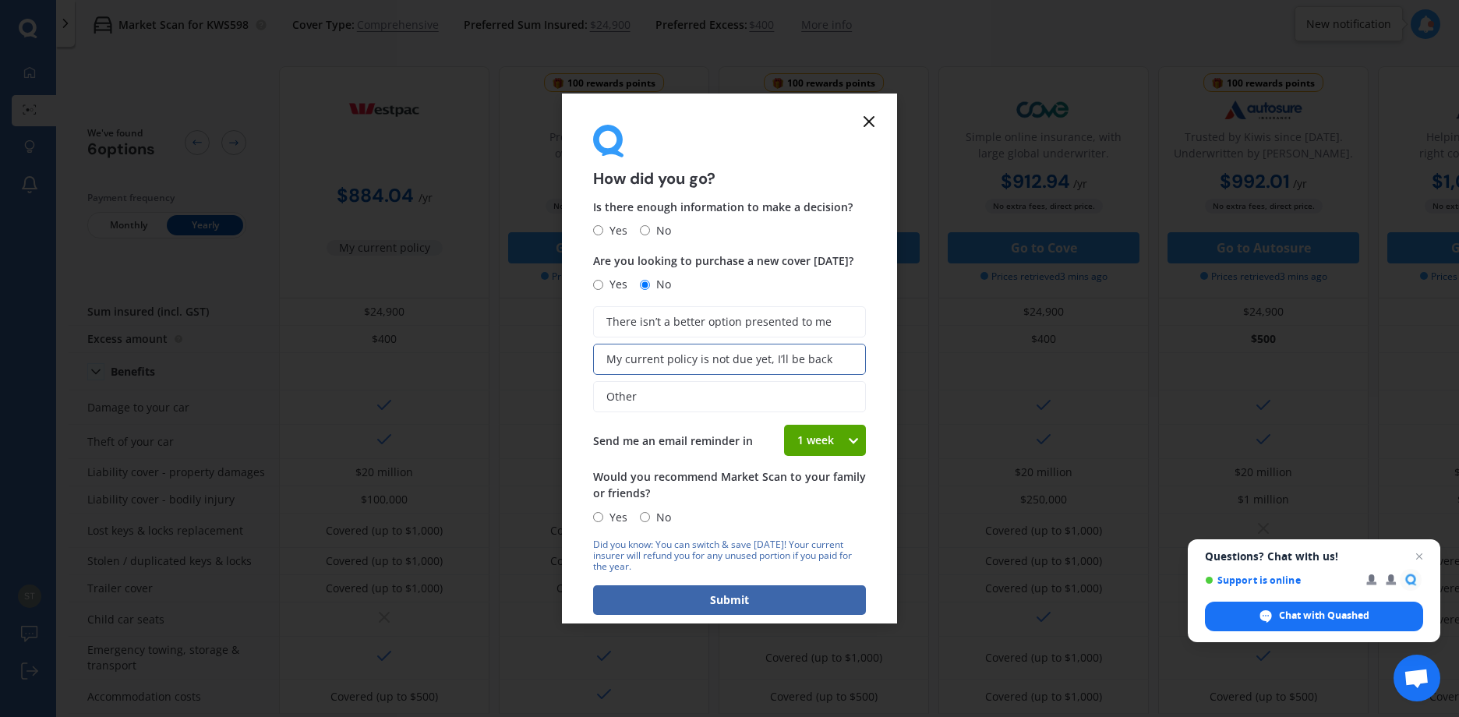
click at [598, 514] on input "Yes" at bounding box center [598, 517] width 10 height 10
radio input "true"
click at [599, 228] on input "Yes" at bounding box center [598, 230] width 10 height 10
radio input "true"
click at [725, 605] on button "Submit" at bounding box center [729, 600] width 273 height 30
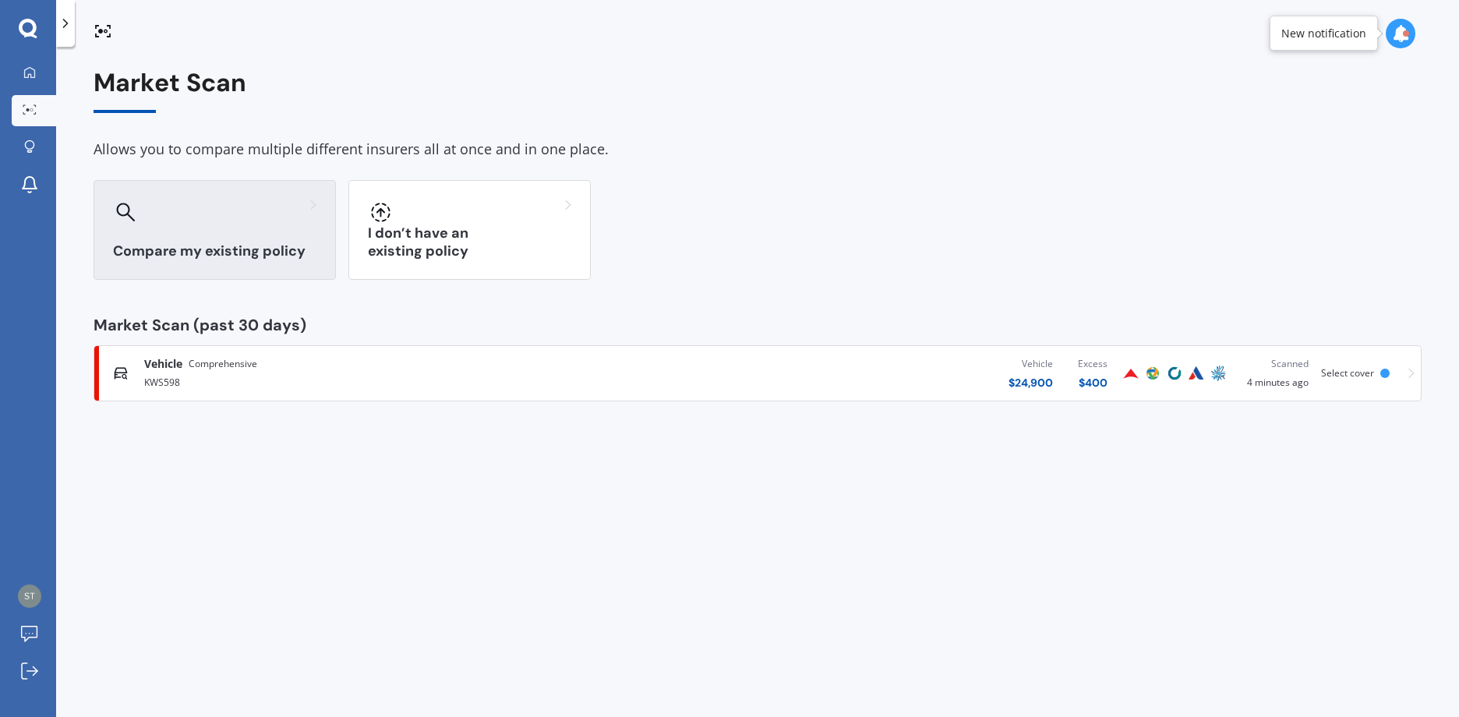
click at [184, 239] on div "Compare my existing policy" at bounding box center [215, 230] width 242 height 100
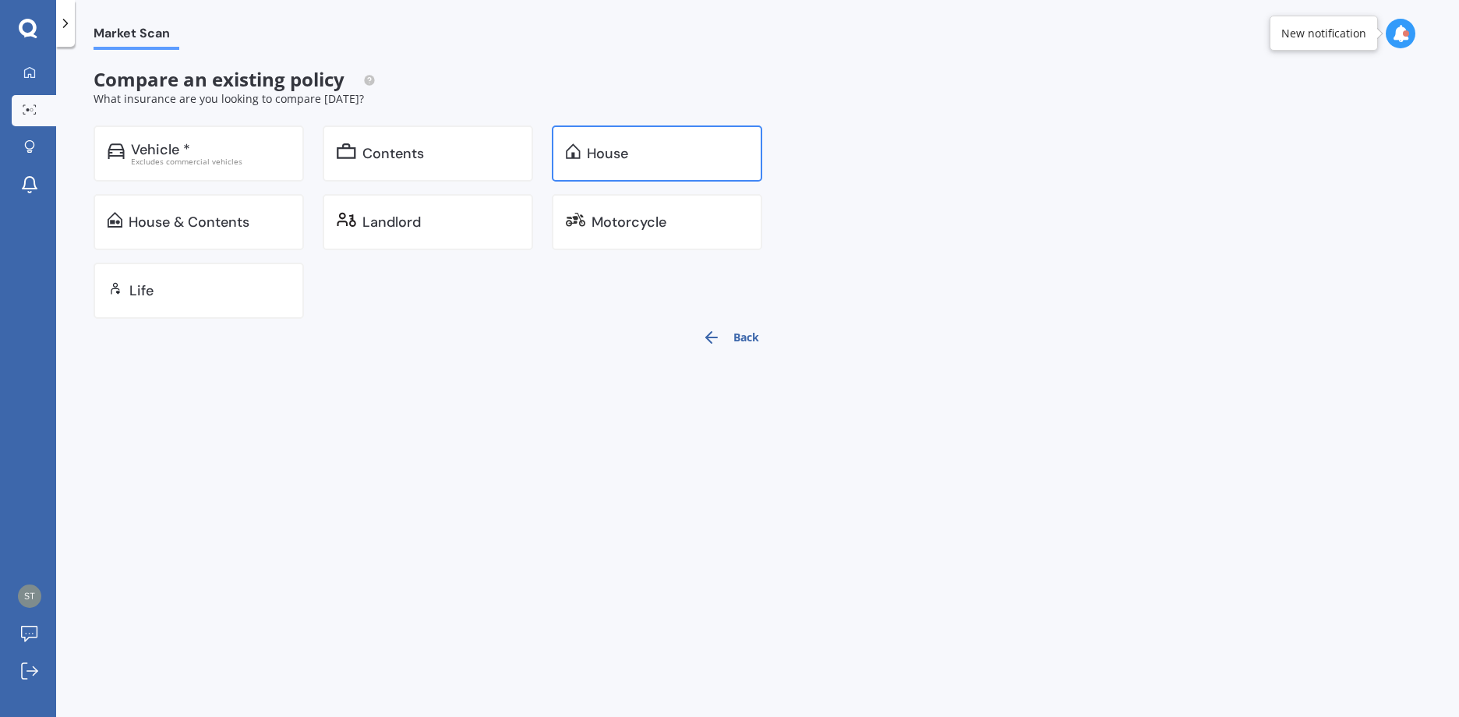
click at [595, 156] on div "House" at bounding box center [607, 154] width 41 height 16
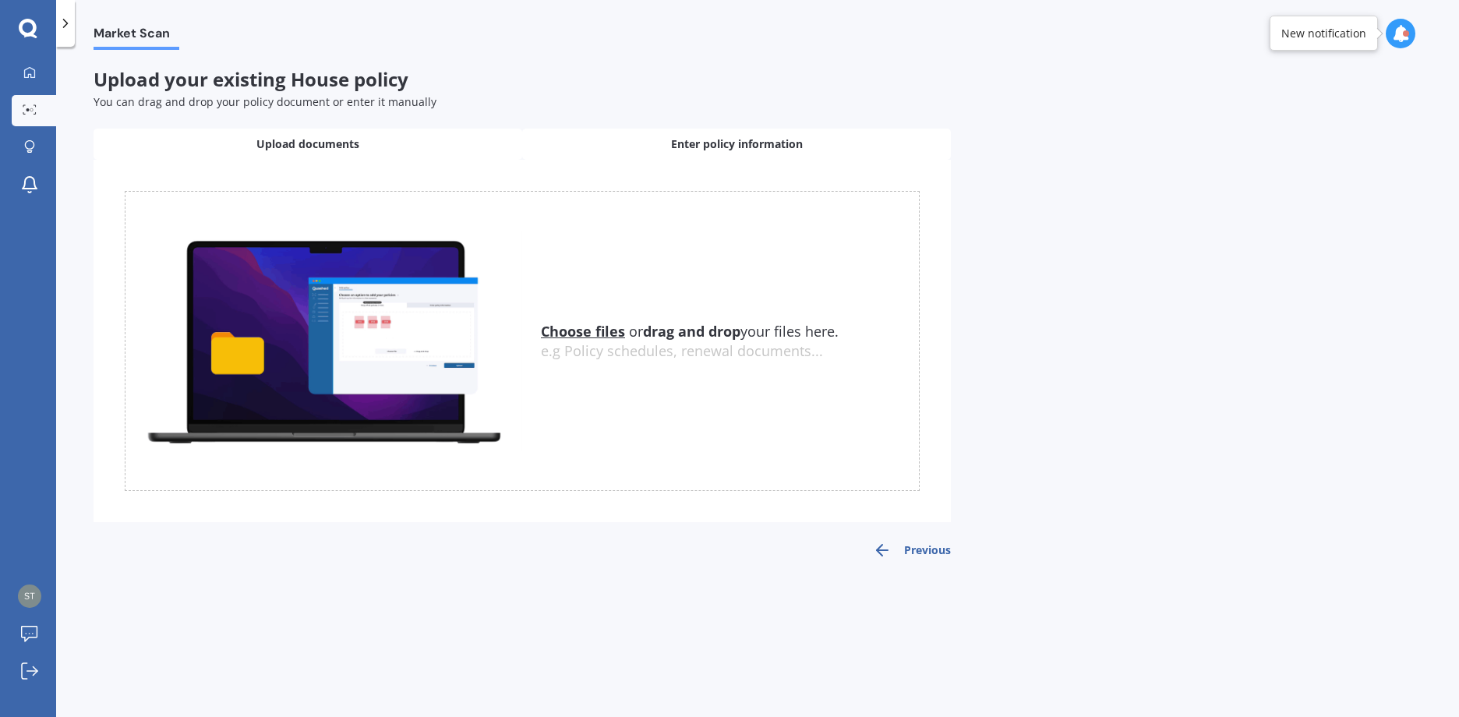
click at [766, 147] on span "Enter policy information" at bounding box center [737, 144] width 132 height 16
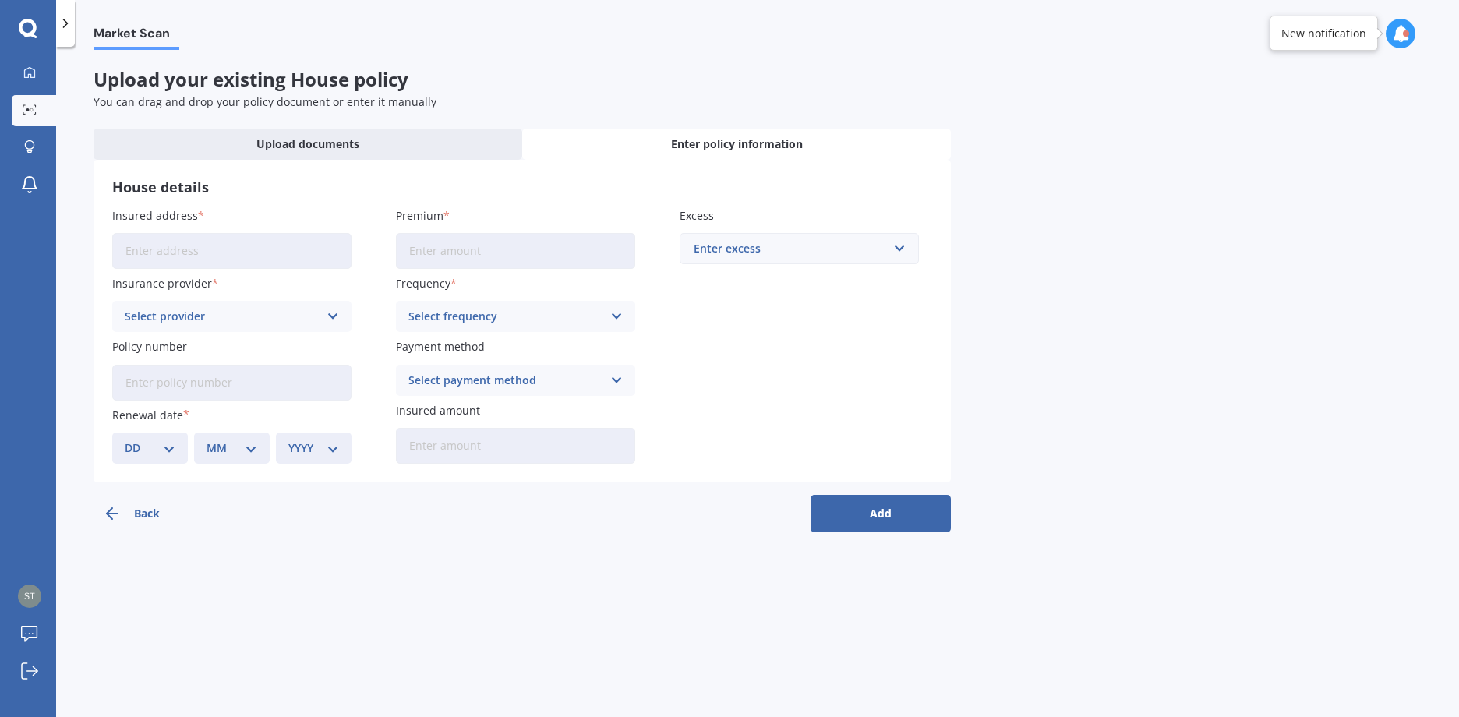
click at [230, 250] on input "Insured address" at bounding box center [231, 251] width 239 height 36
type input "[STREET_ADDRESS]"
click at [335, 314] on icon at bounding box center [333, 316] width 13 height 17
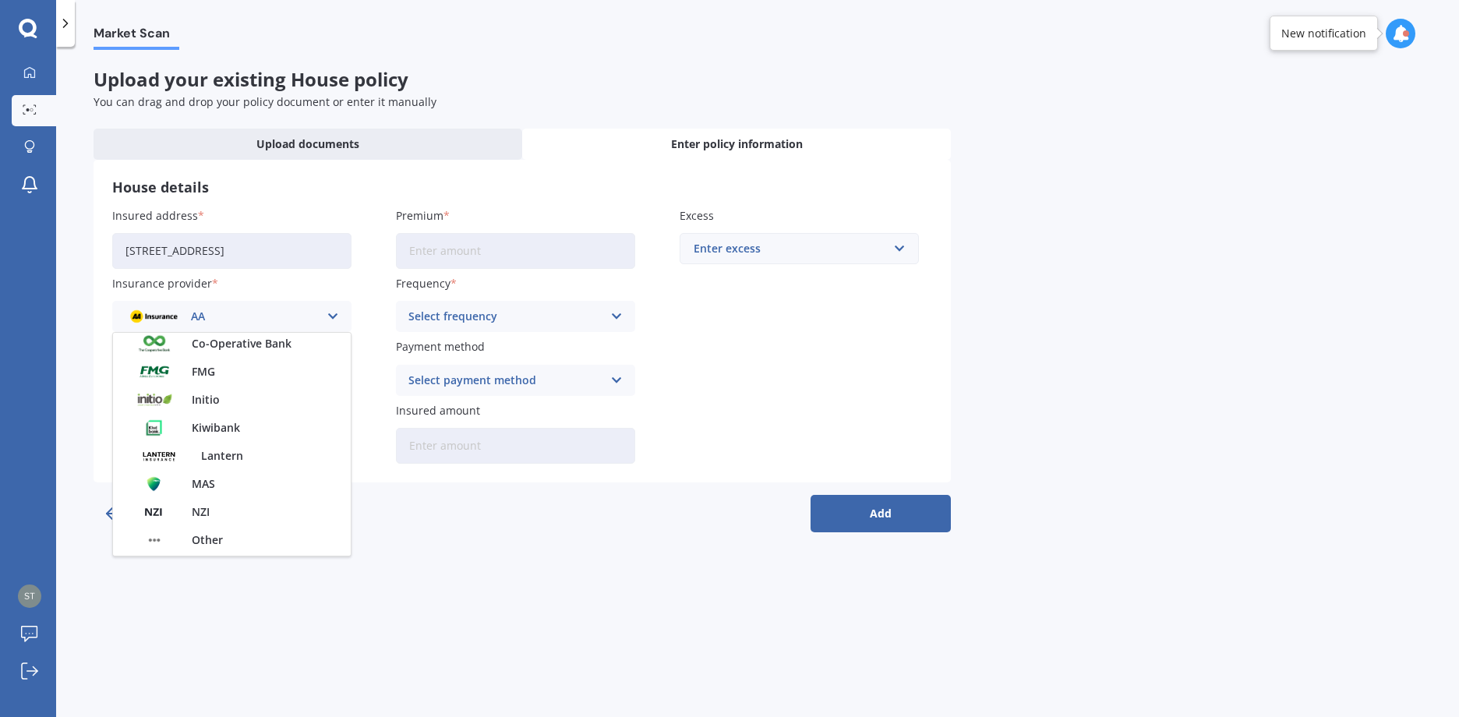
scroll to position [422, 0]
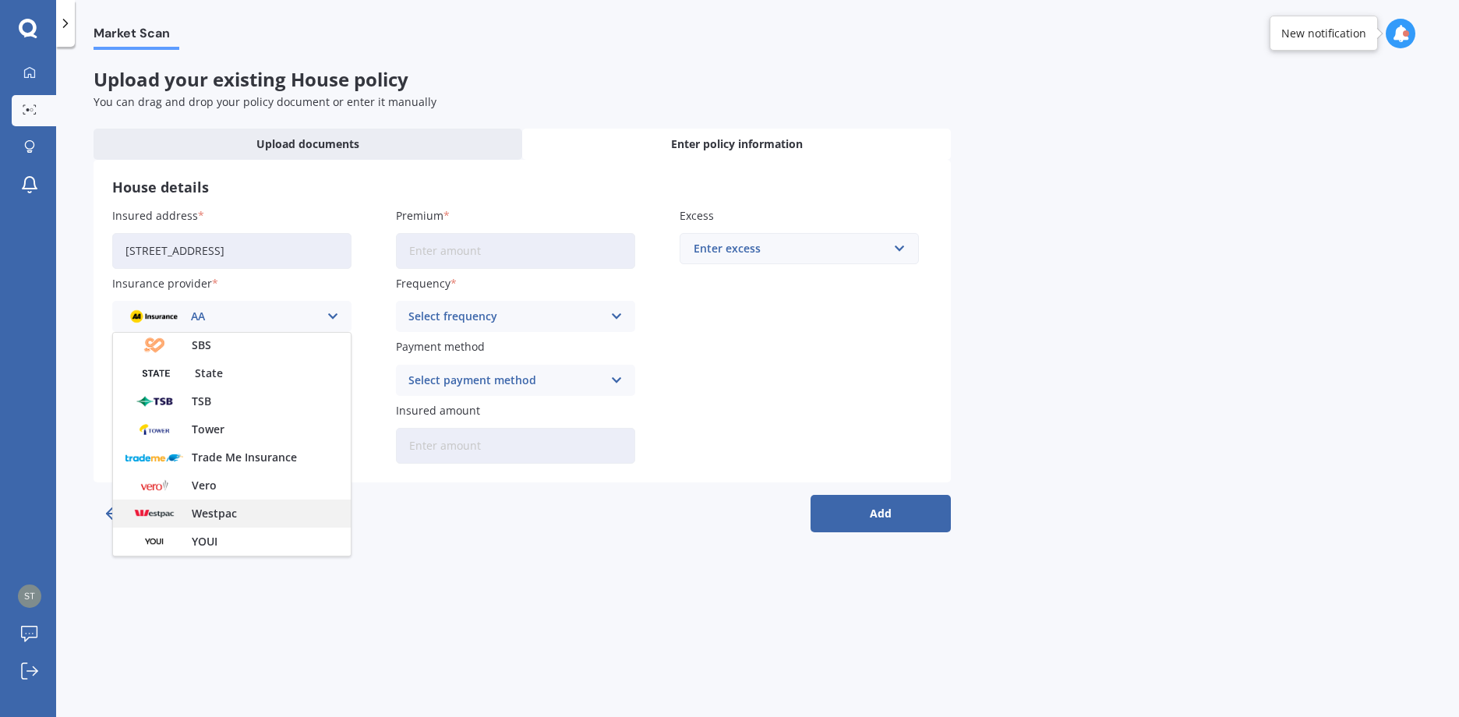
click at [214, 513] on span "Westpac" at bounding box center [214, 513] width 45 height 11
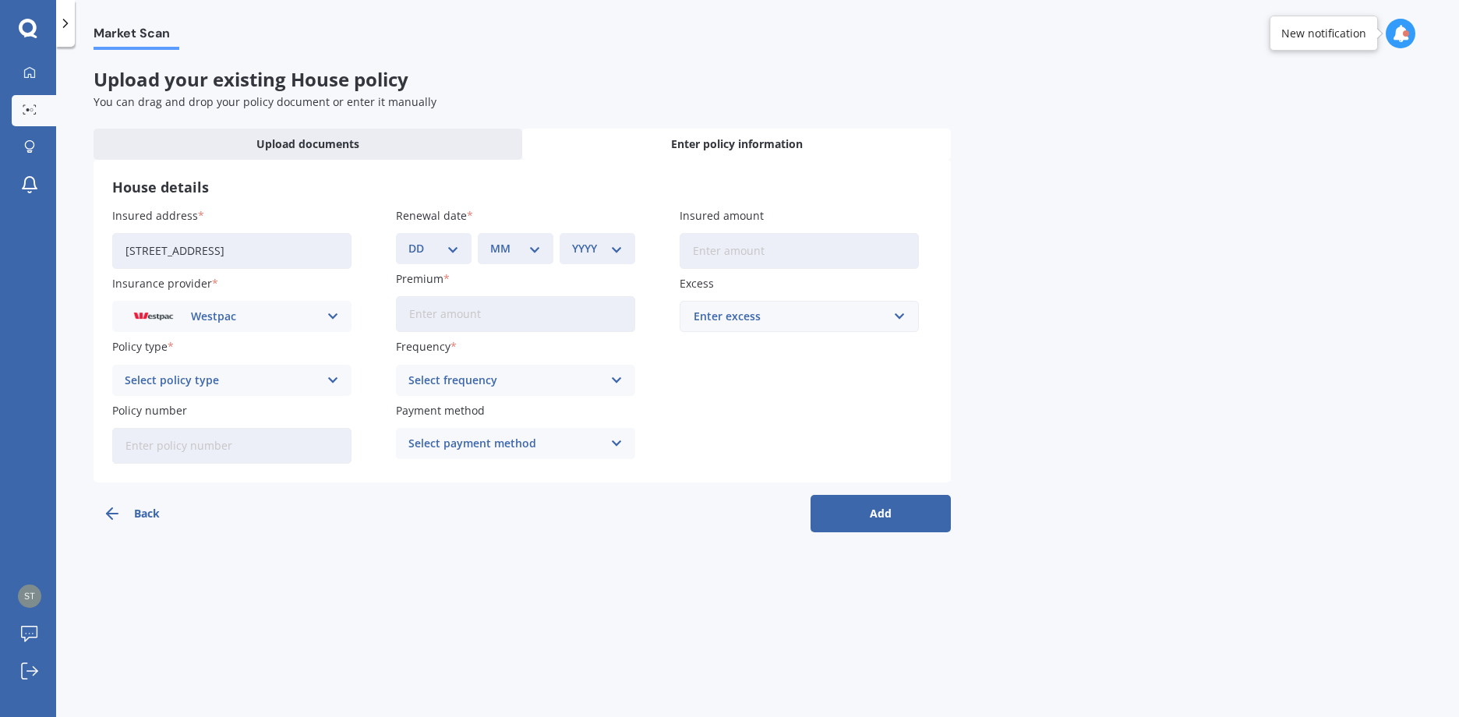
click at [323, 376] on div "Select policy type Comprehensive Home Cover" at bounding box center [231, 380] width 239 height 31
click at [249, 413] on span "Comprehensive Home Cover" at bounding box center [200, 410] width 151 height 11
click at [165, 452] on input "Policy number" at bounding box center [231, 446] width 239 height 36
click at [719, 244] on input "Insured amount" at bounding box center [799, 251] width 239 height 36
click at [490, 315] on input "Premium" at bounding box center [515, 314] width 239 height 36
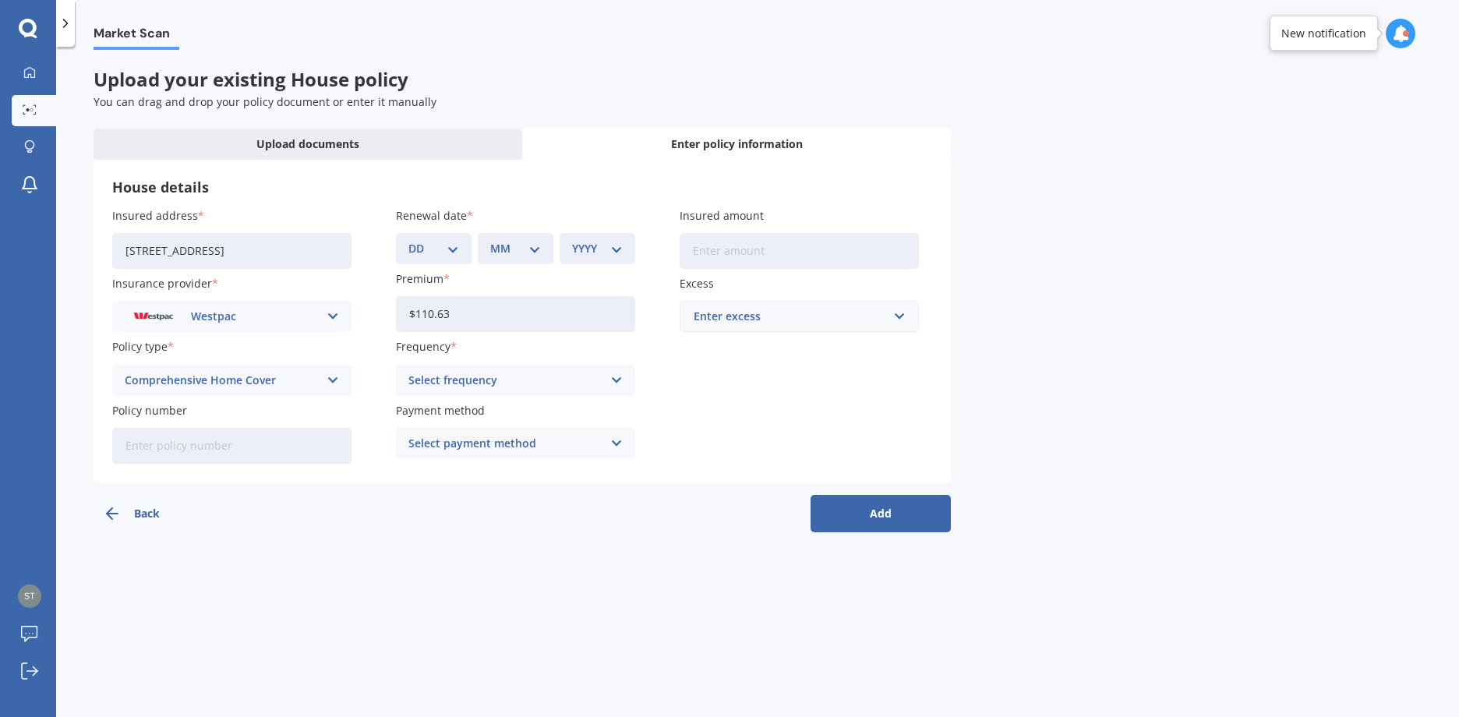
type input "$110.63"
click at [465, 381] on div "Select frequency" at bounding box center [505, 380] width 194 height 17
click at [444, 518] on span "Fortnightly" at bounding box center [438, 523] width 59 height 11
click at [532, 441] on div "Select payment method" at bounding box center [505, 443] width 194 height 17
click at [512, 475] on span "Direct debit - bank account" at bounding box center [482, 473] width 146 height 11
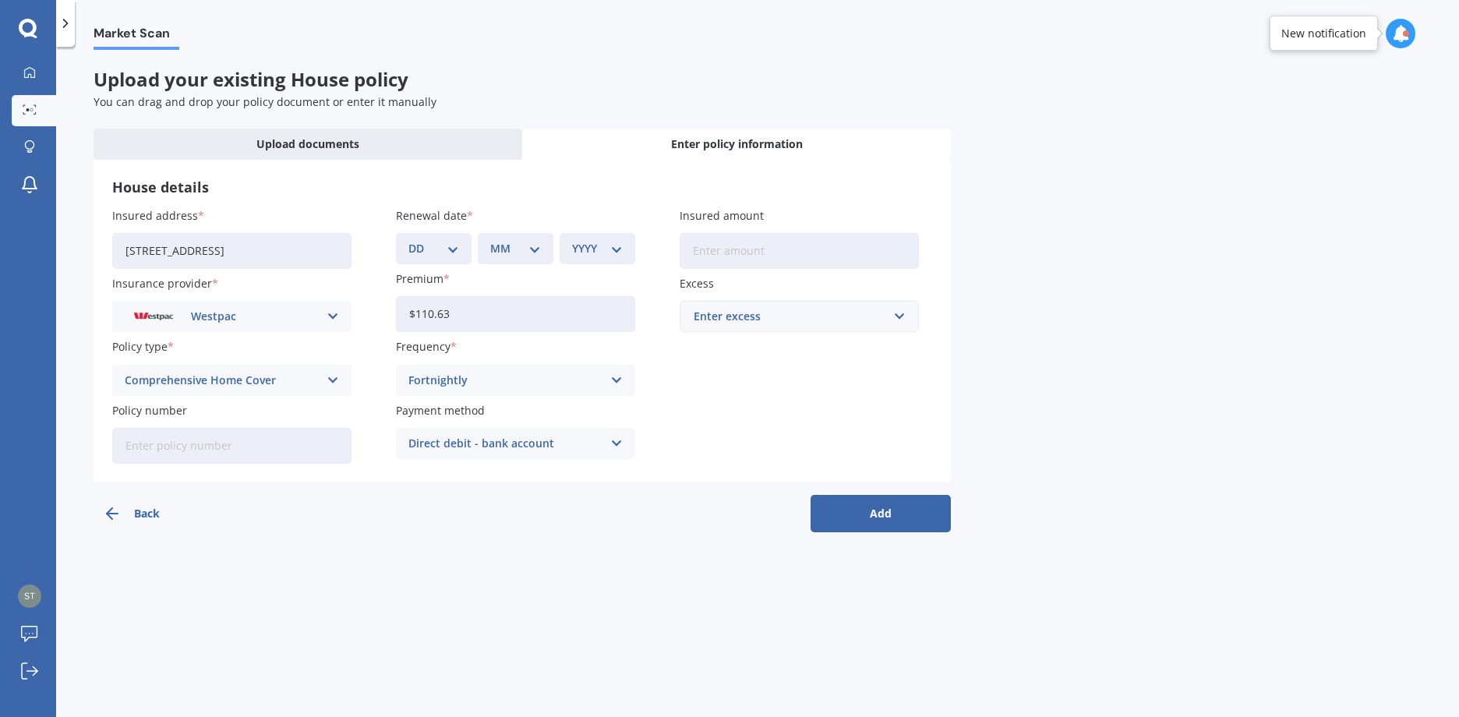
click at [231, 443] on input "Policy number" at bounding box center [231, 446] width 239 height 36
type input "1000218077"
click at [781, 256] on input "Insured amount" at bounding box center [799, 251] width 239 height 36
type input "$991,100"
click at [776, 327] on input "text" at bounding box center [793, 317] width 225 height 30
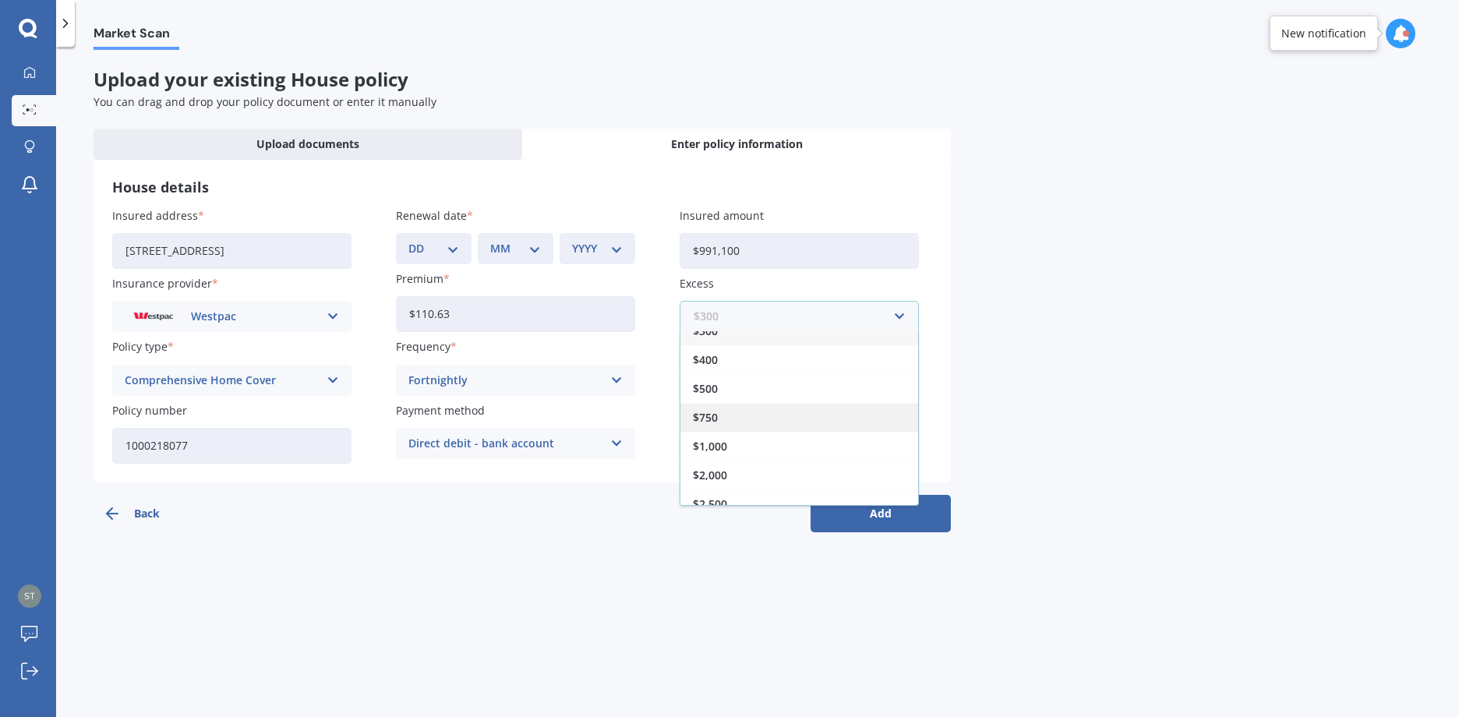
scroll to position [28, 0]
click at [547, 675] on div "Market Scan Upload your existing House policy You can drag and drop your policy…" at bounding box center [757, 385] width 1403 height 670
click at [450, 246] on select "DD 01 02 03 04 05 06 07 08 09 10 11 12 13 14 15 16 17 18 19 20 21 22 23 24 25 2…" at bounding box center [433, 248] width 51 height 17
select select "15"
click at [408, 240] on select "DD 01 02 03 04 05 06 07 08 09 10 11 12 13 14 15 16 17 18 19 20 21 22 23 24 25 2…" at bounding box center [433, 248] width 51 height 17
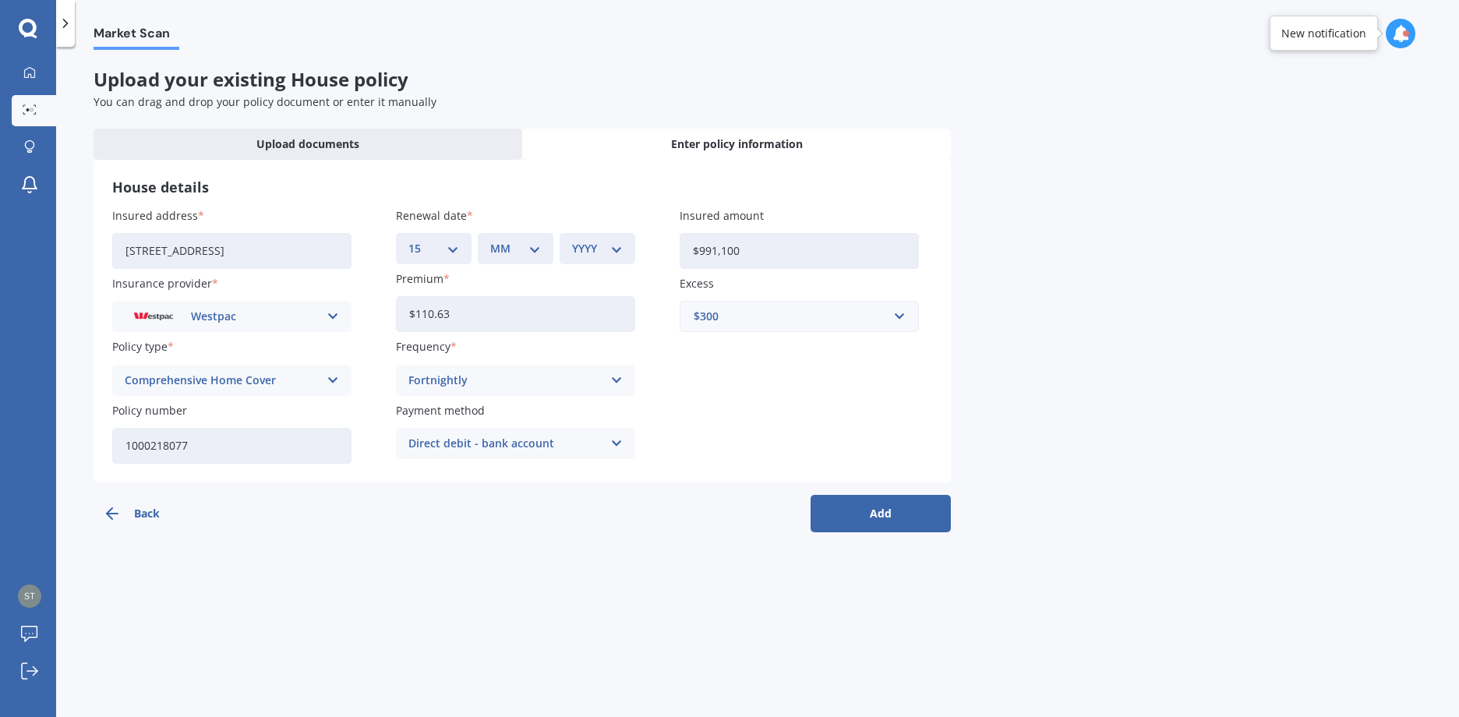
click at [537, 248] on select "MM 01 02 03 04 05 06 07 08 09 10 11 12" at bounding box center [515, 248] width 51 height 17
select select "11"
click at [490, 240] on select "MM 01 02 03 04 05 06 07 08 09 10 11 12" at bounding box center [515, 248] width 51 height 17
click at [616, 248] on select "YYYY 2027 2026 2025 2024 2023 2022 2021 2020 2019 2018 2017 2016 2015 2014 2013…" at bounding box center [597, 248] width 51 height 17
select select "2025"
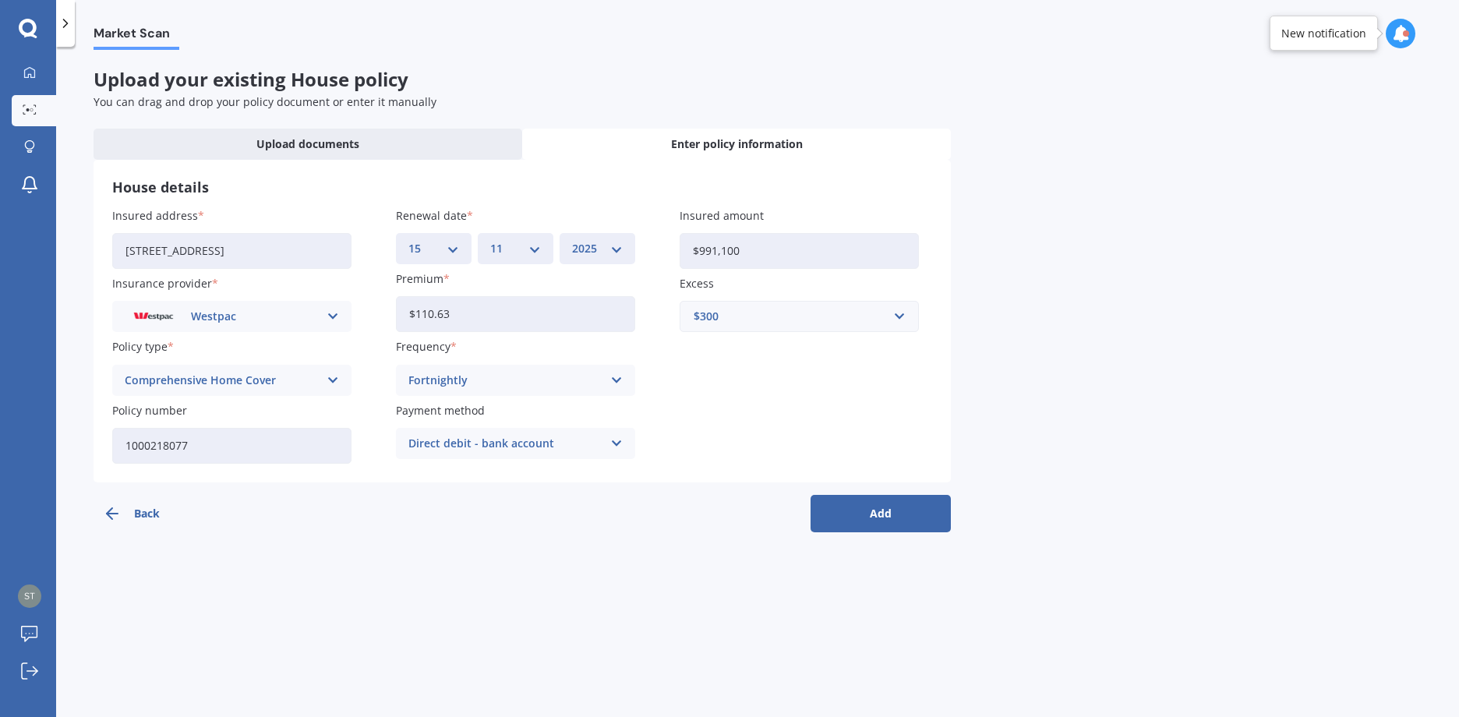
click at [572, 240] on select "YYYY 2027 2026 2025 2024 2023 2022 2021 2020 2019 2018 2017 2016 2015 2014 2013…" at bounding box center [597, 248] width 51 height 17
click at [734, 318] on div "$300" at bounding box center [790, 316] width 193 height 17
click at [731, 408] on div "$500" at bounding box center [799, 403] width 238 height 29
drag, startPoint x: 470, startPoint y: 316, endPoint x: 340, endPoint y: 323, distance: 130.4
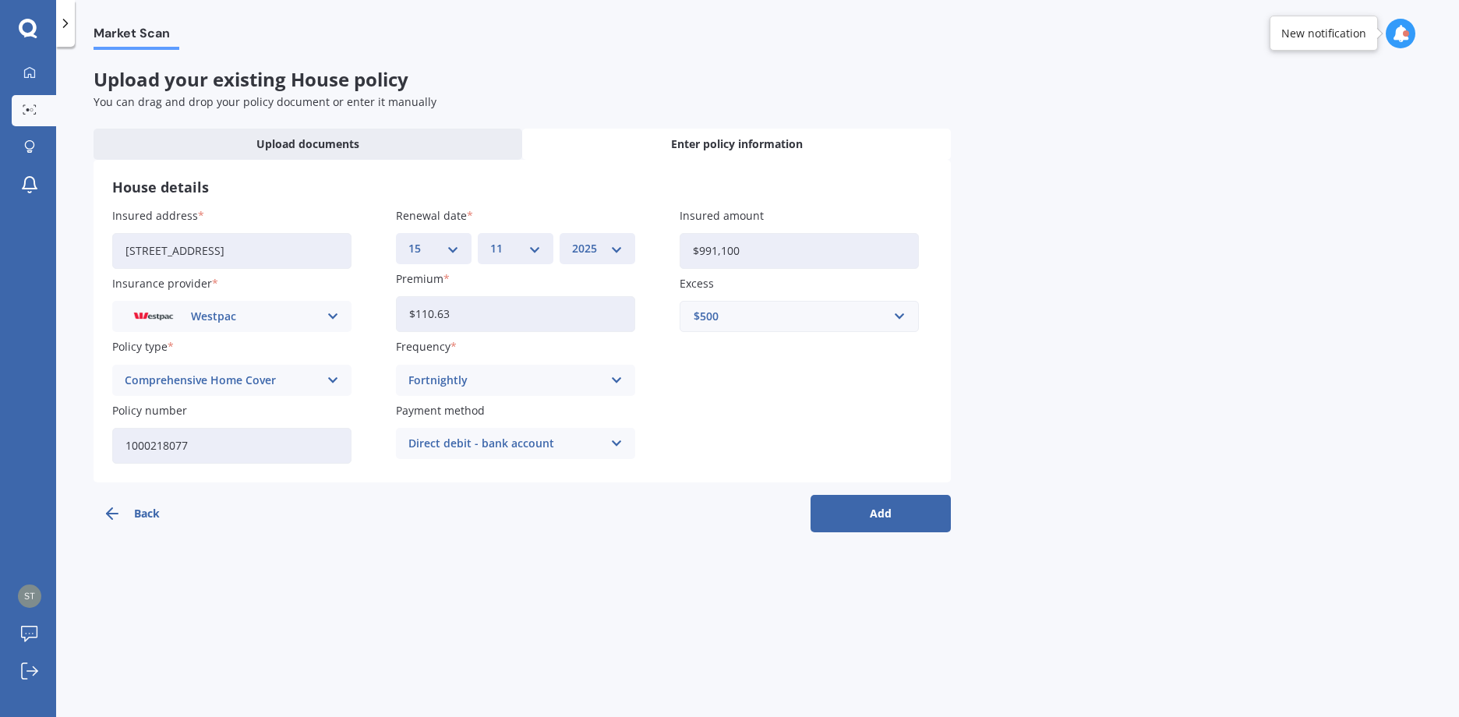
click at [340, 323] on div "Insured address [STREET_ADDRESS] Insurance provider Westpac AA AMI AMP ANZ ASB …" at bounding box center [522, 335] width 820 height 256
type input "$131.33"
click at [867, 518] on button "Add" at bounding box center [881, 513] width 140 height 37
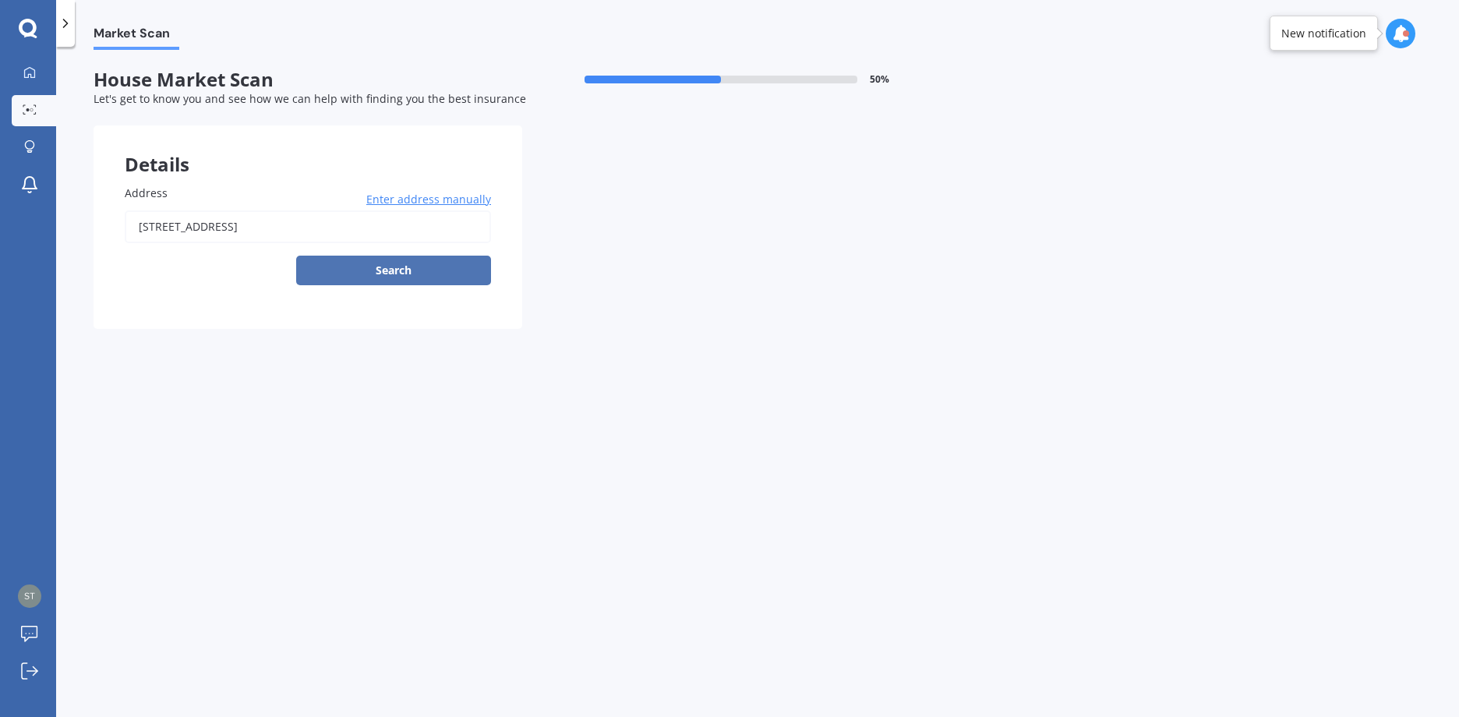
click at [397, 271] on button "Search" at bounding box center [393, 271] width 195 height 30
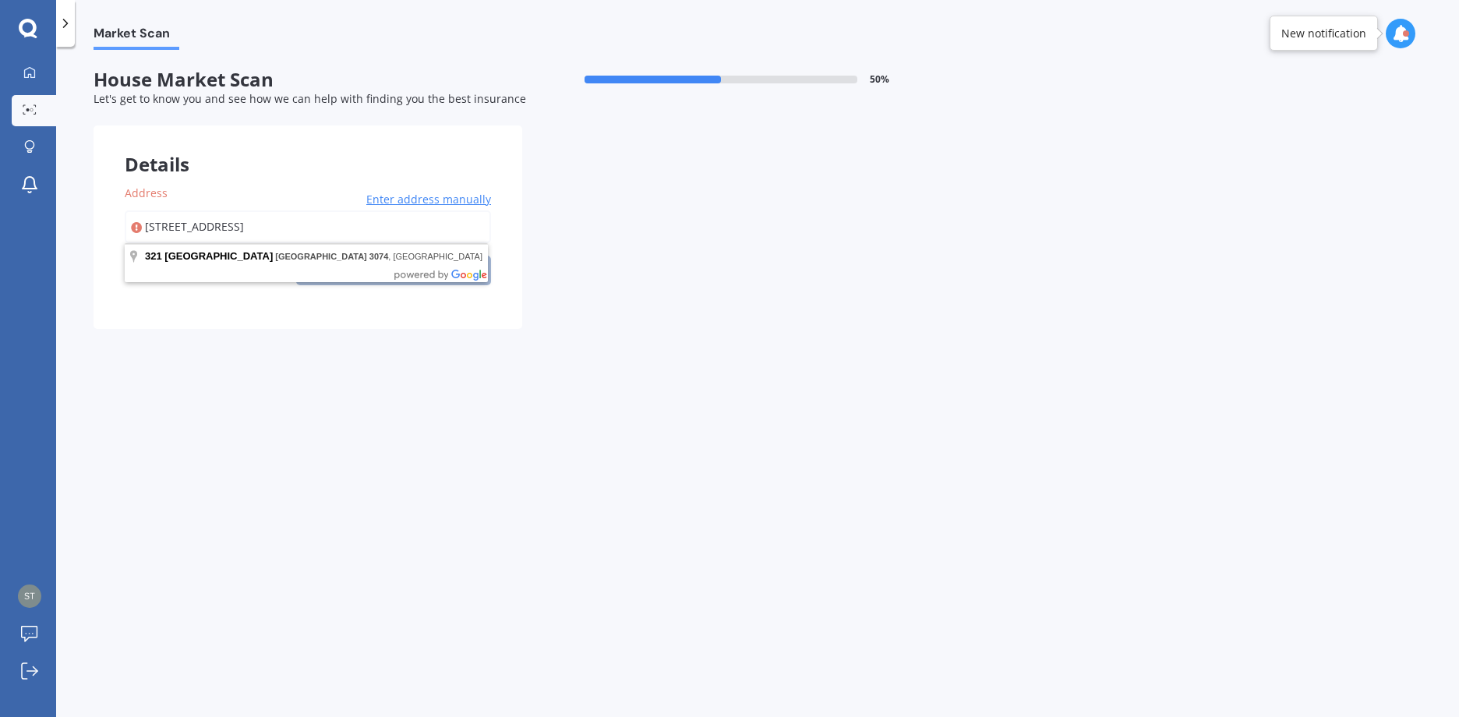
type input "[STREET_ADDRESS]"
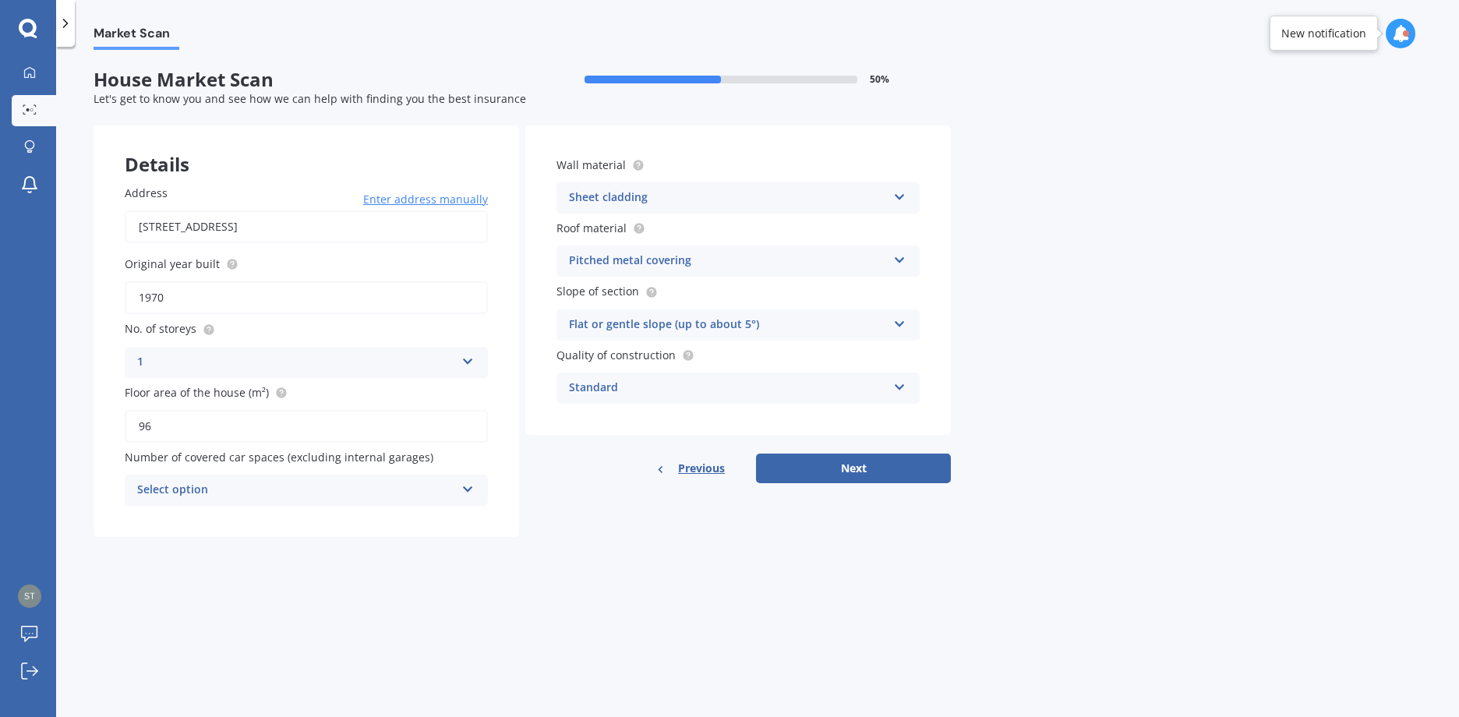
click at [197, 493] on div "Select option" at bounding box center [296, 490] width 318 height 19
click at [180, 578] on div "2" at bounding box center [306, 577] width 362 height 28
click at [894, 203] on div "Sheet cladding Artificial weatherboard/plank cladding Blockwork Brick veneer Do…" at bounding box center [738, 197] width 363 height 31
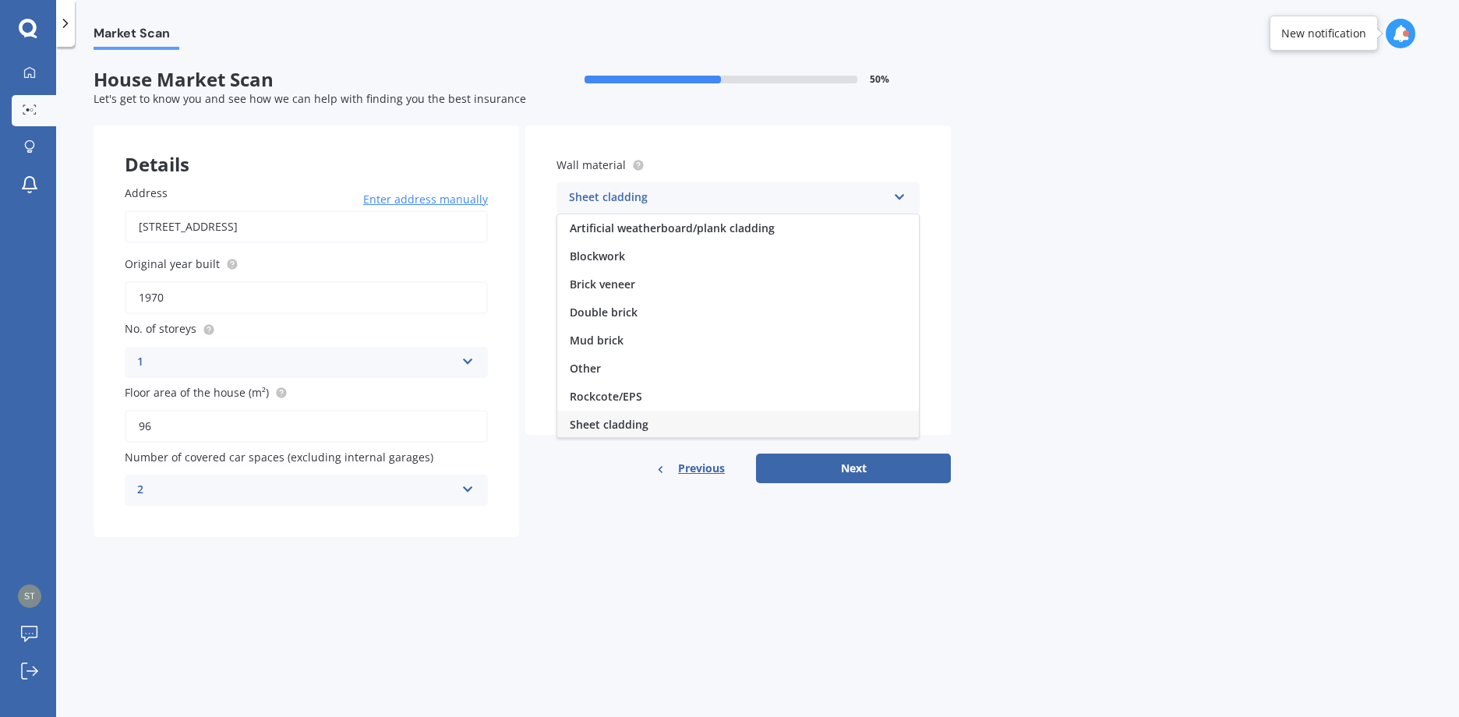
scroll to position [2, 0]
click at [894, 203] on div "Sheet cladding Artificial weatherboard/plank cladding Blockwork Brick veneer Do…" at bounding box center [738, 197] width 363 height 31
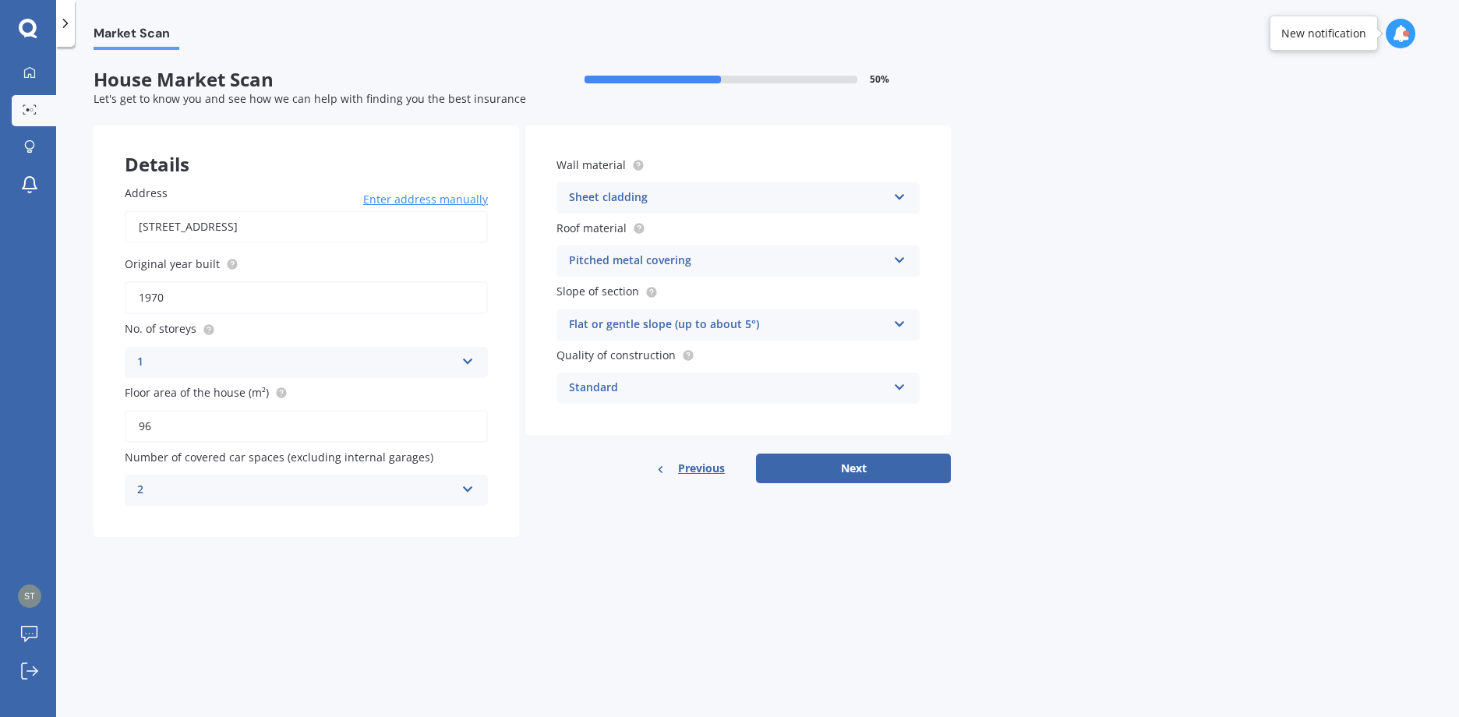
click at [899, 263] on icon at bounding box center [899, 257] width 13 height 11
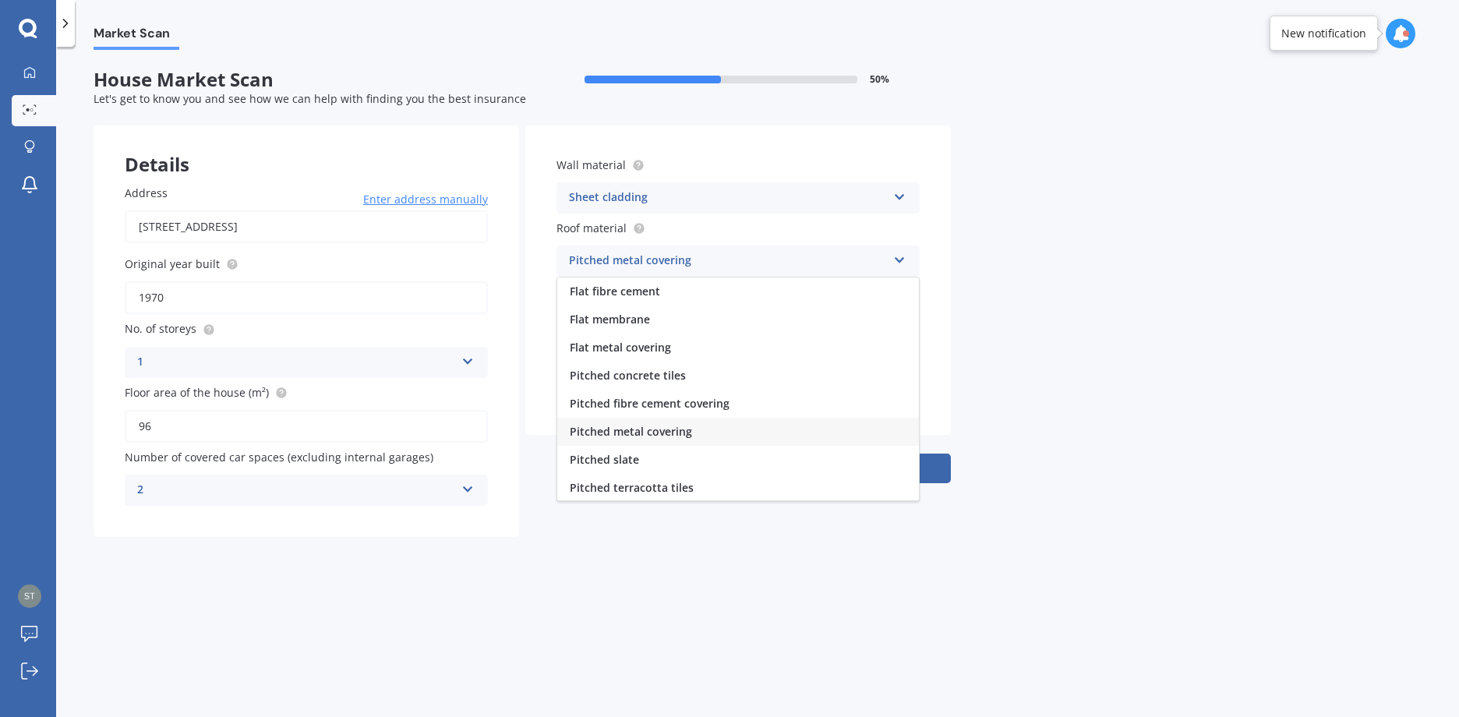
click at [899, 263] on icon at bounding box center [899, 257] width 13 height 11
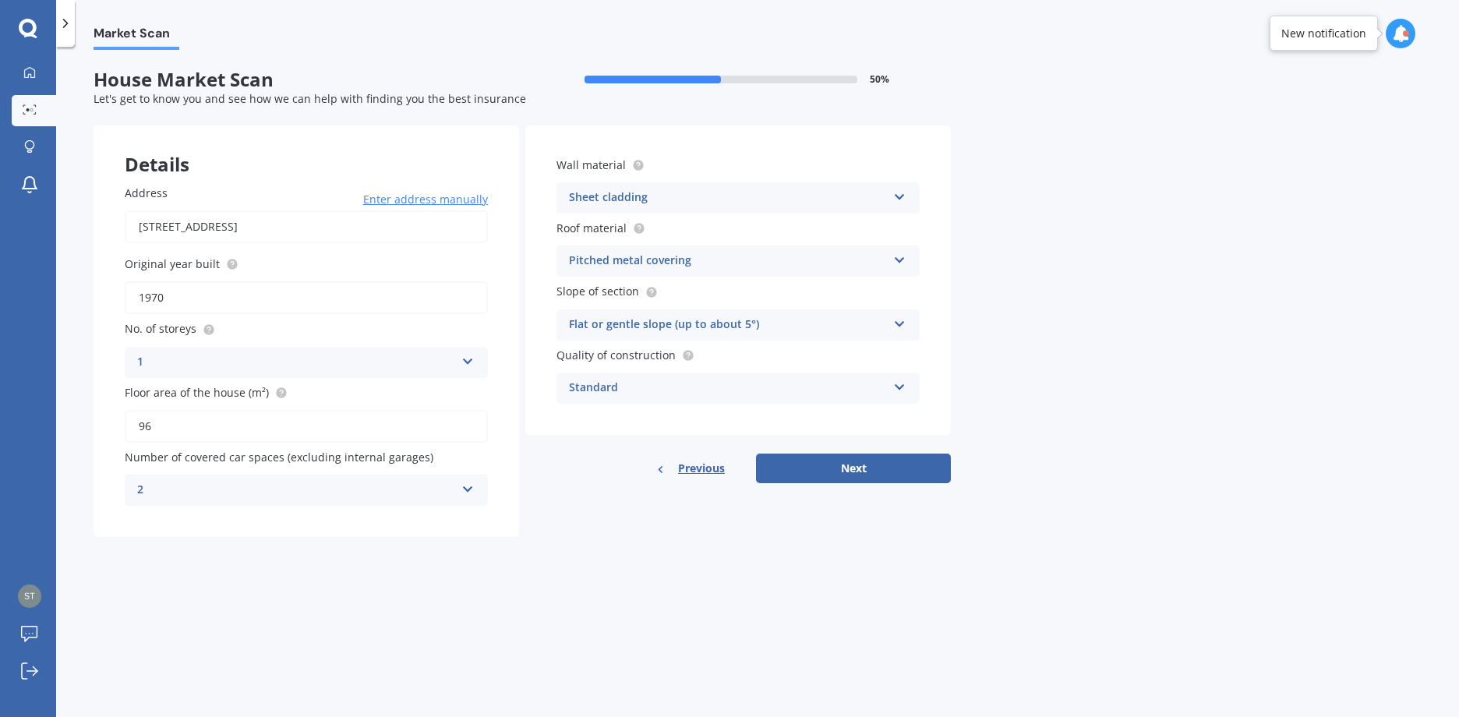
click at [898, 324] on icon at bounding box center [899, 321] width 13 height 11
click at [893, 394] on div "Standard Standard High Prestige" at bounding box center [738, 388] width 363 height 31
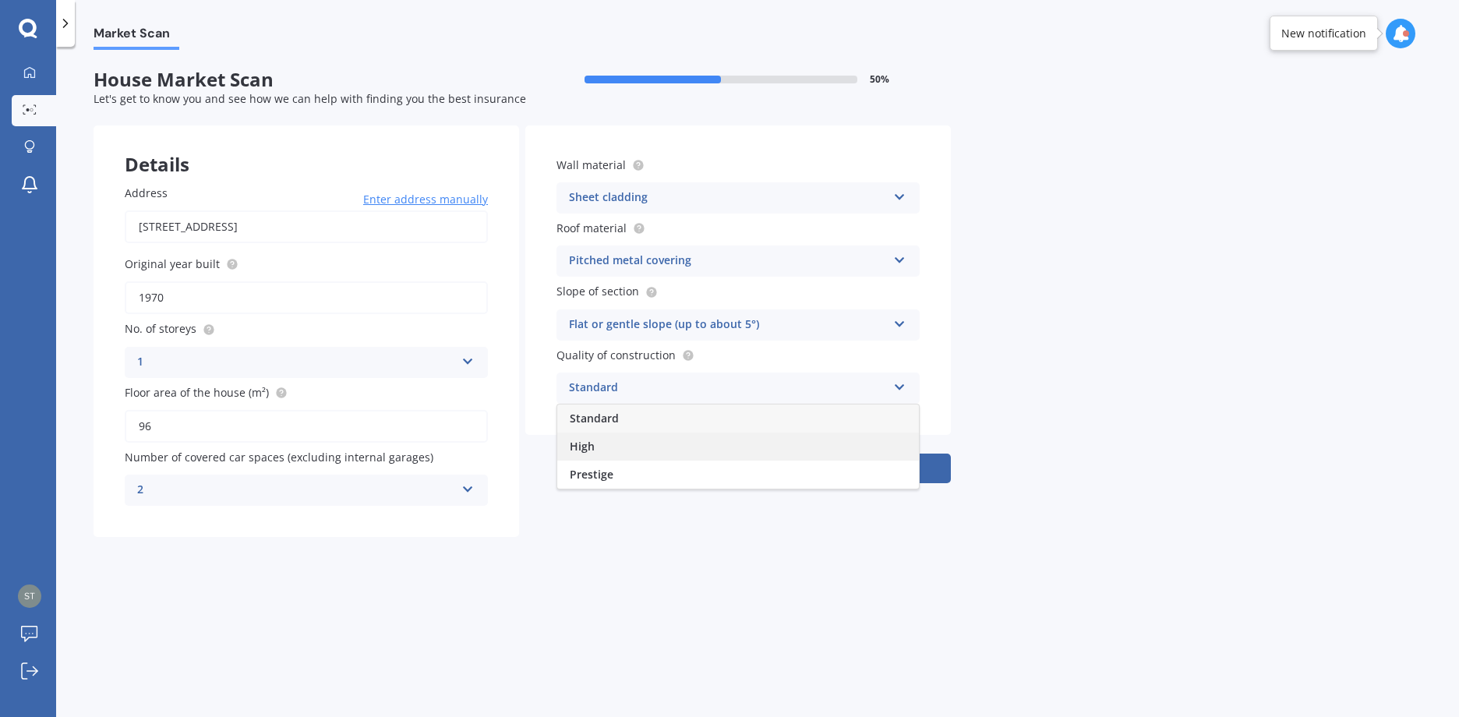
click at [687, 454] on div "High" at bounding box center [738, 447] width 362 height 28
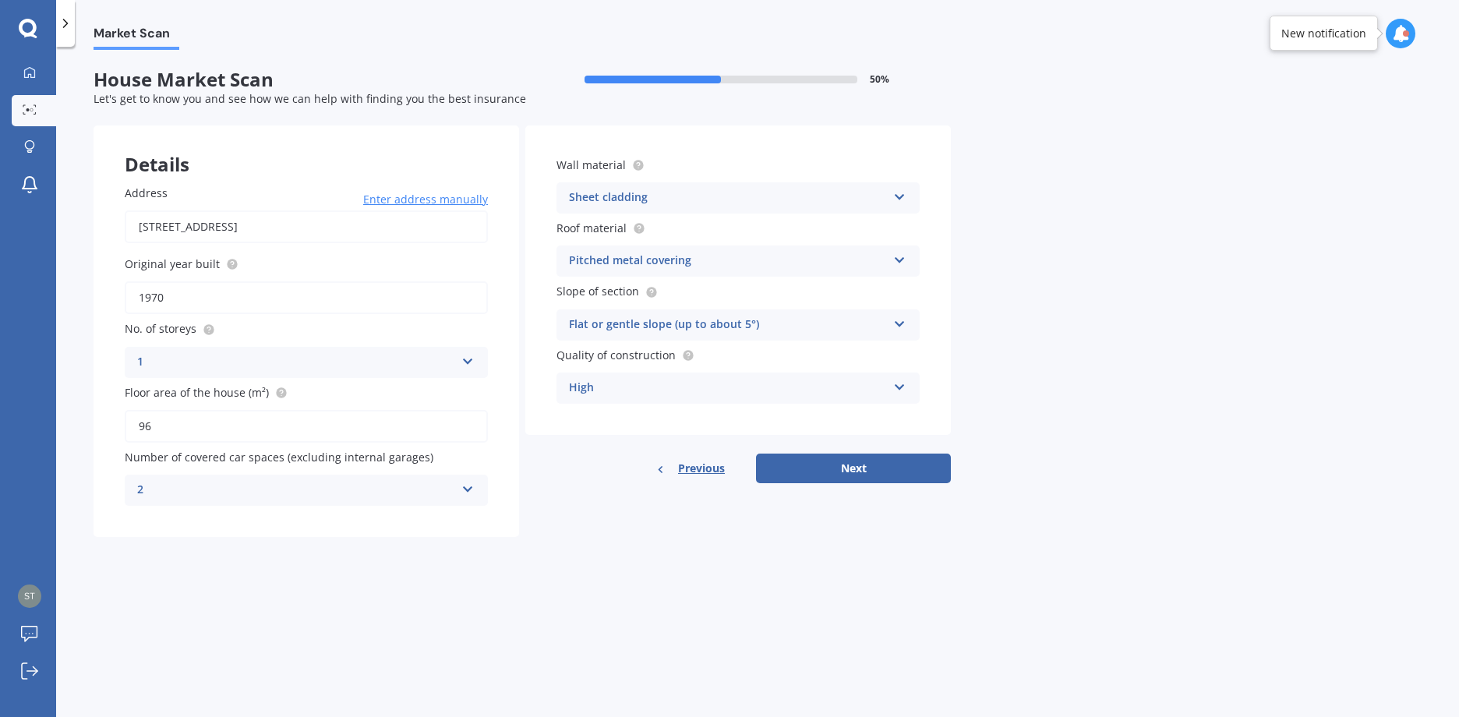
click at [905, 382] on icon at bounding box center [899, 384] width 13 height 11
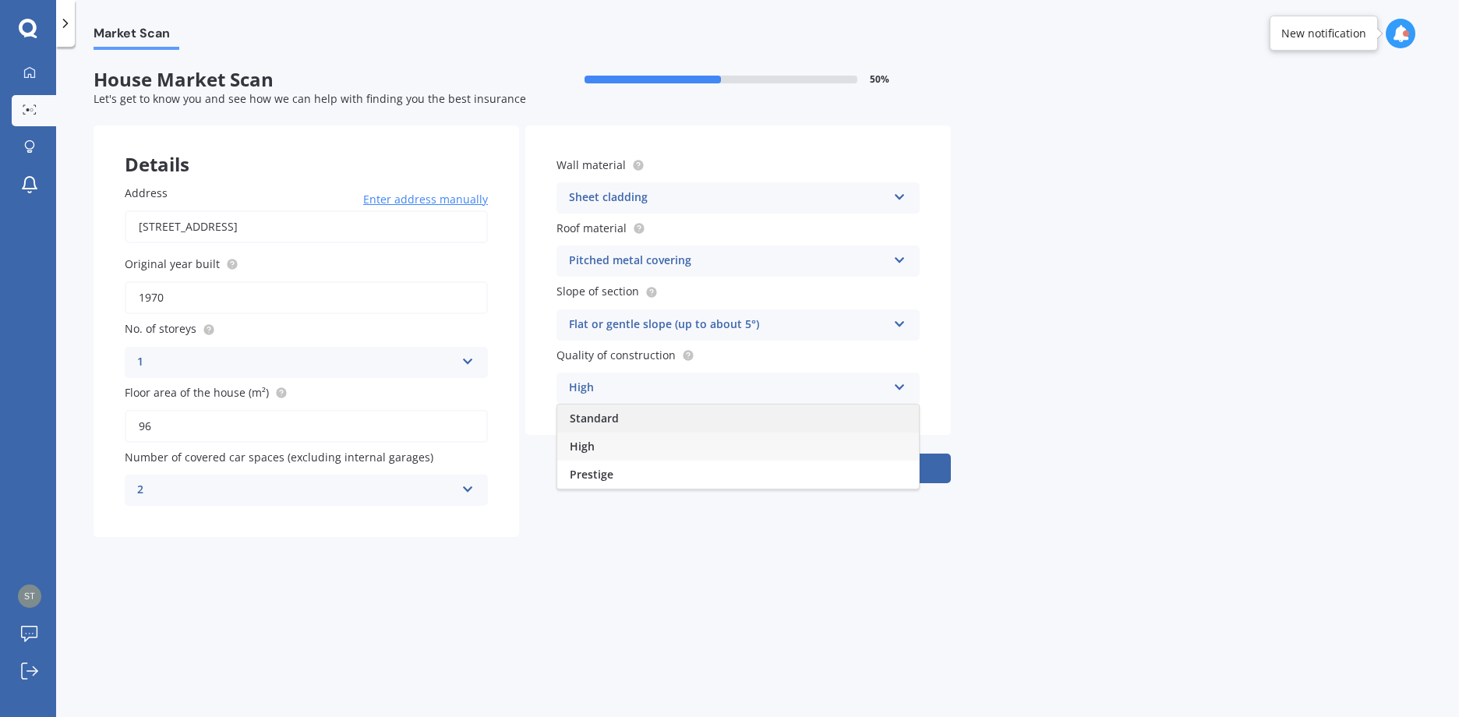
click at [743, 419] on div "Standard" at bounding box center [738, 419] width 362 height 28
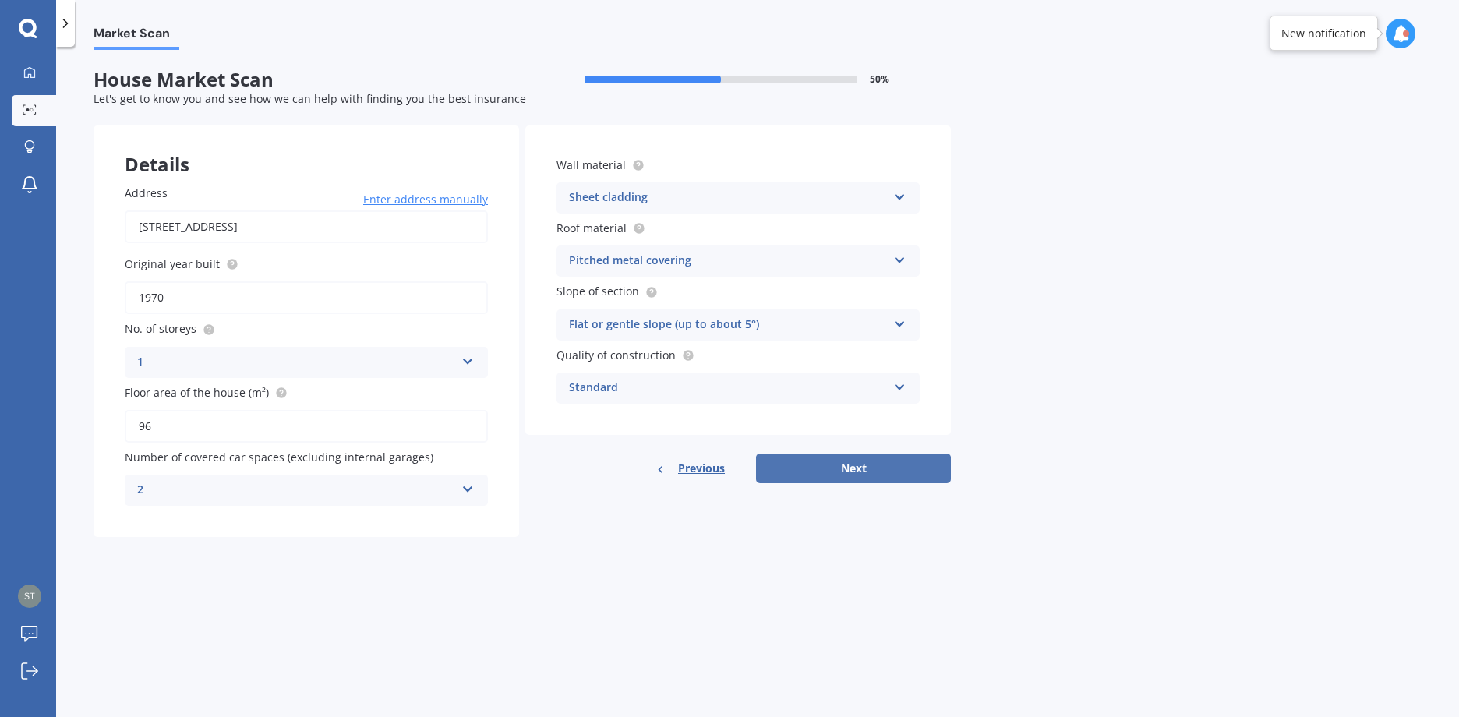
click at [861, 470] on button "Next" at bounding box center [853, 469] width 195 height 30
select select "03"
select select "05"
select select "1965"
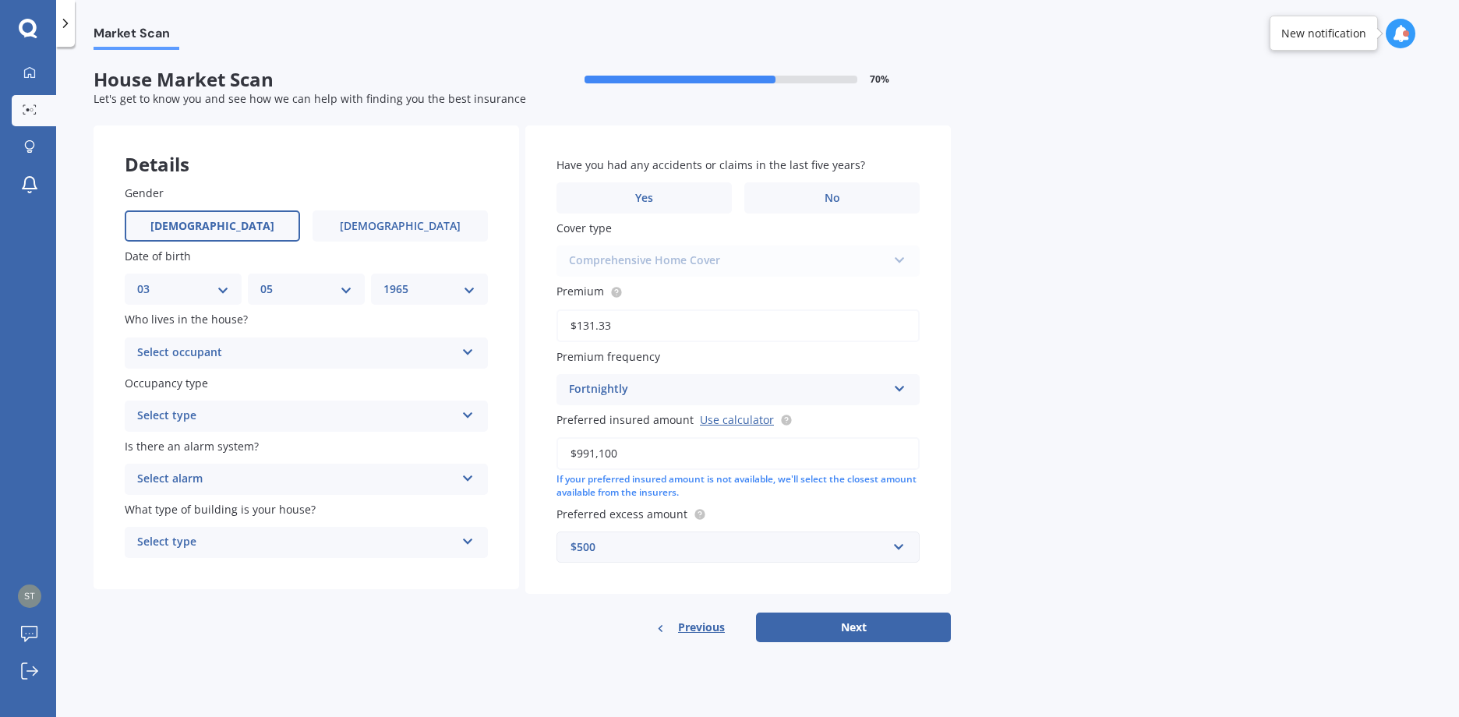
click at [228, 223] on label "[DEMOGRAPHIC_DATA]" at bounding box center [212, 225] width 175 height 31
click at [0, 0] on input "[DEMOGRAPHIC_DATA]" at bounding box center [0, 0] width 0 height 0
click at [209, 355] on div "Select occupant" at bounding box center [296, 353] width 318 height 19
click at [200, 384] on div "Owner" at bounding box center [306, 383] width 362 height 28
click at [220, 415] on div "Select type" at bounding box center [296, 416] width 318 height 19
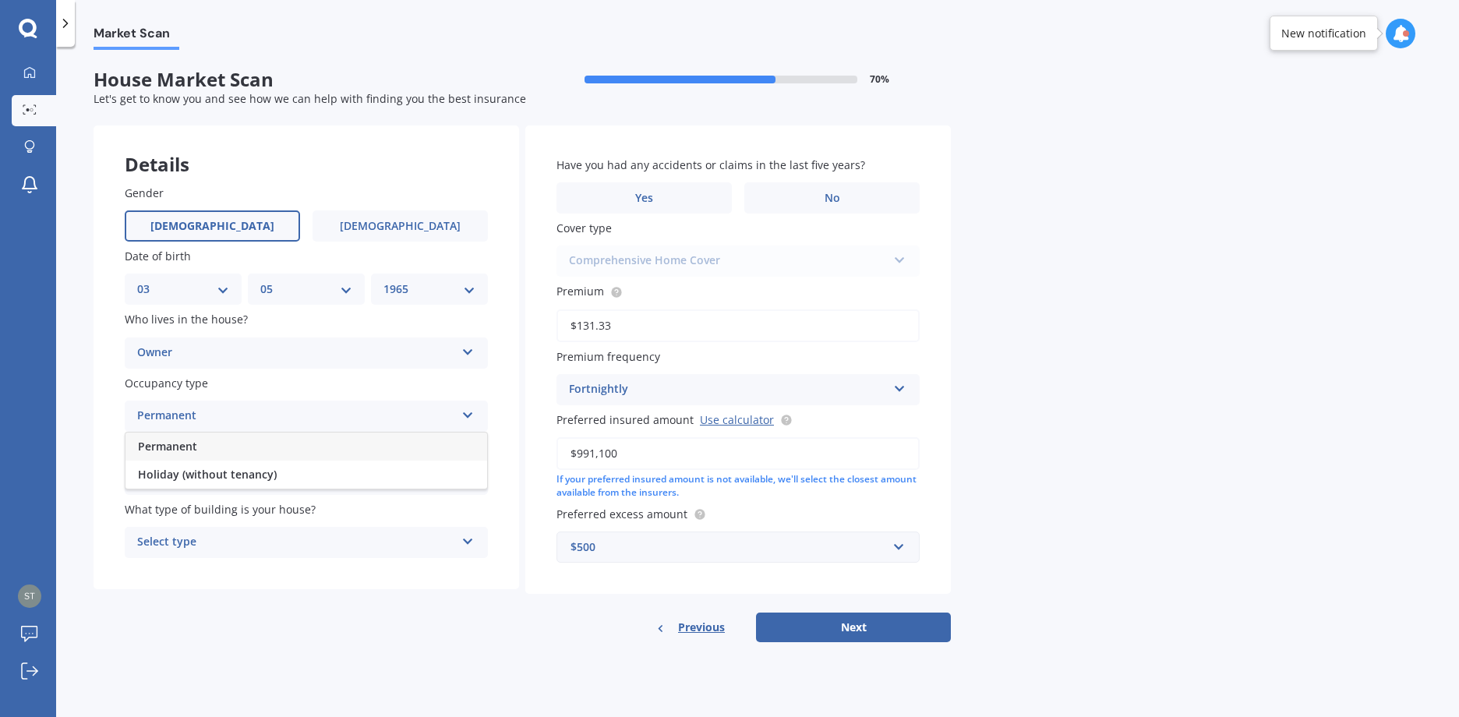
click at [218, 443] on div "Permanent" at bounding box center [306, 447] width 362 height 28
click at [221, 481] on div "Select alarm" at bounding box center [296, 479] width 318 height 19
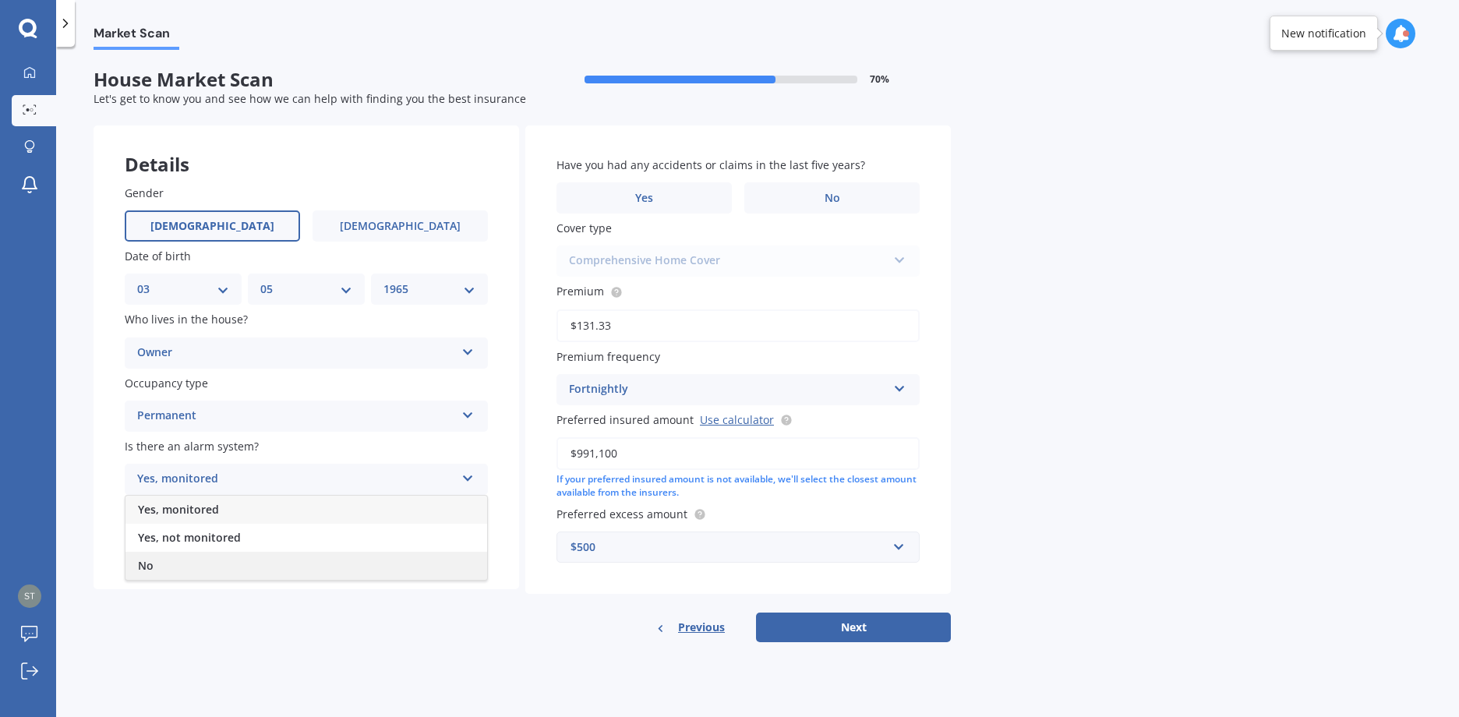
click at [195, 565] on div "No" at bounding box center [306, 566] width 362 height 28
click at [232, 547] on div "Select type" at bounding box center [296, 542] width 318 height 19
click at [211, 579] on div "Freestanding" at bounding box center [306, 573] width 362 height 28
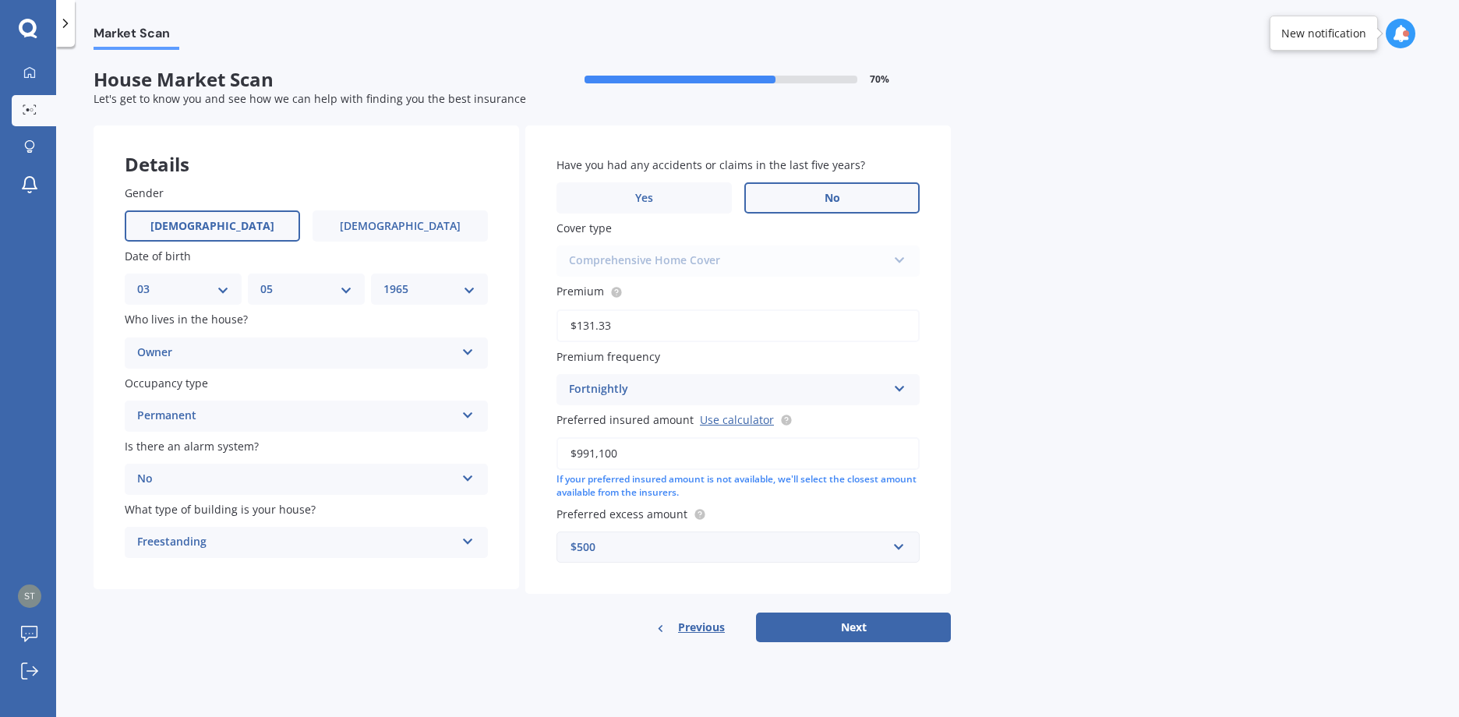
click at [837, 195] on span "No" at bounding box center [833, 198] width 16 height 13
click at [0, 0] on input "No" at bounding box center [0, 0] width 0 height 0
click at [776, 260] on div "Comprehensive Home Cover Comprehensive Home Cover" at bounding box center [738, 261] width 363 height 31
click at [852, 631] on button "Next" at bounding box center [853, 628] width 195 height 30
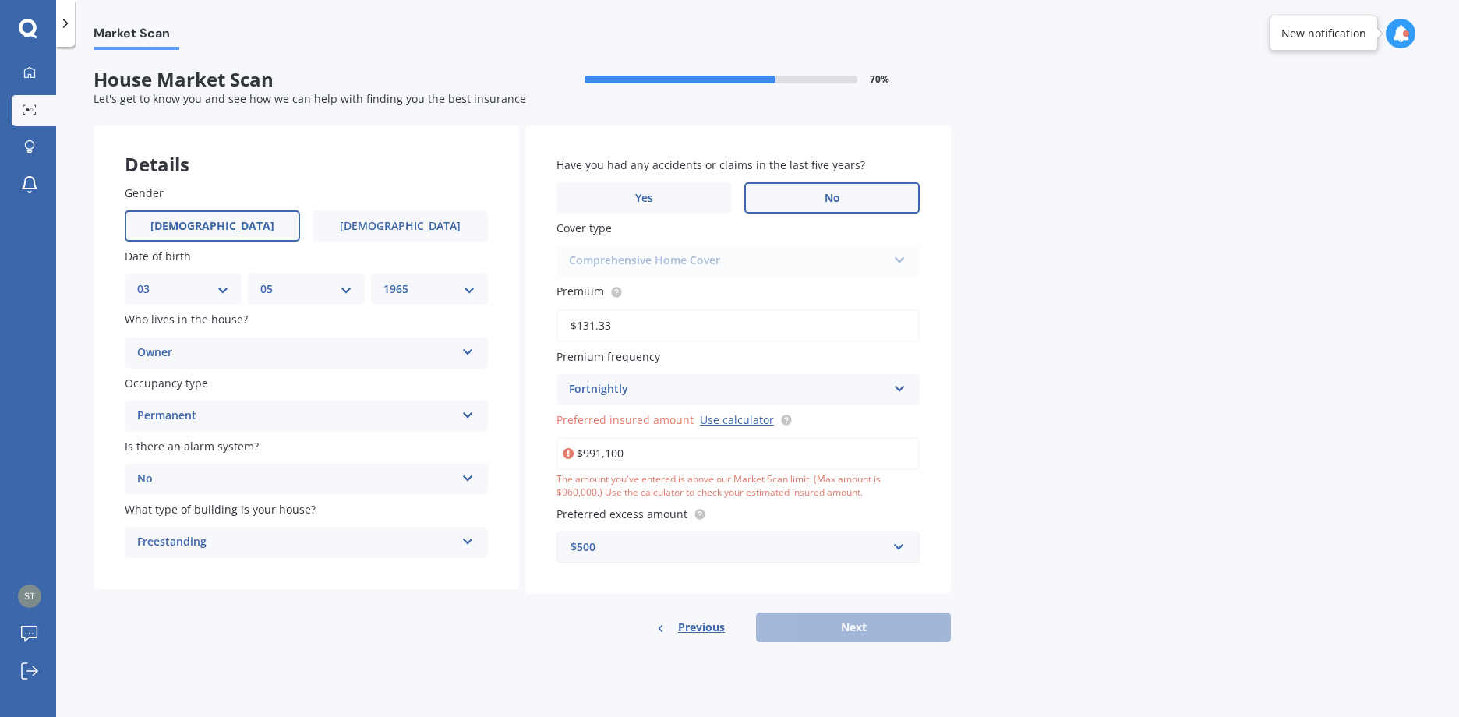
click at [634, 454] on input "$991,100" at bounding box center [738, 453] width 363 height 33
drag, startPoint x: 627, startPoint y: 456, endPoint x: 592, endPoint y: 457, distance: 35.9
click at [592, 457] on input "$991,100" at bounding box center [738, 453] width 363 height 33
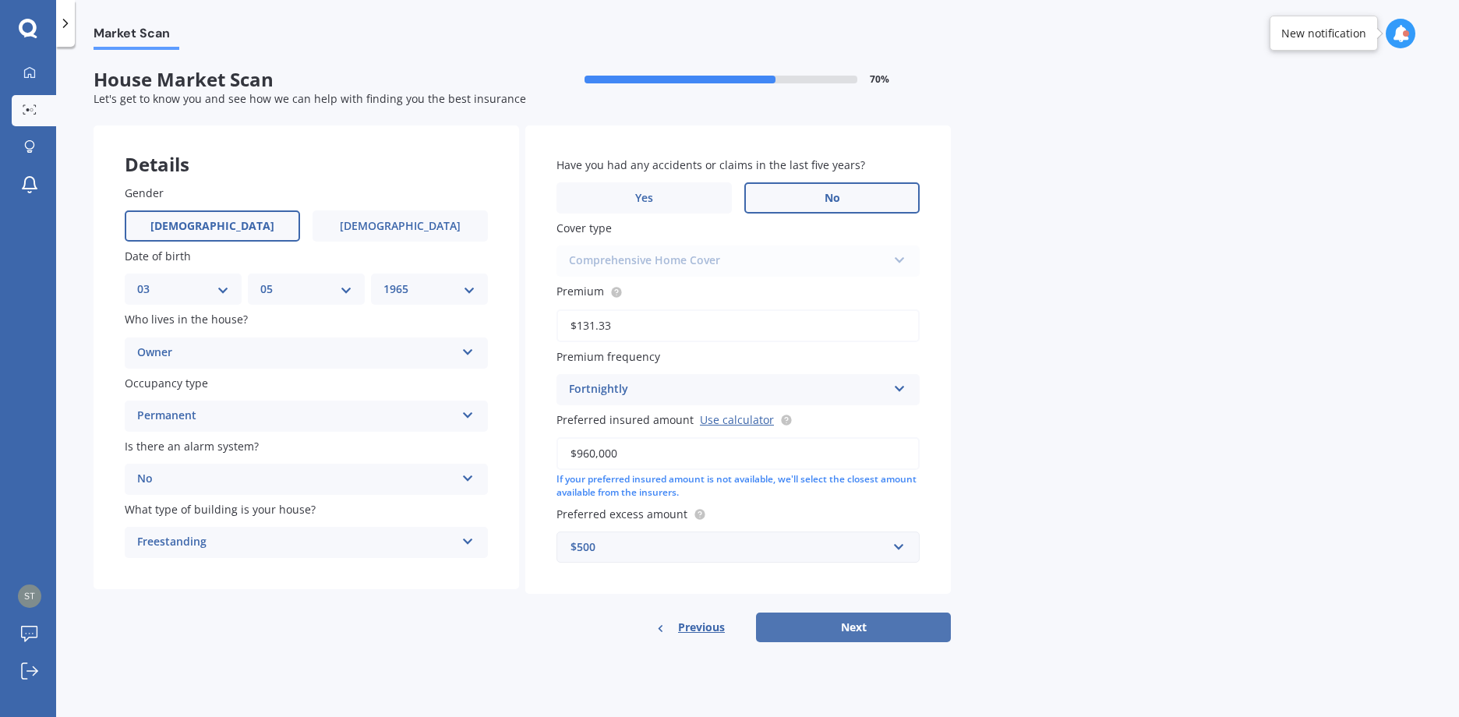
type input "$960,000"
click at [857, 629] on button "Next" at bounding box center [853, 628] width 195 height 30
select select "03"
select select "05"
select select "1965"
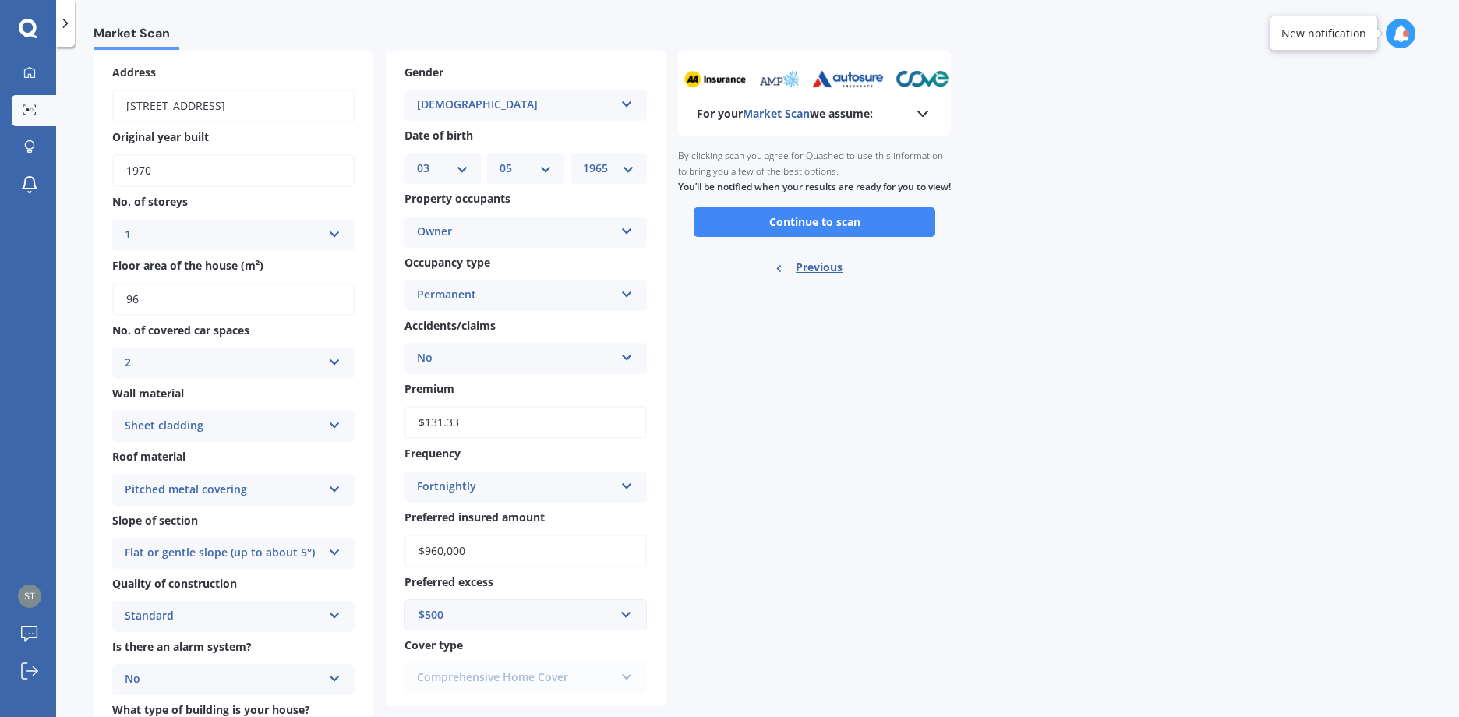
scroll to position [0, 0]
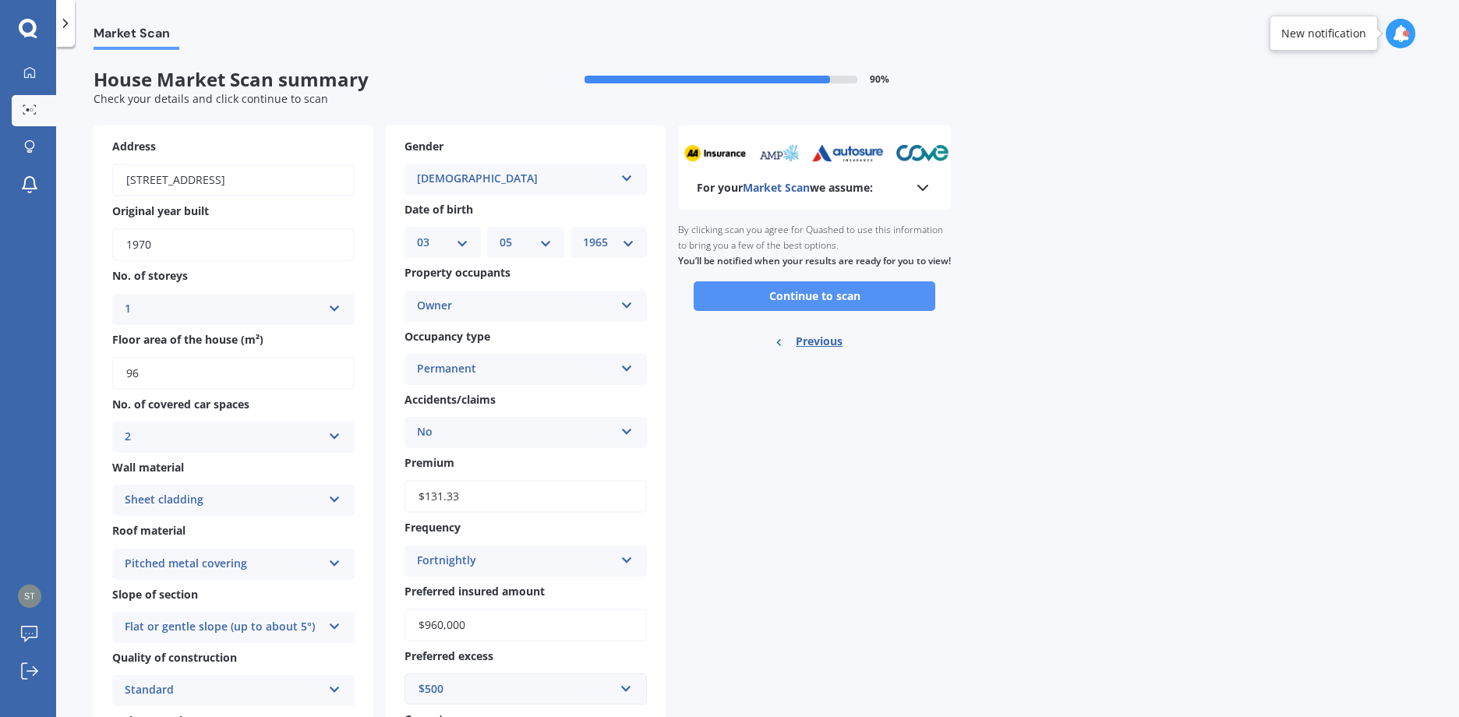
click at [785, 309] on button "Continue to scan" at bounding box center [815, 296] width 242 height 30
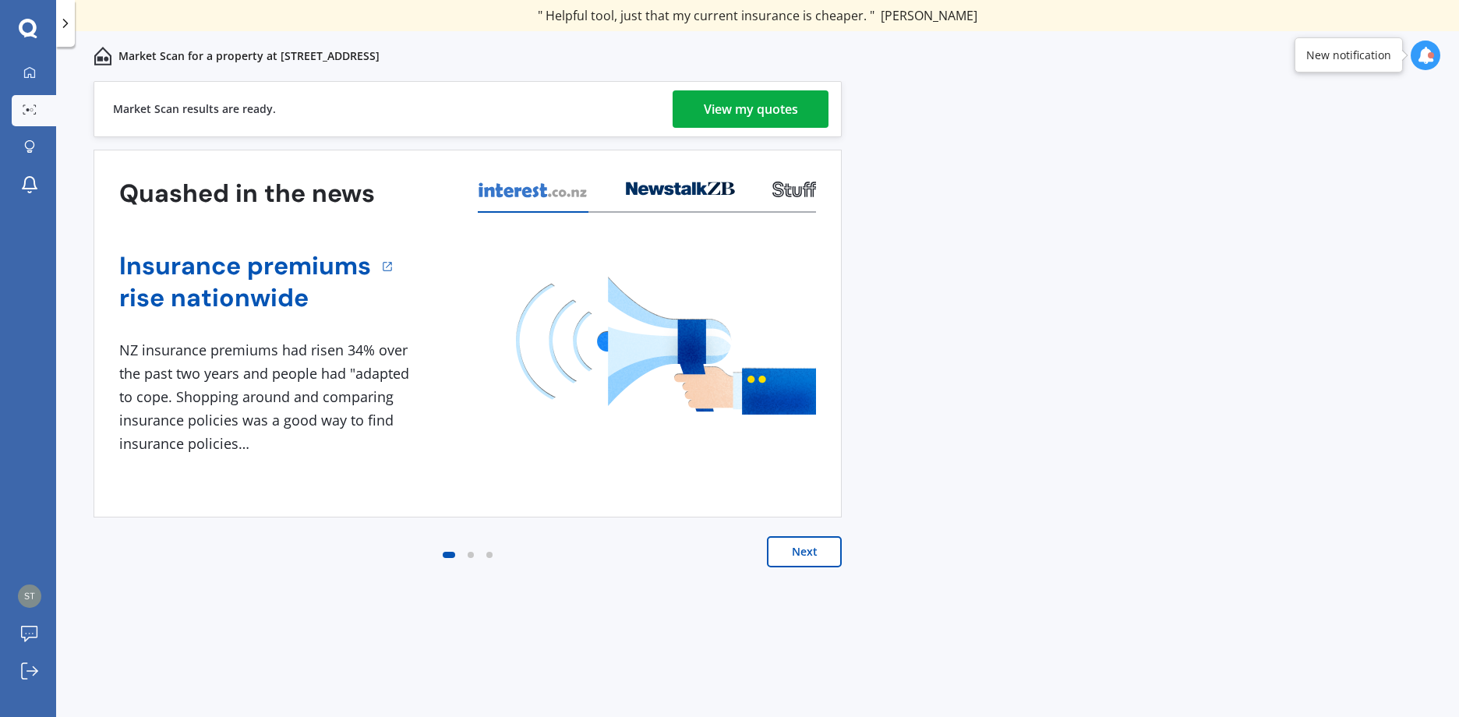
click at [757, 107] on div "View my quotes" at bounding box center [751, 108] width 94 height 37
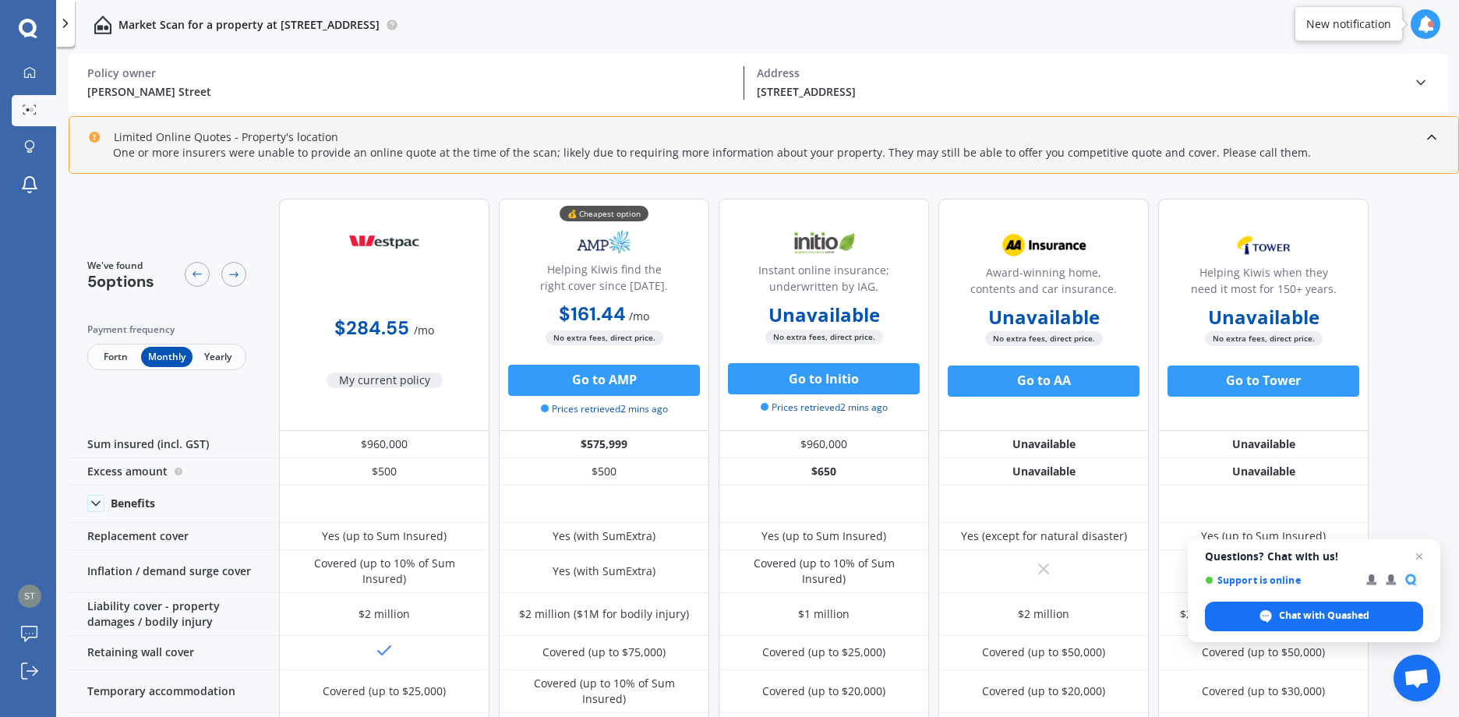
click at [216, 364] on span "Yearly" at bounding box center [218, 357] width 51 height 20
click at [1436, 136] on icon at bounding box center [1432, 137] width 16 height 16
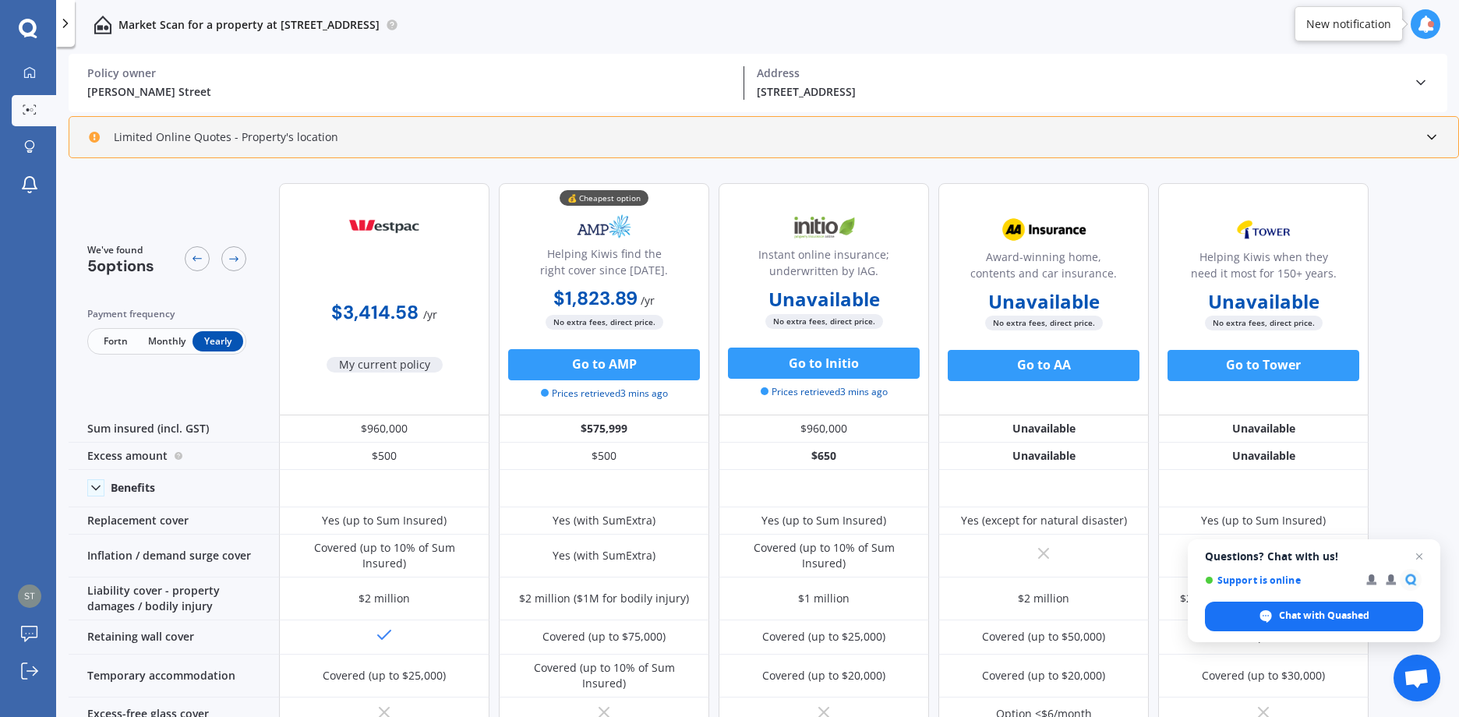
click at [1437, 140] on icon at bounding box center [1432, 137] width 16 height 16
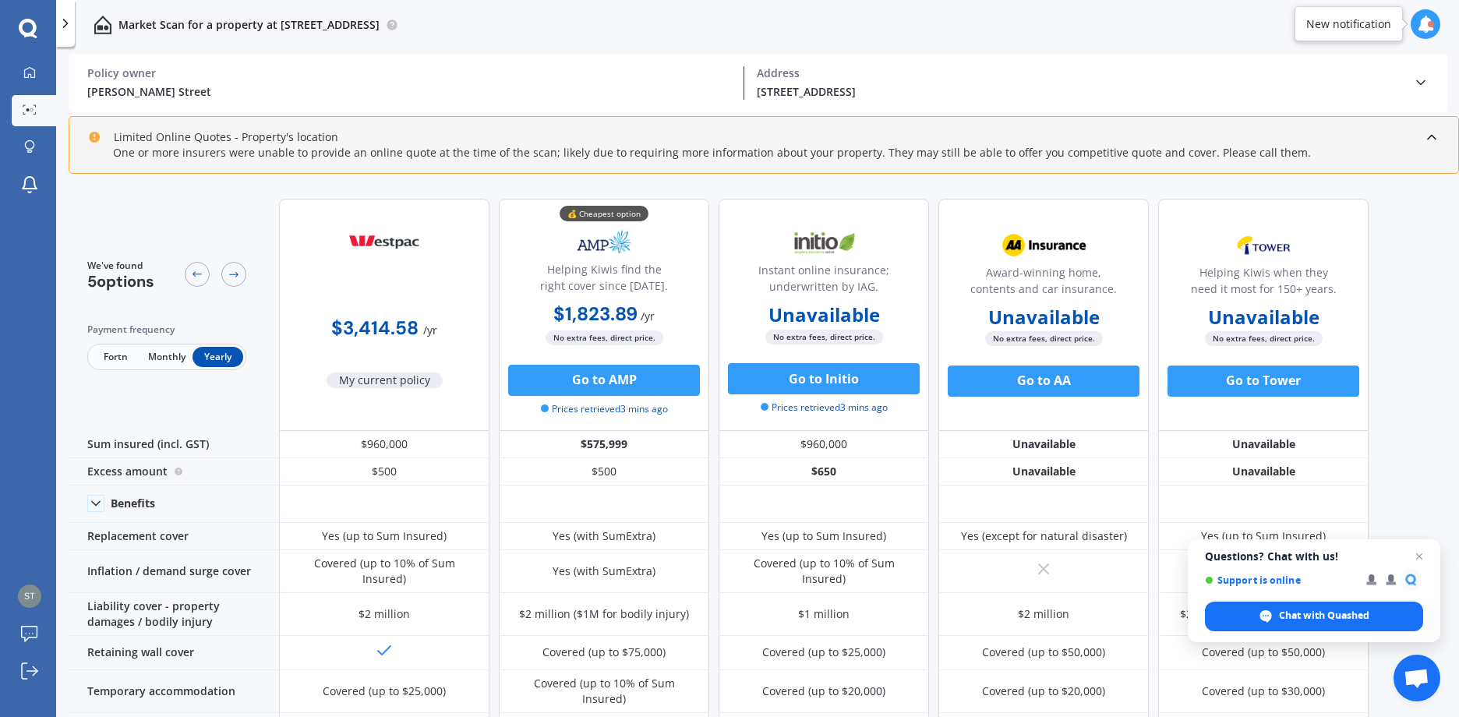
click at [132, 96] on div "[PERSON_NAME] Street" at bounding box center [409, 91] width 644 height 16
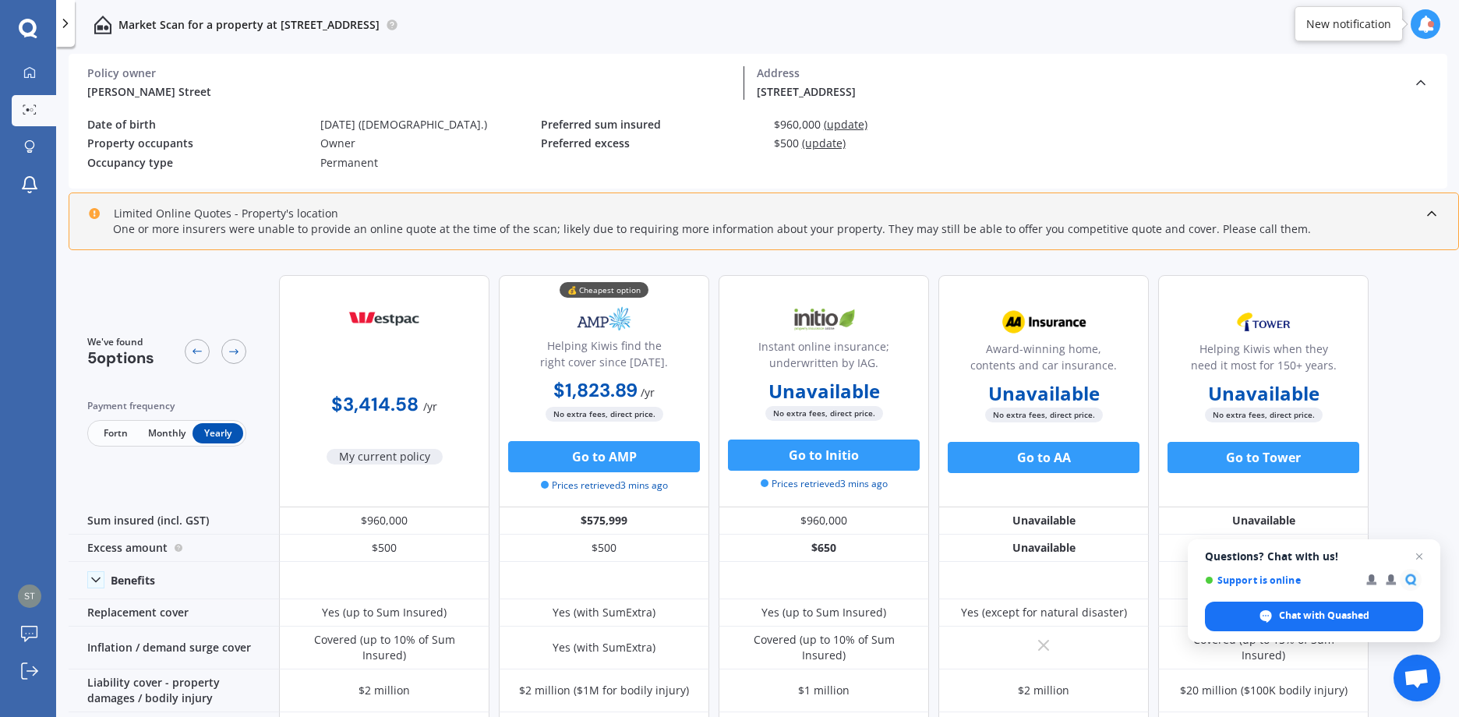
click at [138, 88] on div "[PERSON_NAME] Street" at bounding box center [409, 91] width 644 height 16
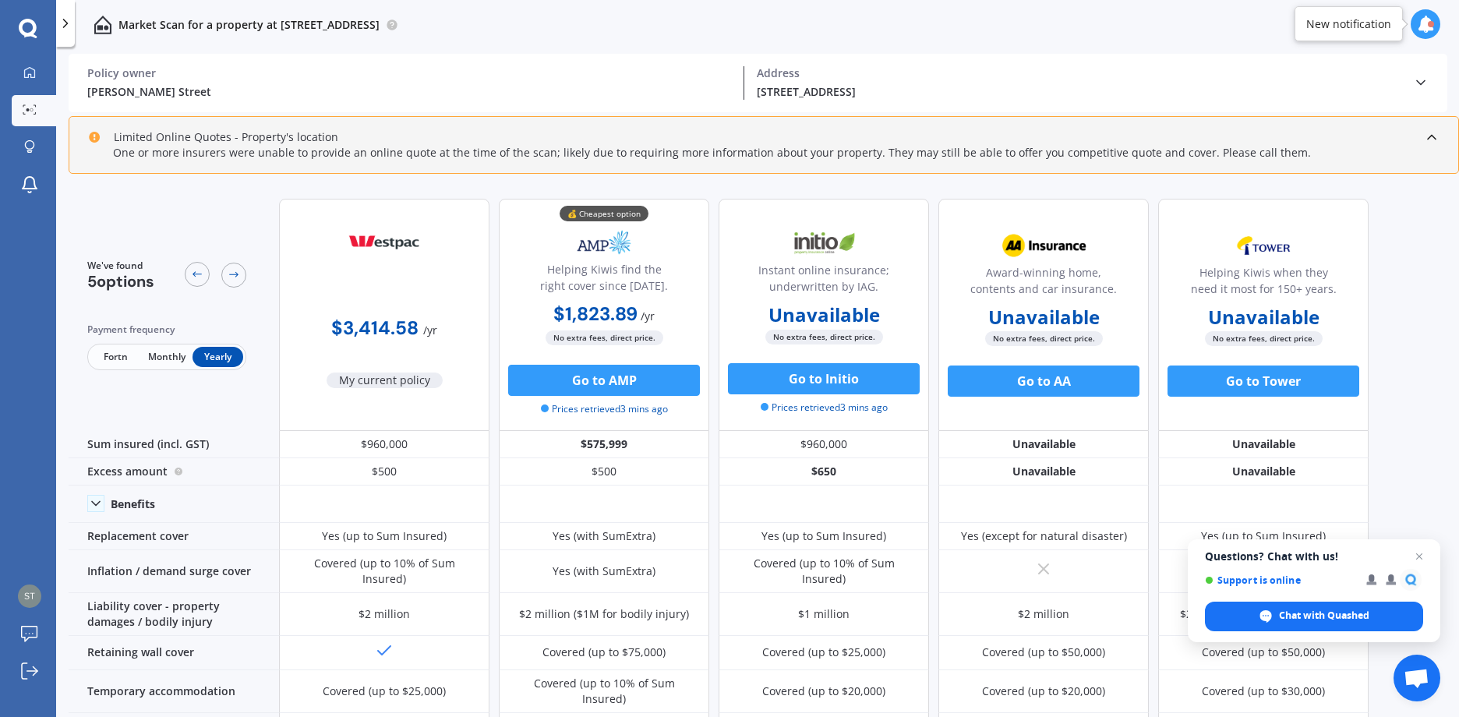
click at [138, 88] on div "[PERSON_NAME] Street" at bounding box center [409, 91] width 644 height 16
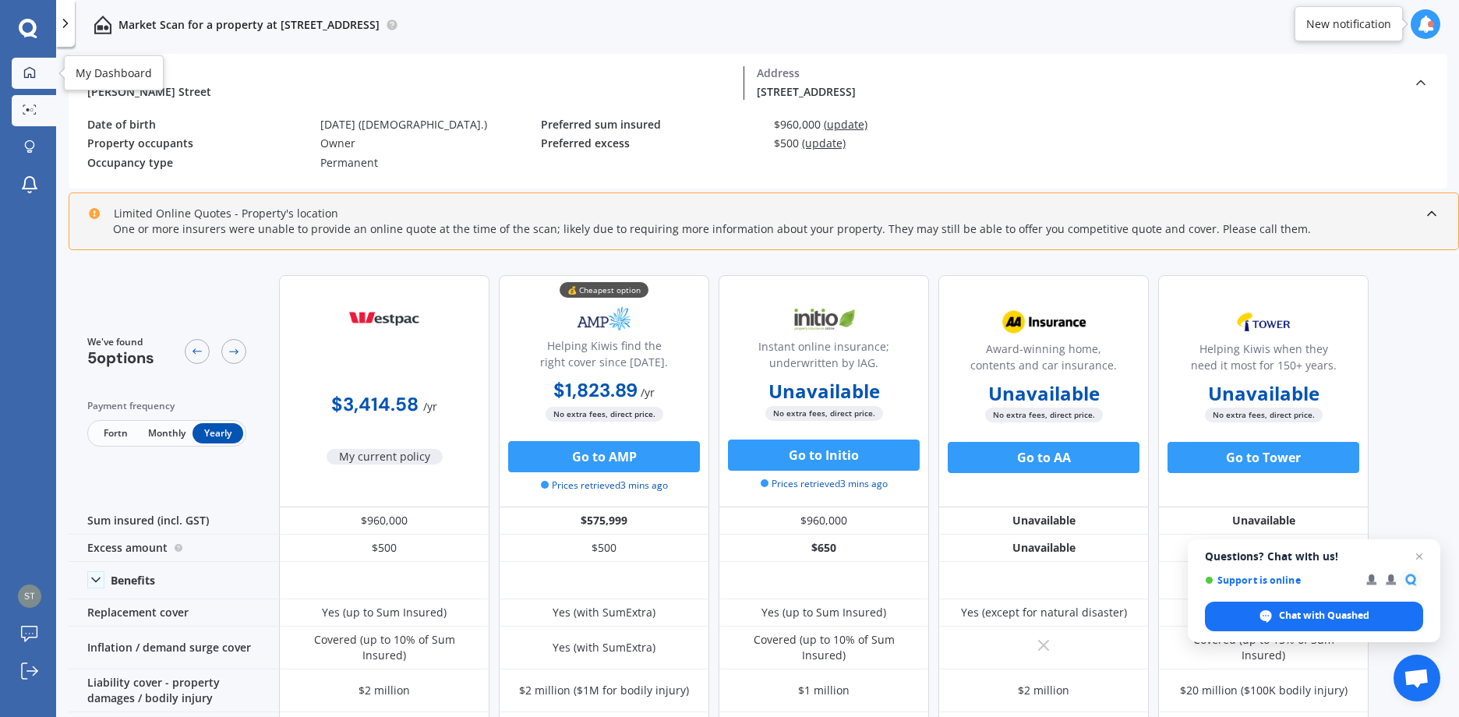
click at [28, 76] on icon at bounding box center [29, 71] width 11 height 11
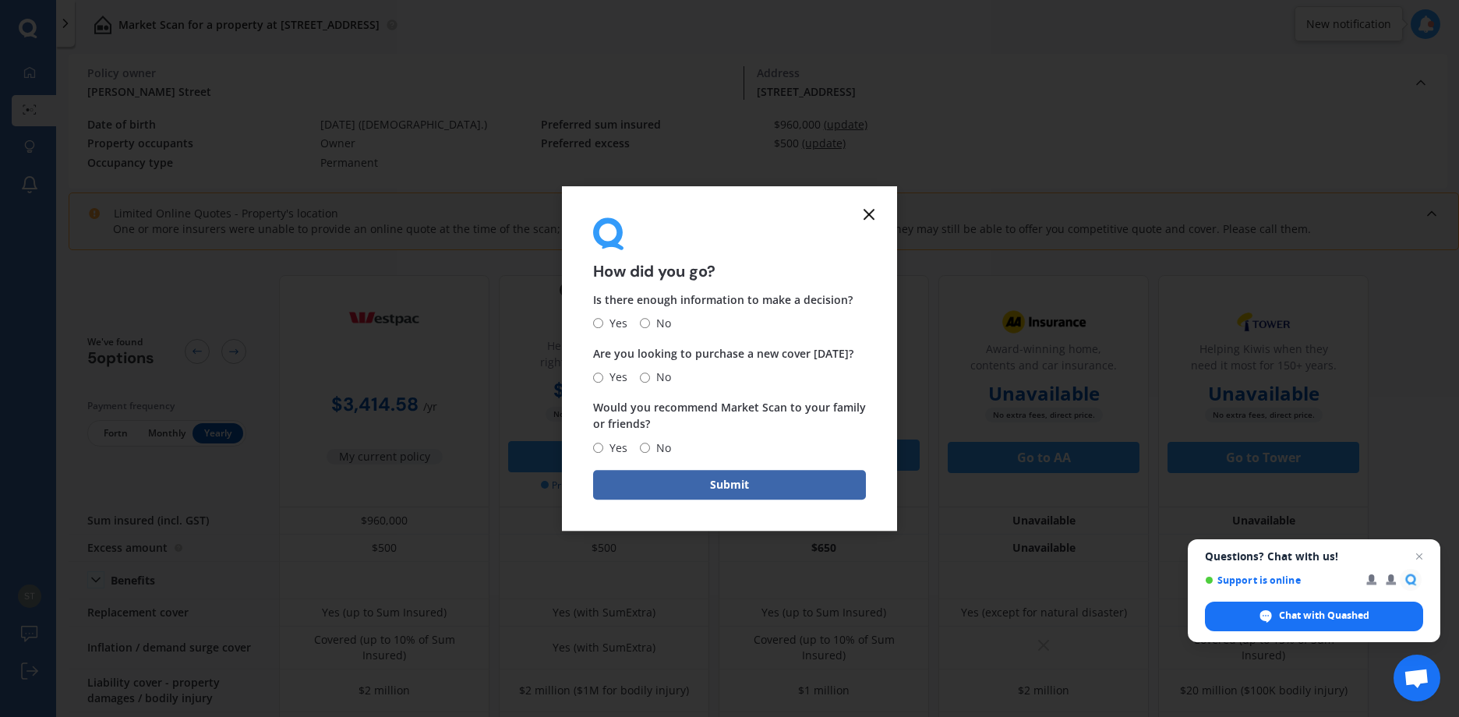
click at [645, 323] on input "No" at bounding box center [645, 324] width 10 height 10
radio input "true"
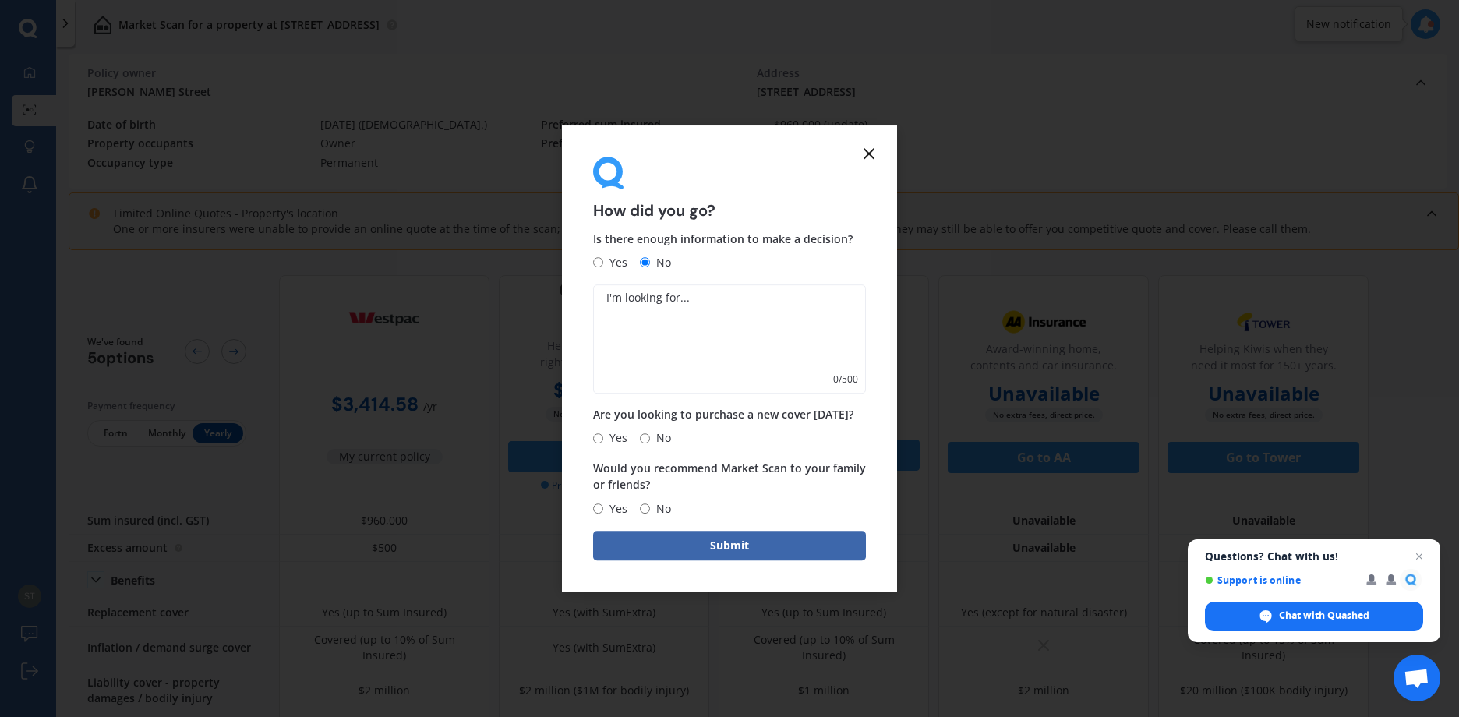
click at [645, 441] on input "No" at bounding box center [645, 438] width 10 height 10
radio input "true"
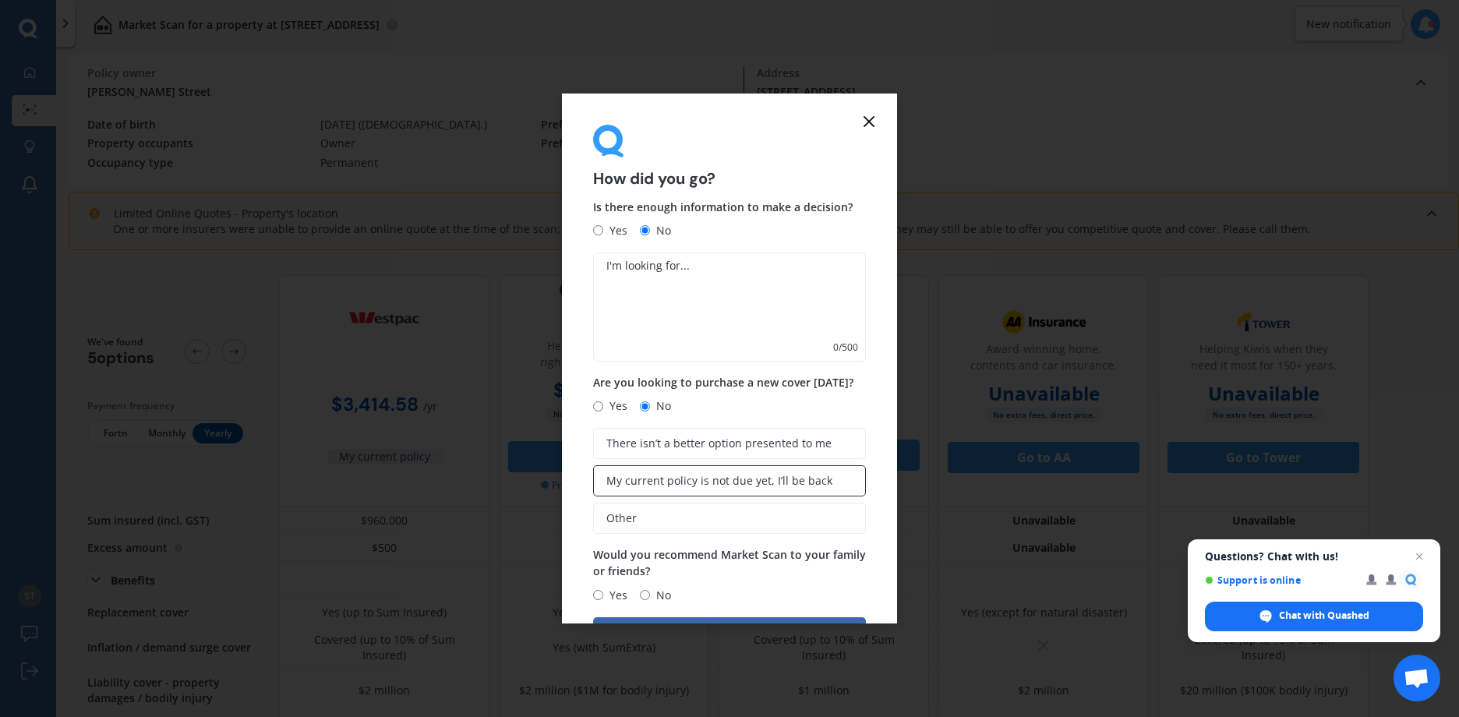
click at [674, 489] on label "My current policy is not due yet, I’ll be back" at bounding box center [729, 480] width 273 height 31
click at [0, 0] on input "My current policy is not due yet, I’ll be back" at bounding box center [0, 0] width 0 height 0
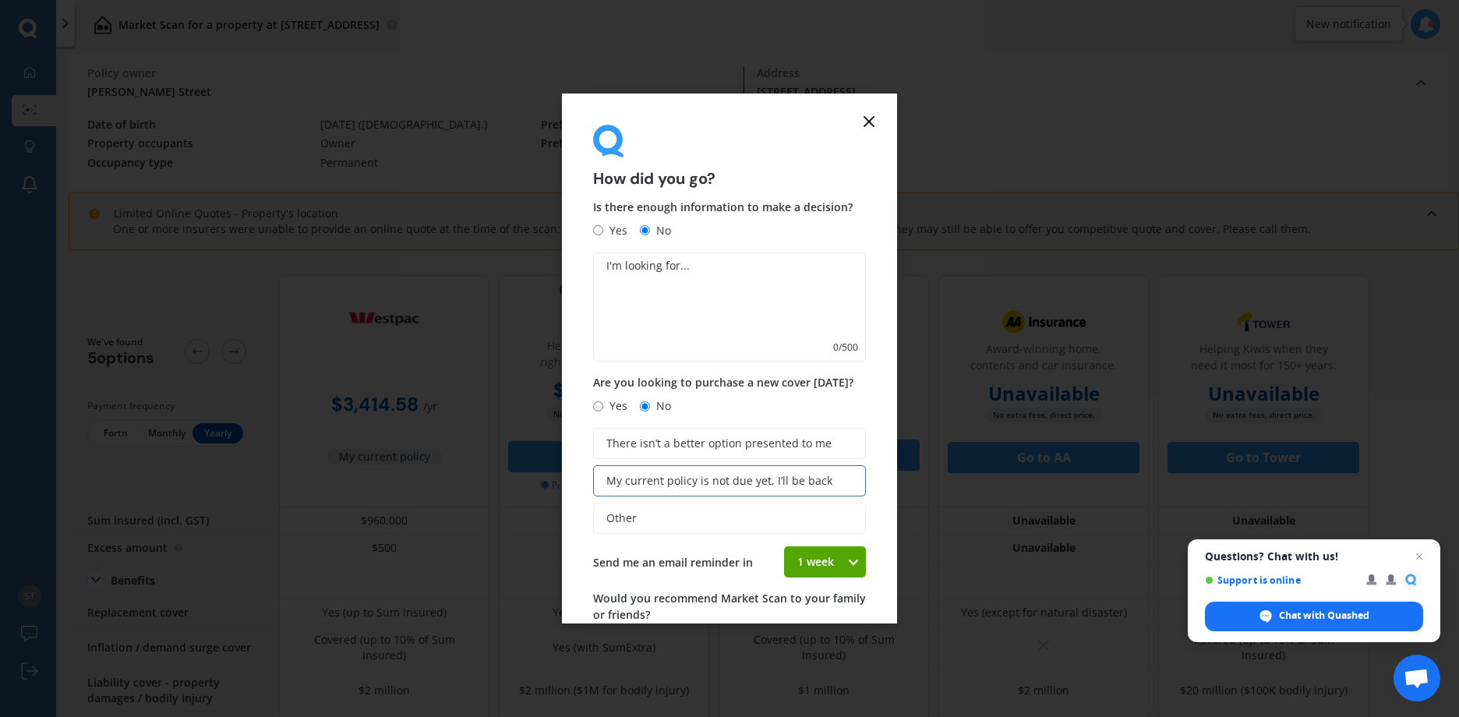
click at [827, 564] on div "1 week" at bounding box center [815, 561] width 62 height 31
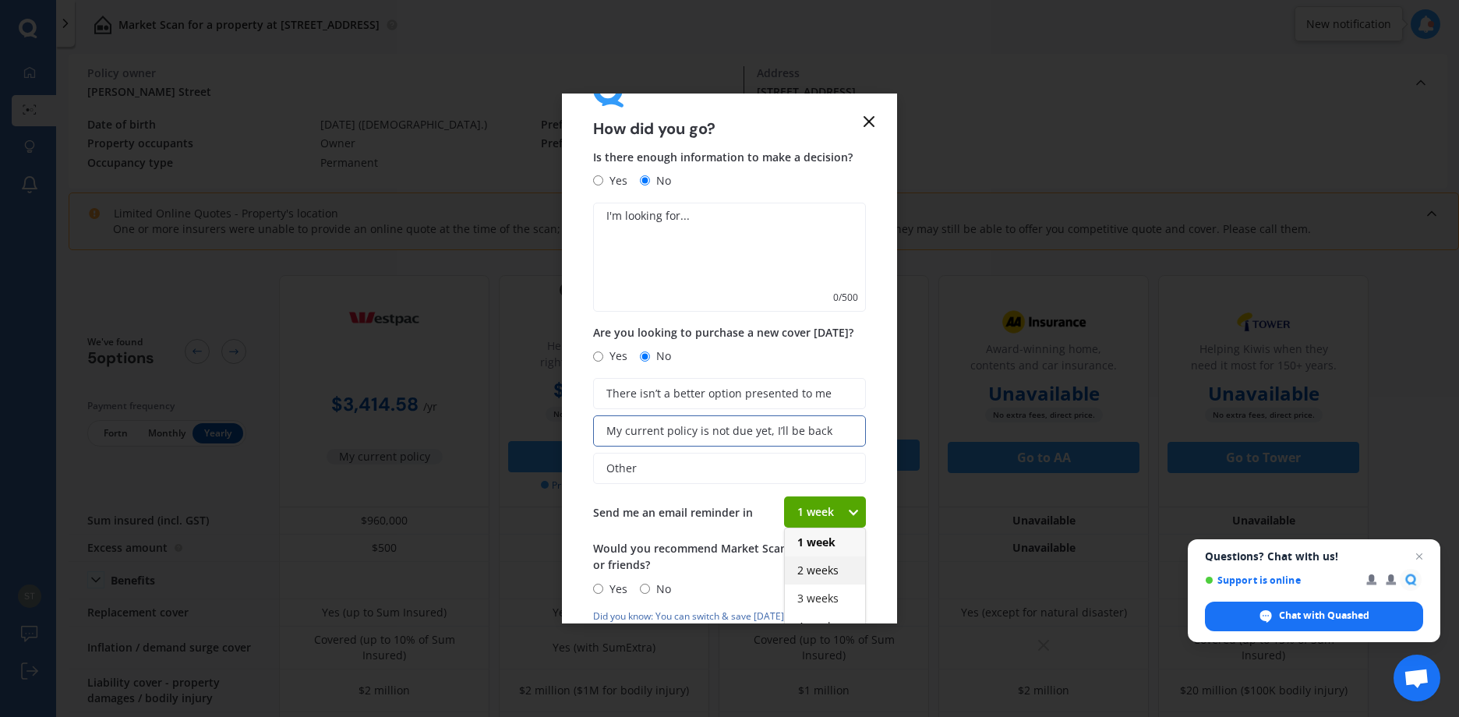
scroll to position [78, 0]
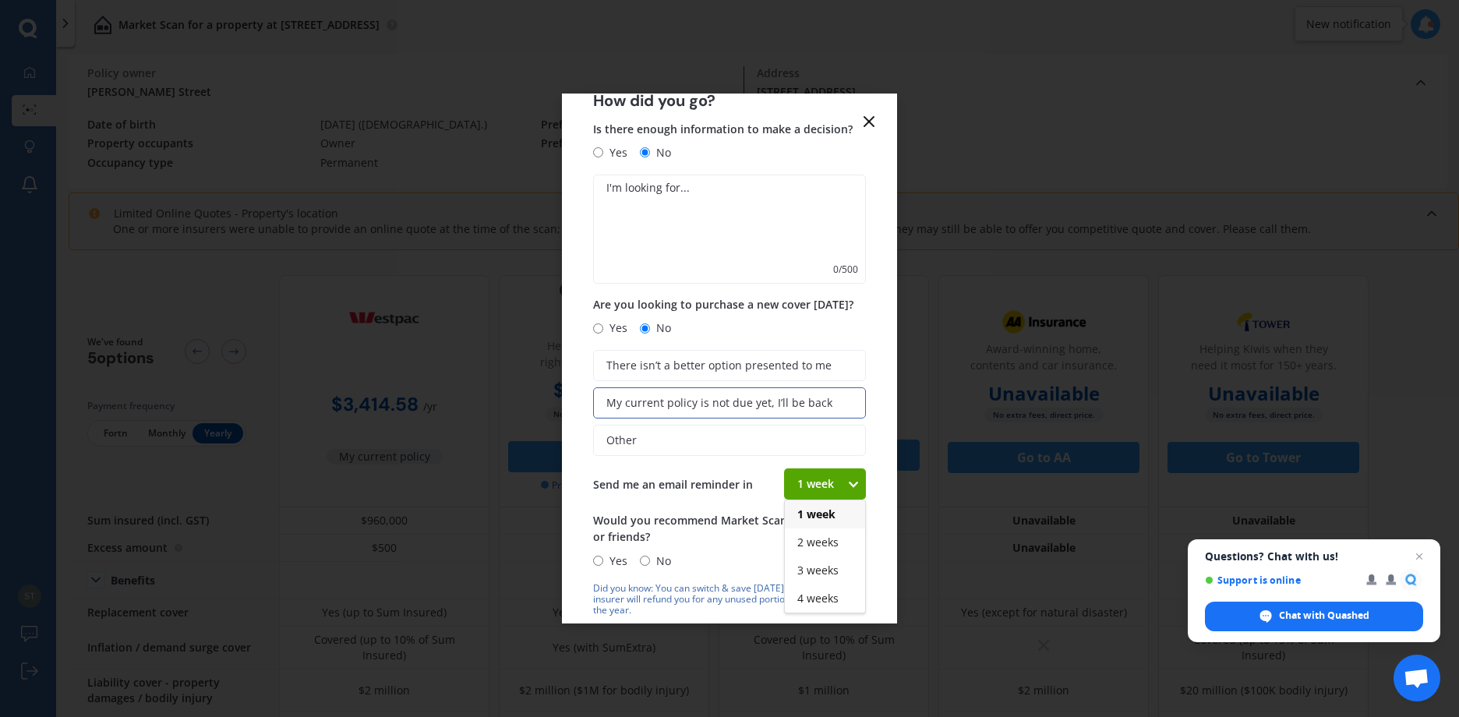
click at [826, 518] on span "1 week" at bounding box center [816, 514] width 38 height 15
click at [601, 562] on input "Yes" at bounding box center [598, 561] width 10 height 10
radio input "true"
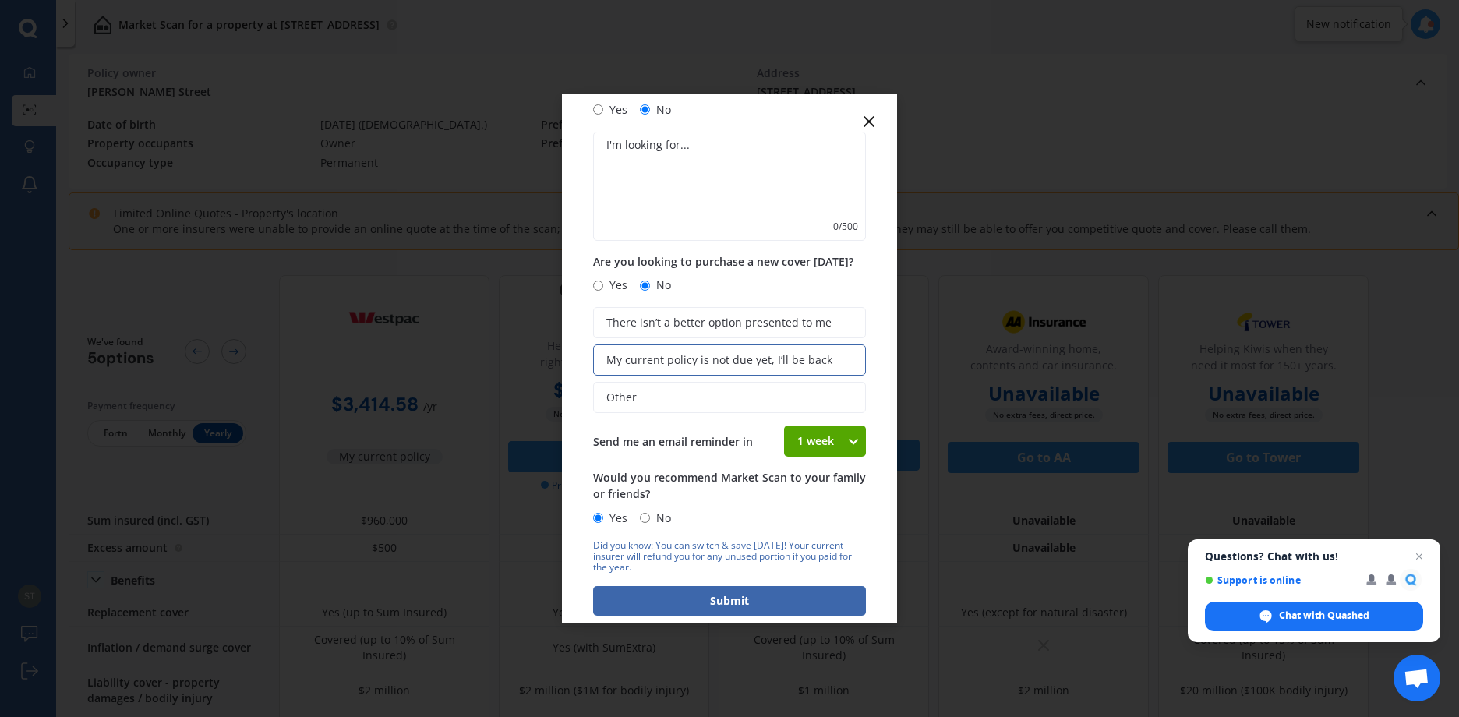
scroll to position [144, 0]
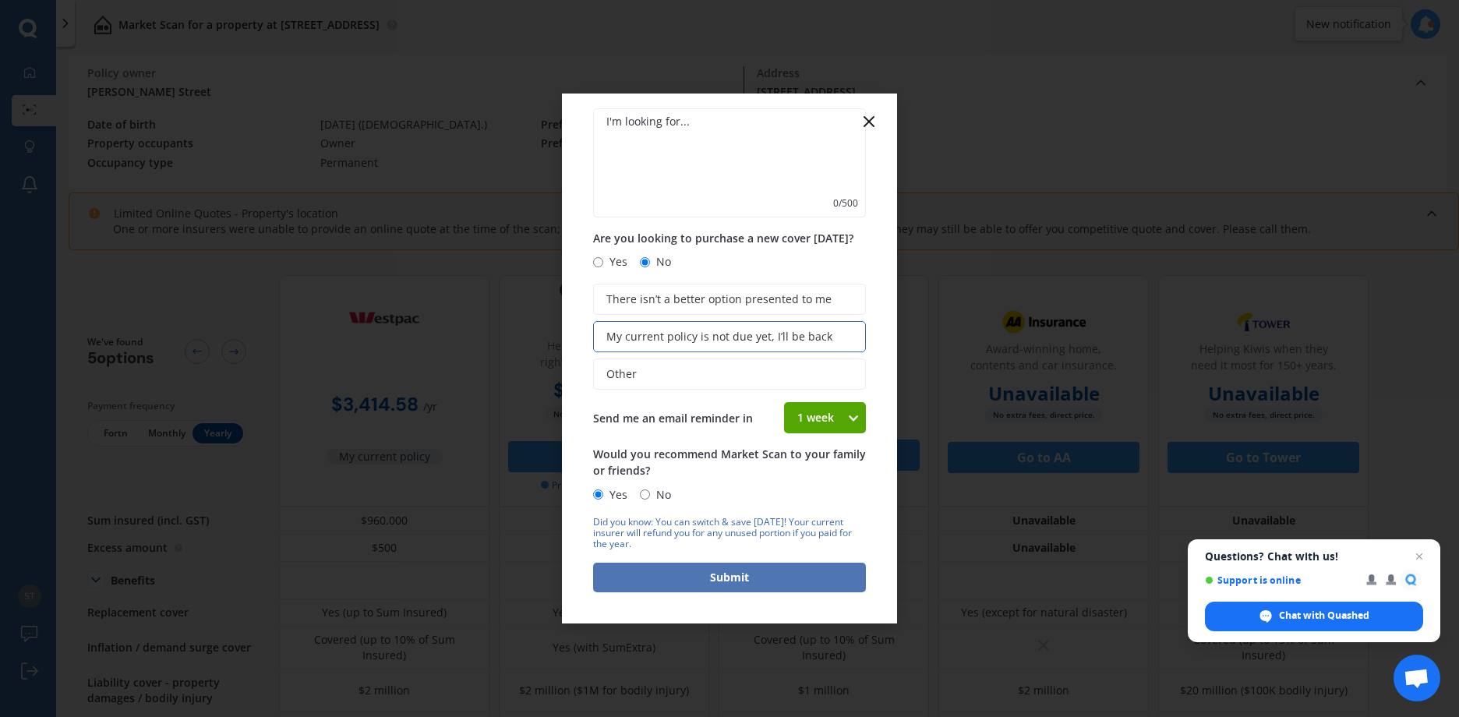
click at [756, 584] on button "Submit" at bounding box center [729, 578] width 273 height 30
click at [620, 133] on textarea at bounding box center [729, 162] width 273 height 109
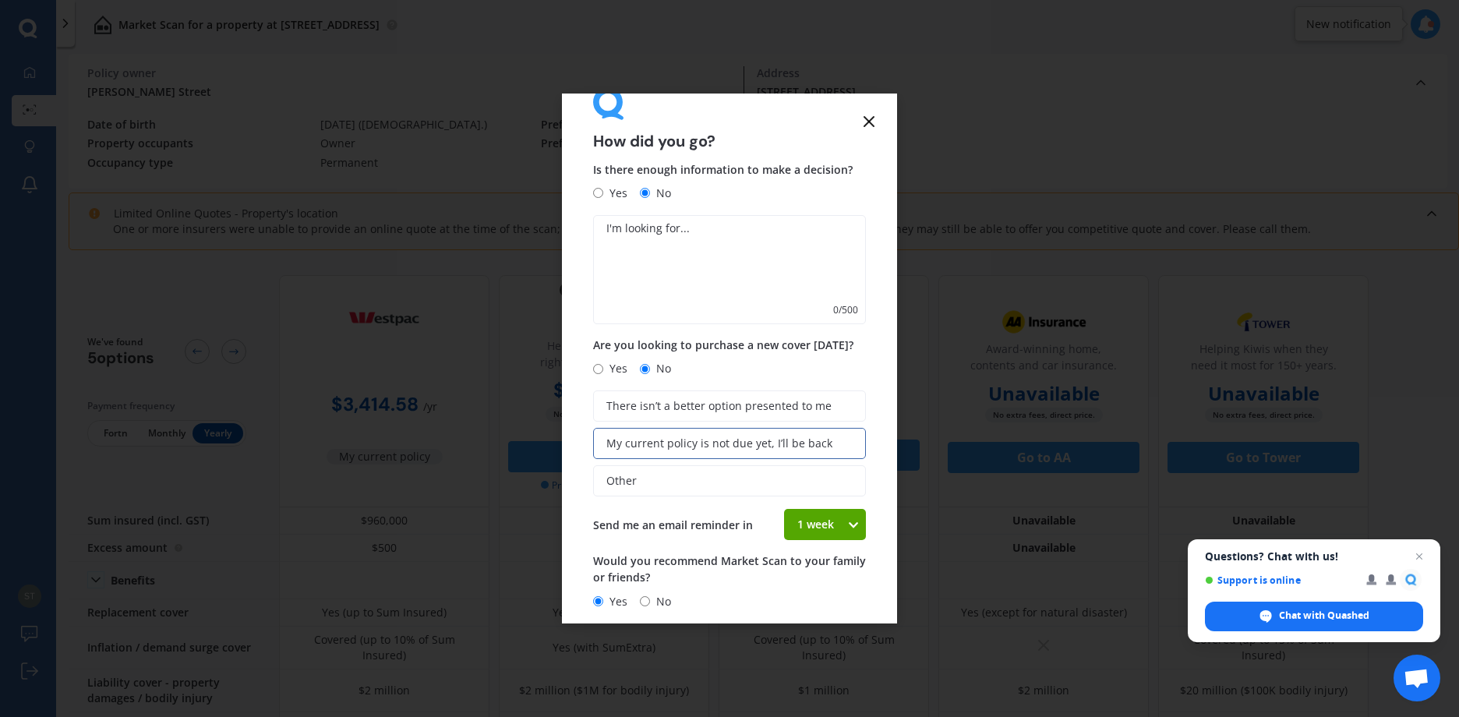
scroll to position [0, 0]
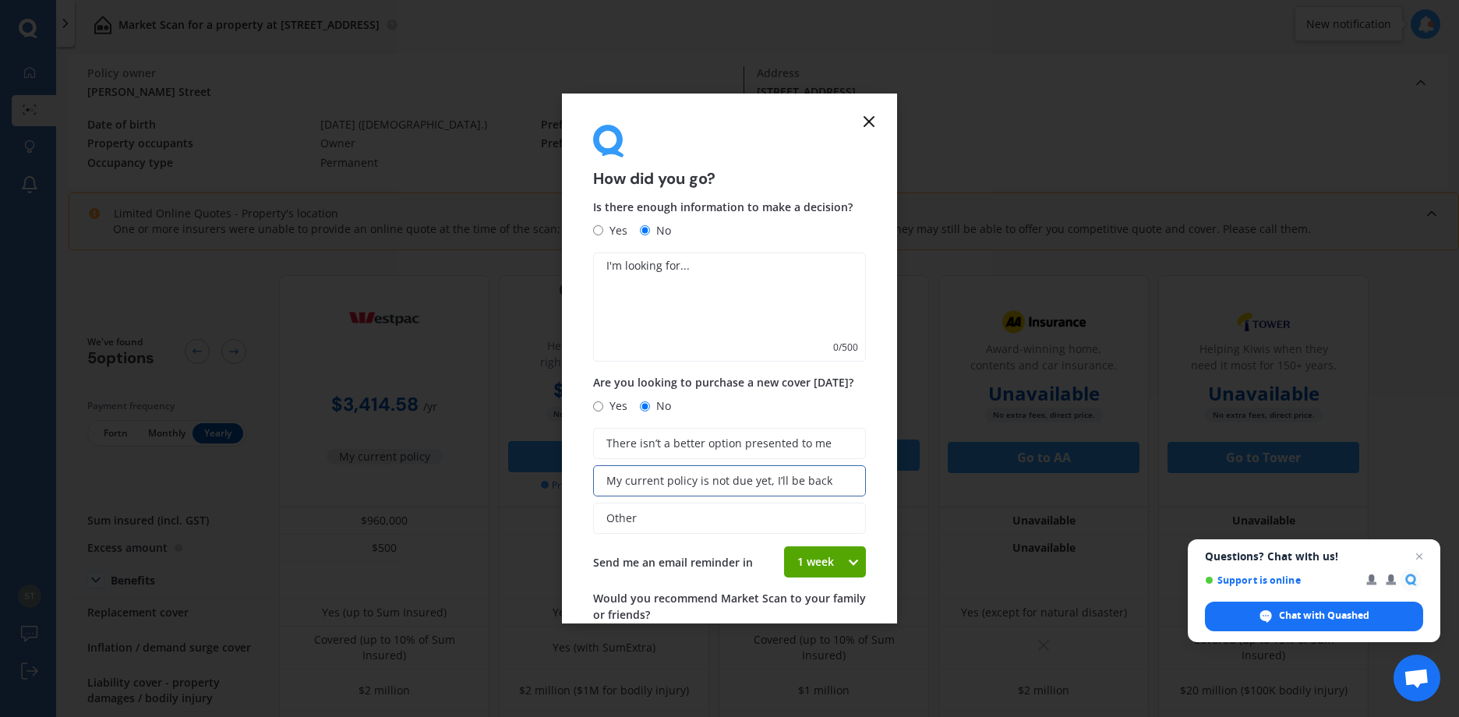
click at [602, 229] on input "Yes" at bounding box center [598, 230] width 10 height 10
radio input "true"
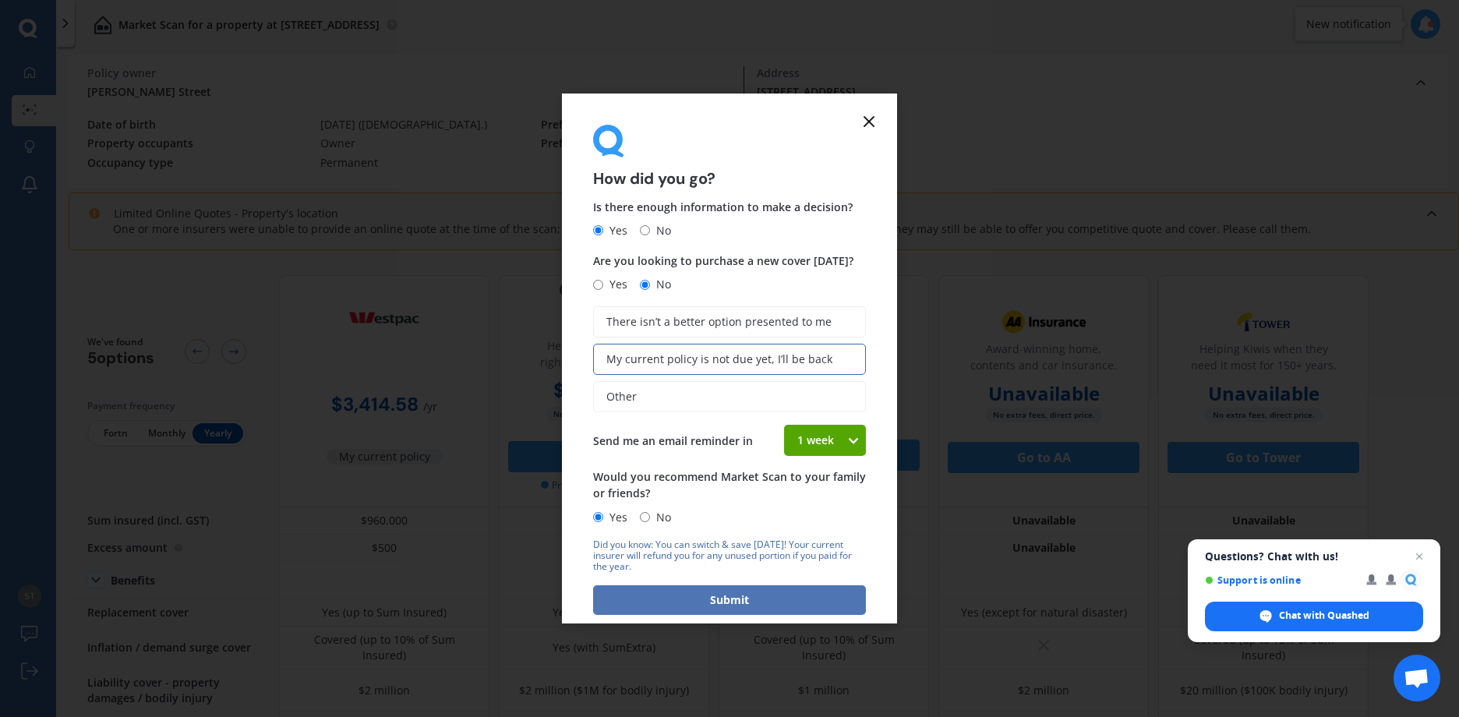
click at [758, 602] on button "Submit" at bounding box center [729, 600] width 273 height 30
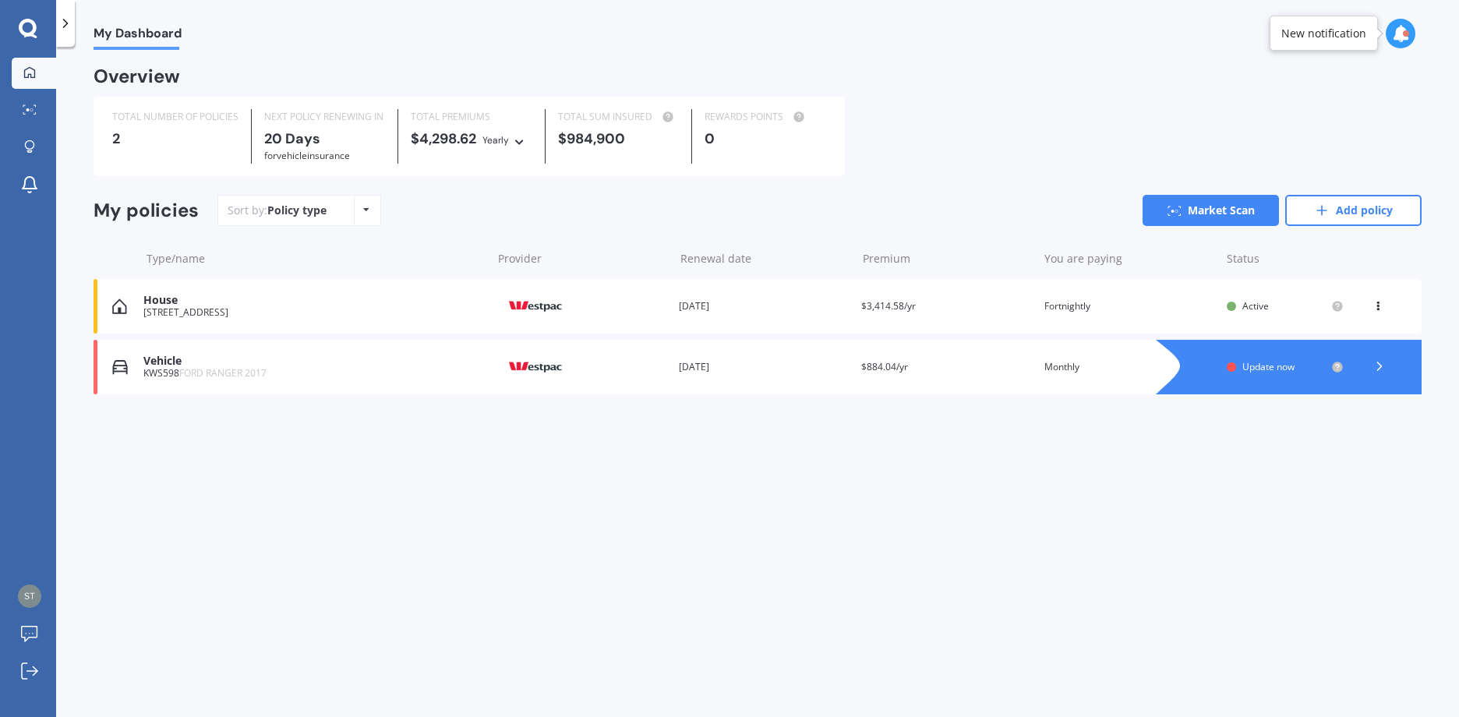
click at [1258, 369] on span "Update now" at bounding box center [1268, 366] width 52 height 13
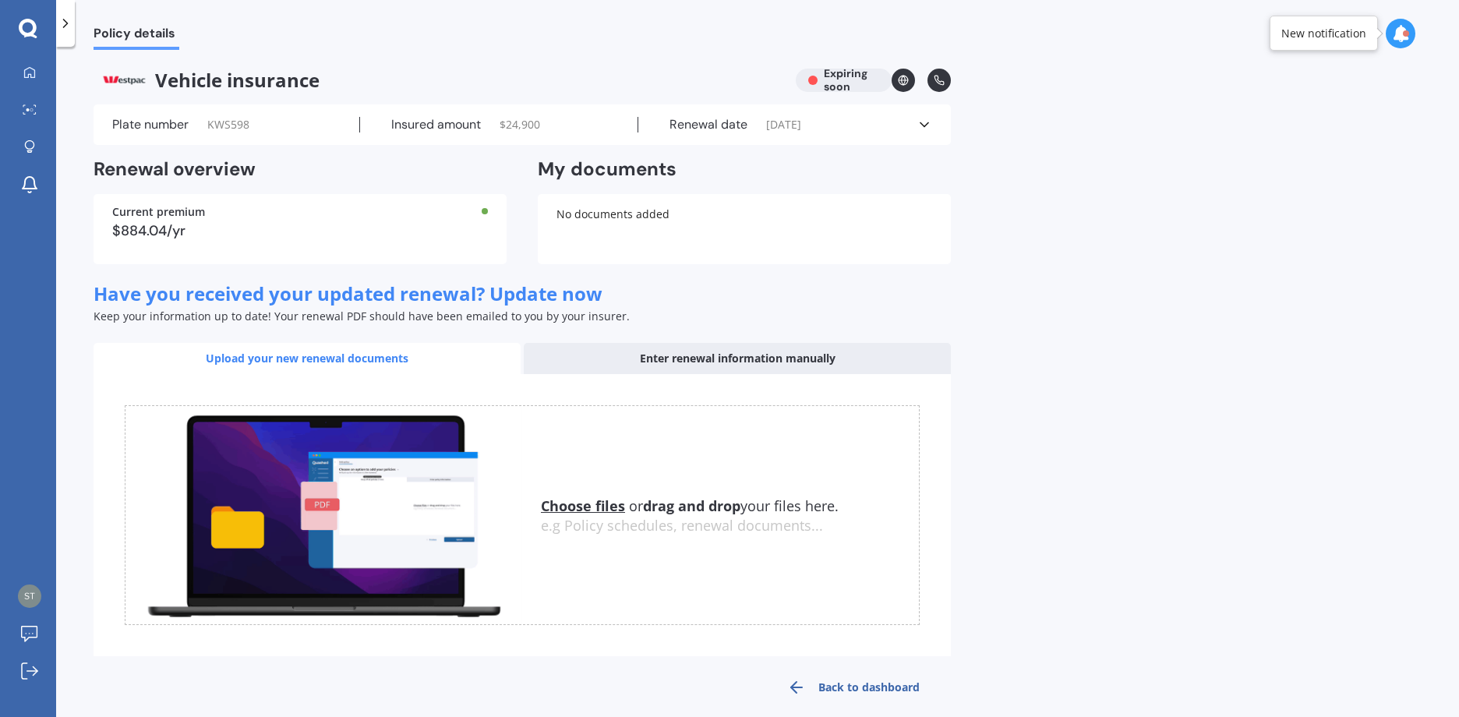
click at [175, 224] on div "$884.04/yr" at bounding box center [300, 231] width 376 height 14
click at [223, 241] on div "Current premium $884.04/yr" at bounding box center [300, 229] width 413 height 70
click at [275, 217] on div "Current premium" at bounding box center [300, 212] width 376 height 11
click at [924, 122] on icon at bounding box center [925, 125] width 16 height 16
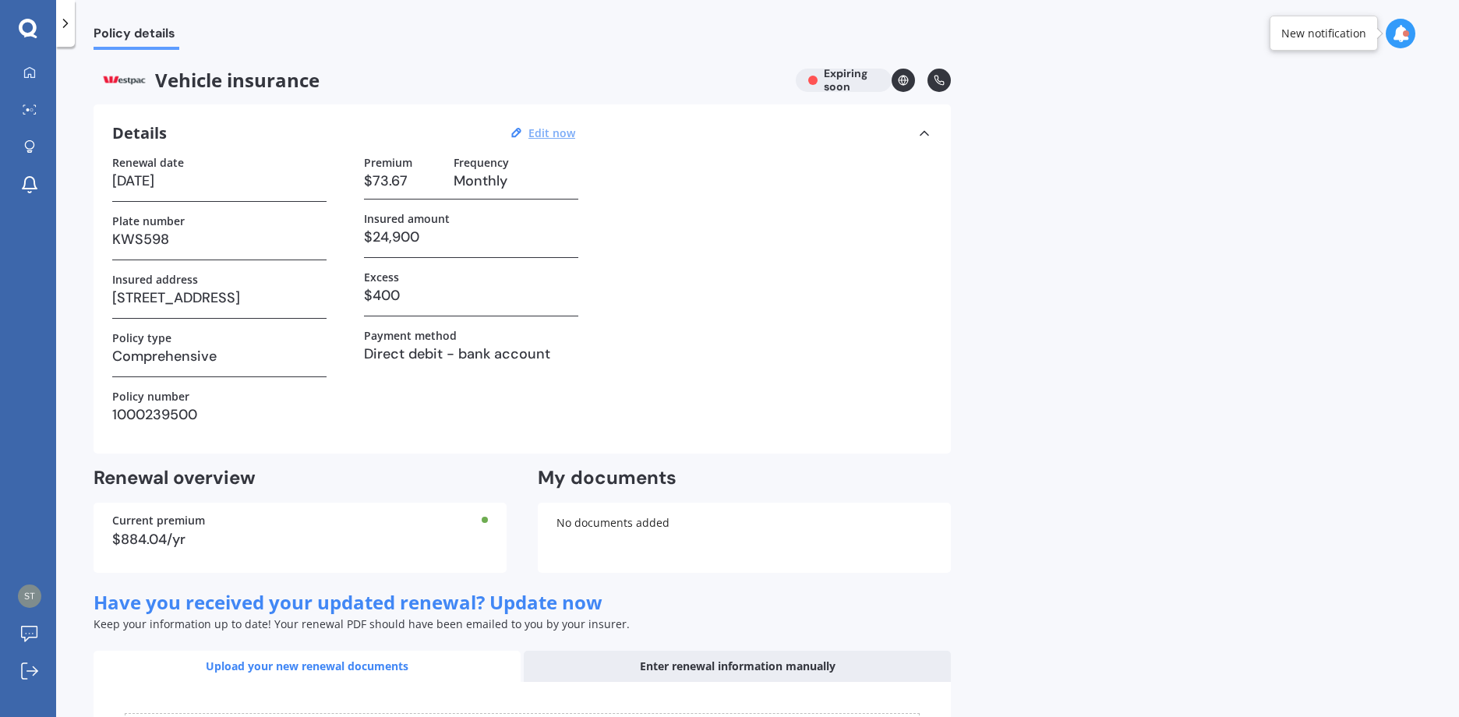
click at [562, 134] on u "Edit now" at bounding box center [551, 132] width 47 height 15
select select "01"
select select "09"
select select "2025"
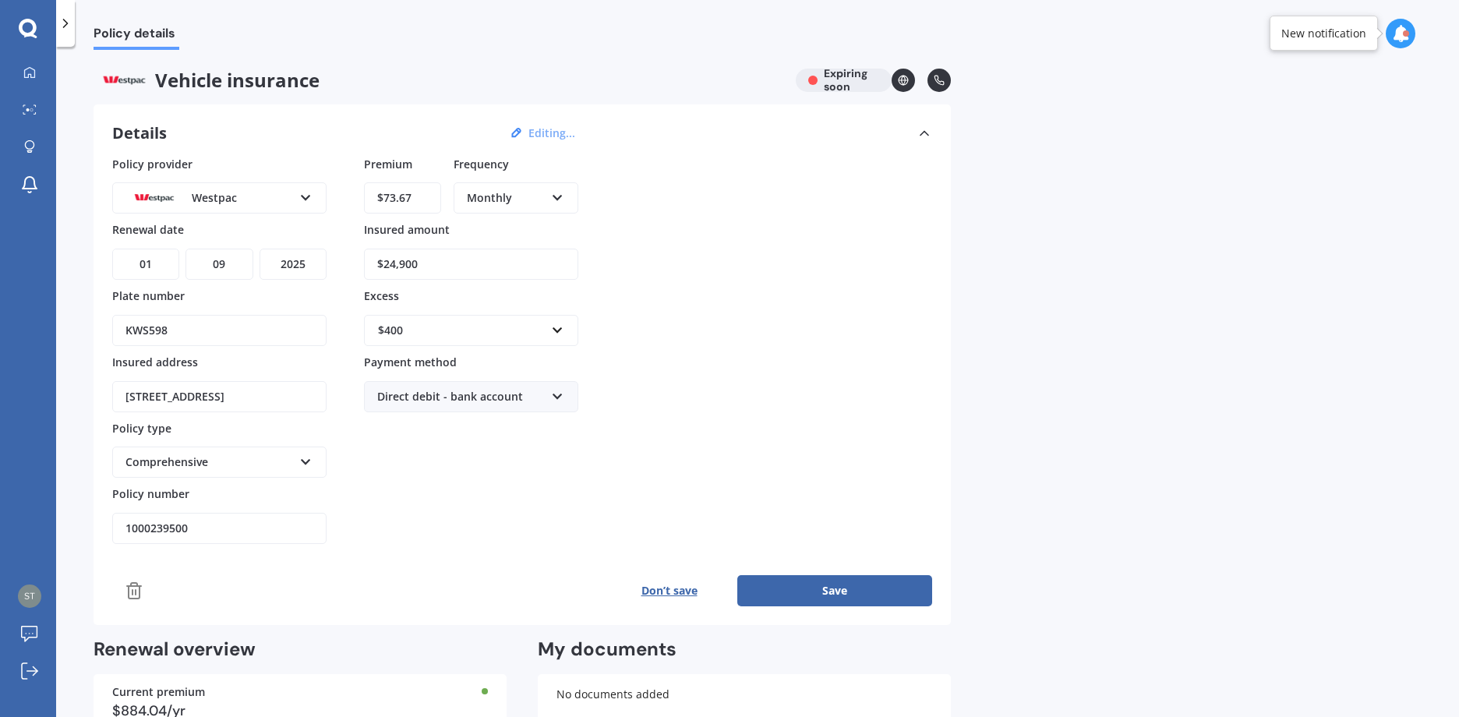
click at [156, 263] on select "DD 01 02 03 04 05 06 07 08 09 10 11 12 13 14 15 16 17 18 19 20 21 22 23 24 25 2…" at bounding box center [145, 264] width 67 height 31
select select "25"
click at [422, 200] on input "$73.67" at bounding box center [402, 197] width 77 height 31
drag, startPoint x: 422, startPoint y: 200, endPoint x: 348, endPoint y: 204, distance: 74.2
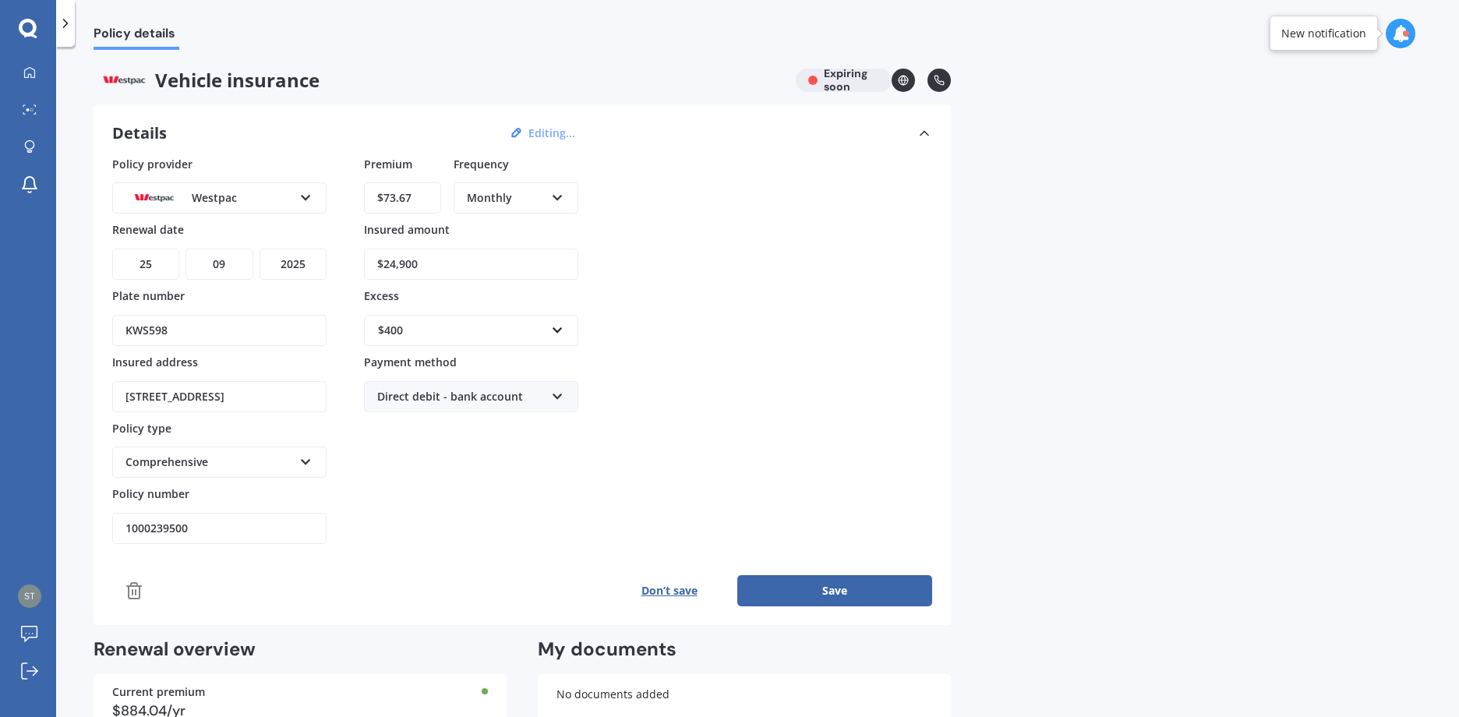
click at [348, 204] on div "Policy provider Westpac AA AMI AMP ANZ ASB [PERSON_NAME] Dowa Ando Assurant Aut…" at bounding box center [522, 350] width 820 height 389
type input "$91.86"
click at [785, 585] on button "Save" at bounding box center [834, 590] width 195 height 31
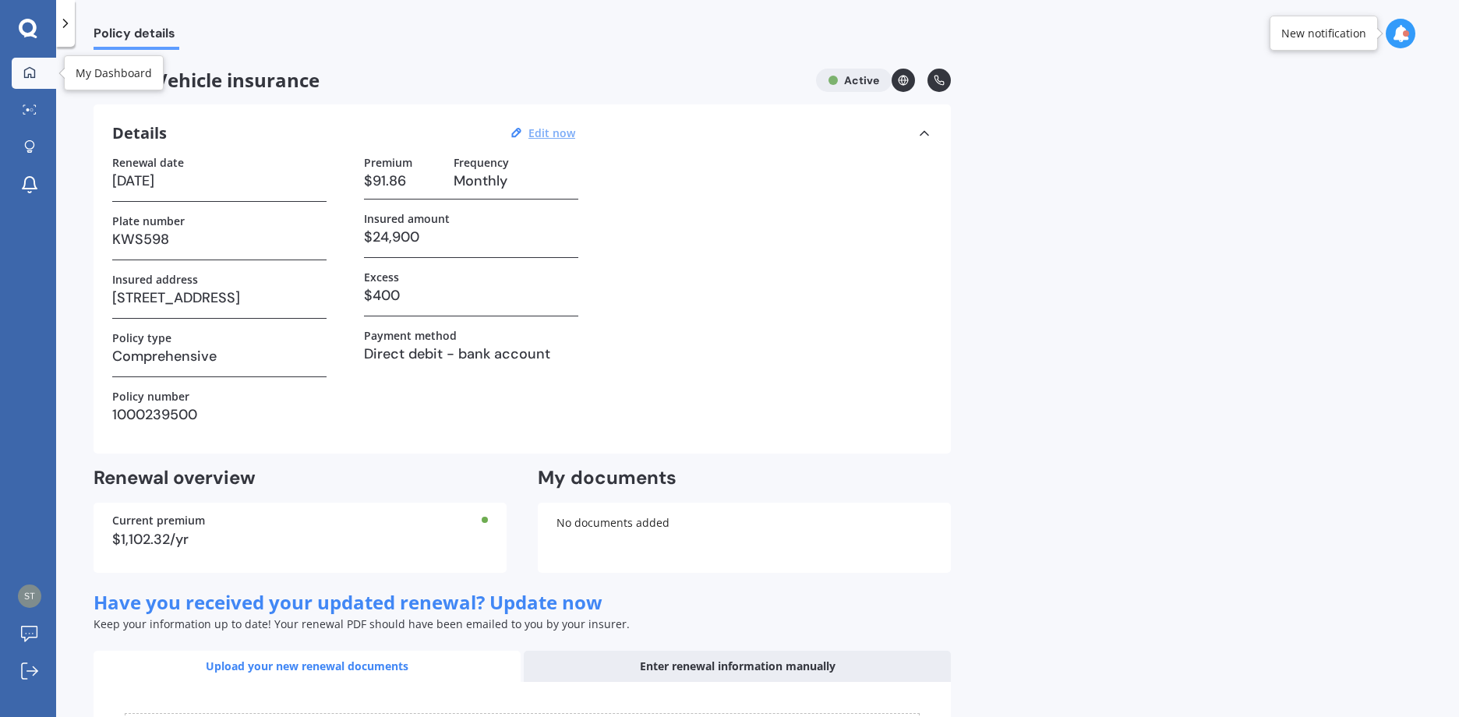
click at [25, 73] on icon at bounding box center [29, 71] width 11 height 11
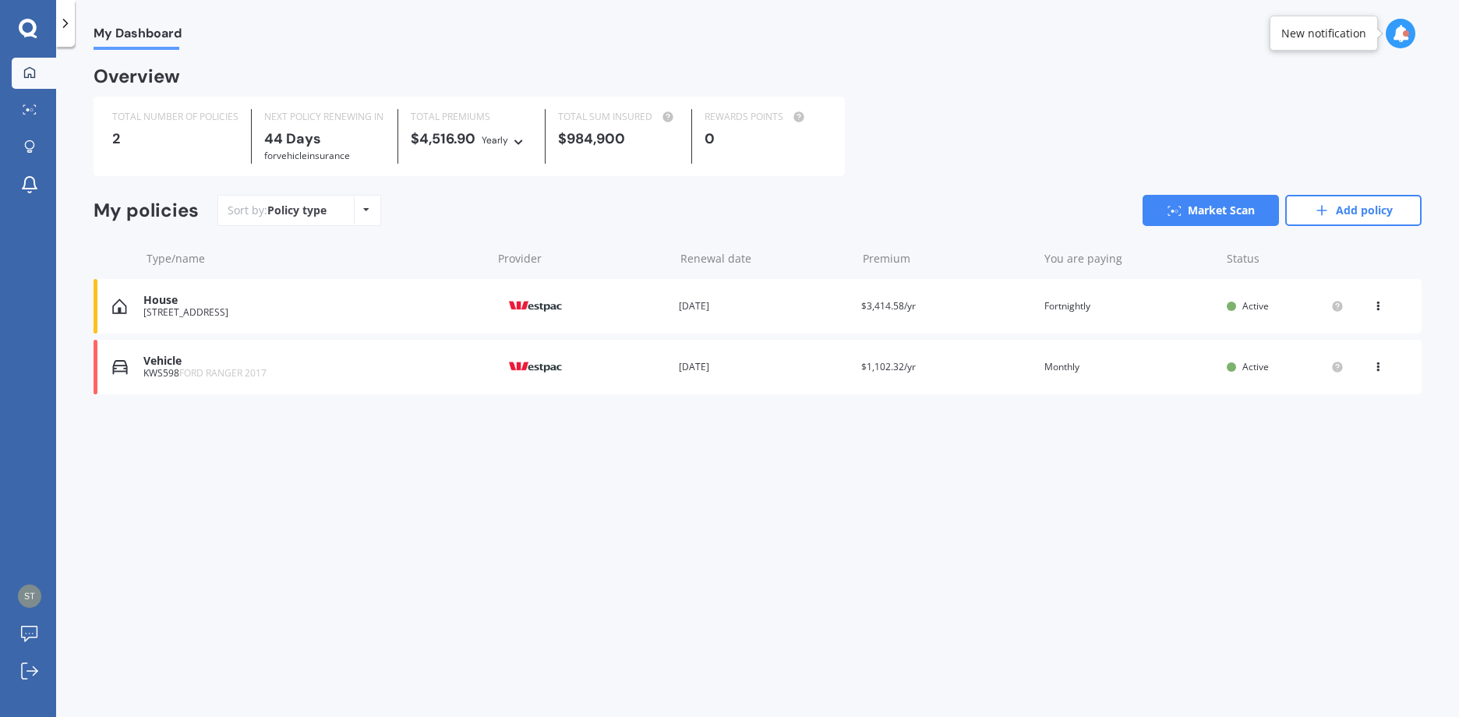
click at [249, 376] on span "FORD RANGER 2017" at bounding box center [222, 372] width 87 height 13
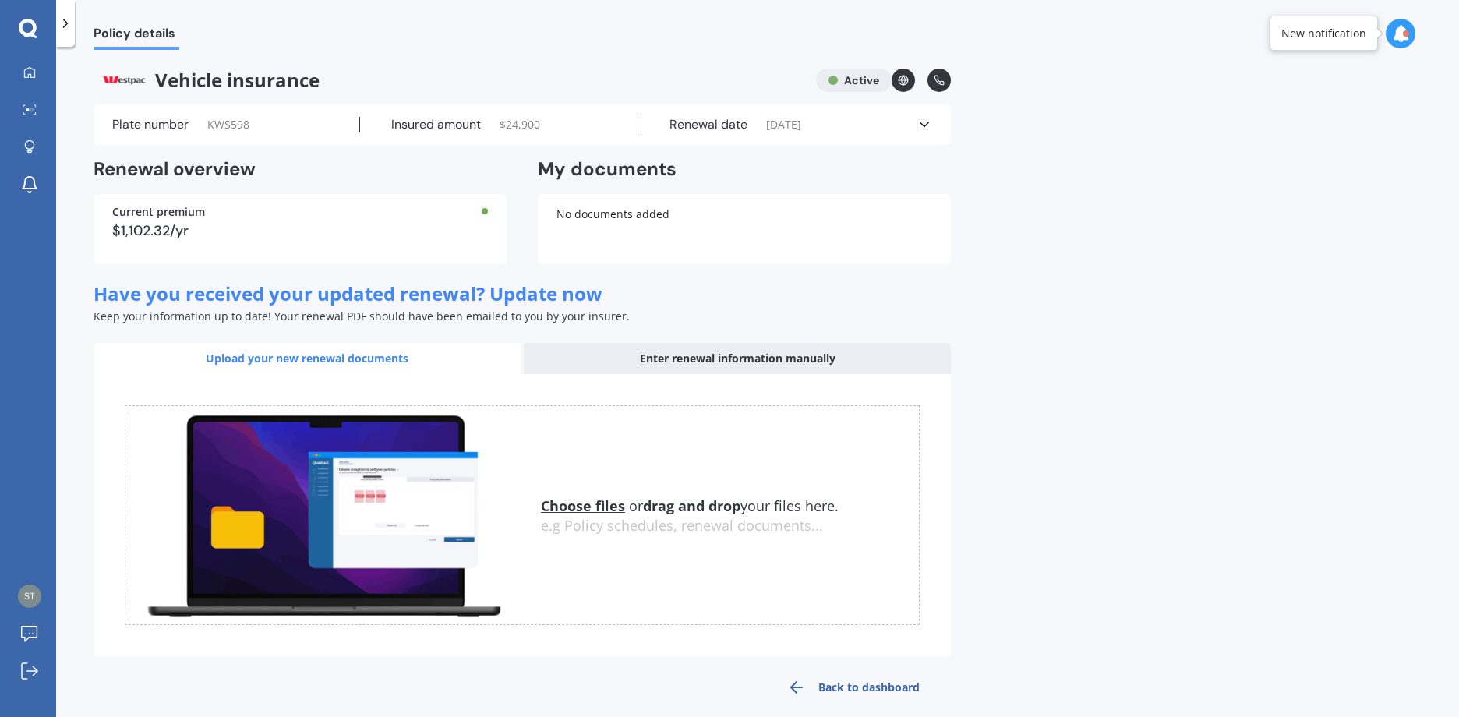
click at [167, 224] on div "$1,102.32/yr" at bounding box center [300, 231] width 376 height 14
click at [919, 122] on icon at bounding box center [925, 125] width 16 height 16
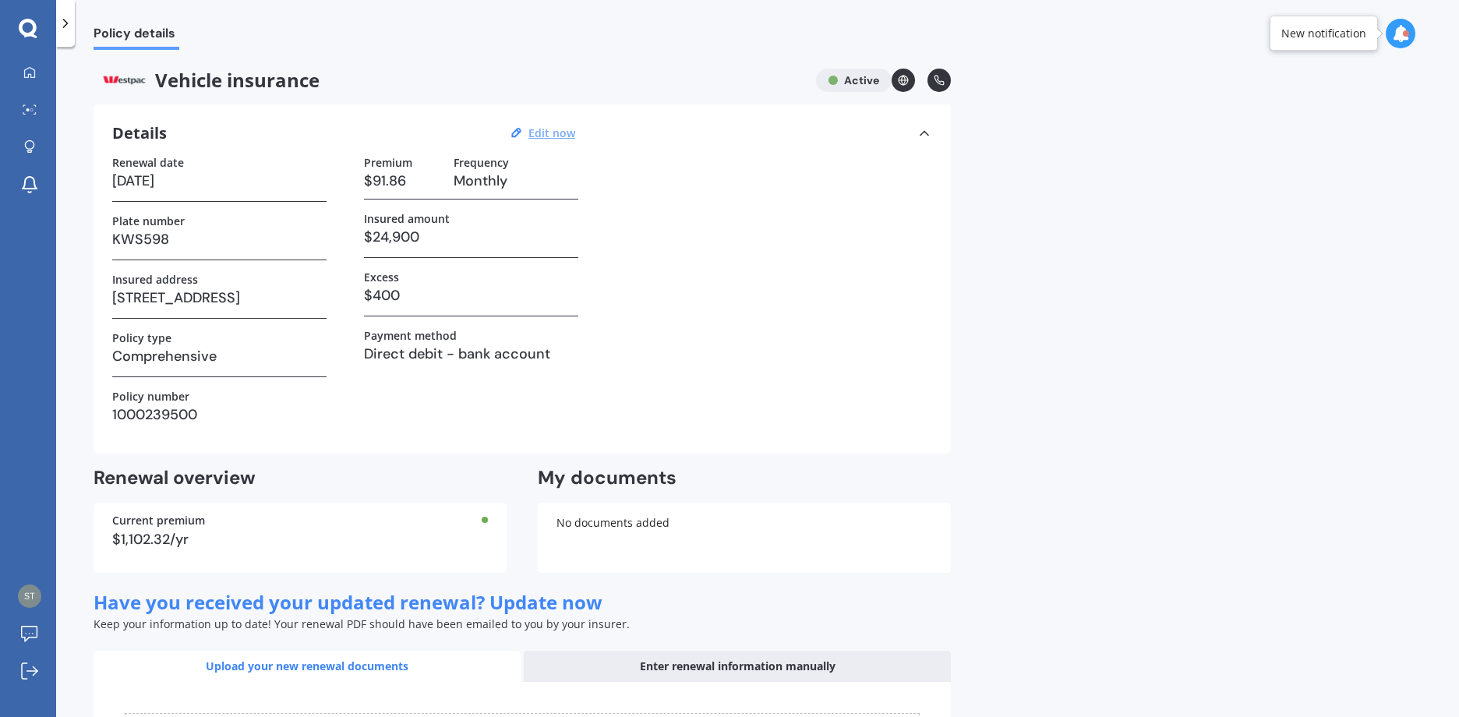
click at [550, 136] on u "Edit now" at bounding box center [551, 132] width 47 height 15
select select "25"
select select "09"
select select "2025"
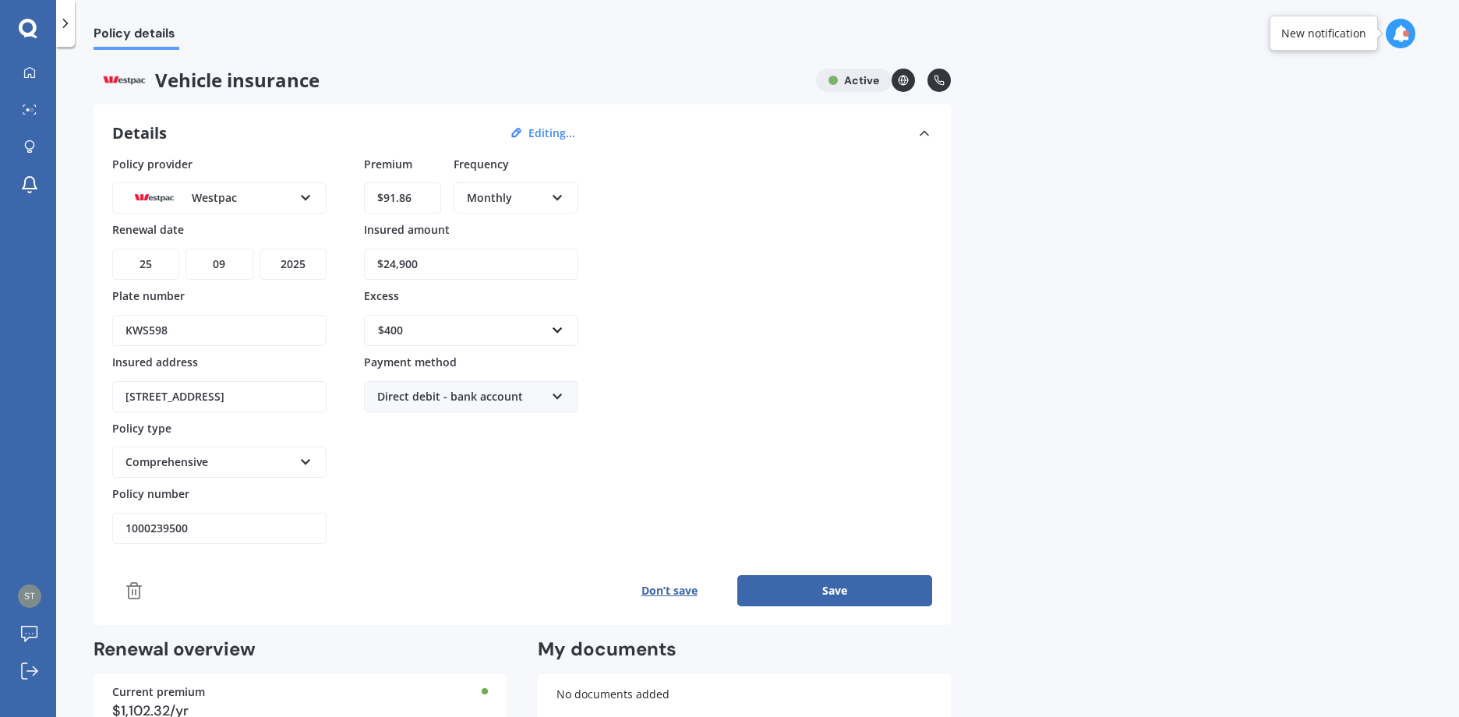
click at [171, 260] on select "DD 01 02 03 04 05 06 07 08 09 10 11 12 13 14 15 16 17 18 19 20 21 22 23 24 25 2…" at bounding box center [145, 264] width 67 height 31
select select "26"
click at [112, 249] on select "DD 01 02 03 04 05 06 07 08 09 10 11 12 13 14 15 16 17 18 19 20 21 22 23 24 25 2…" at bounding box center [145, 264] width 67 height 31
click at [837, 591] on button "Save" at bounding box center [834, 590] width 195 height 31
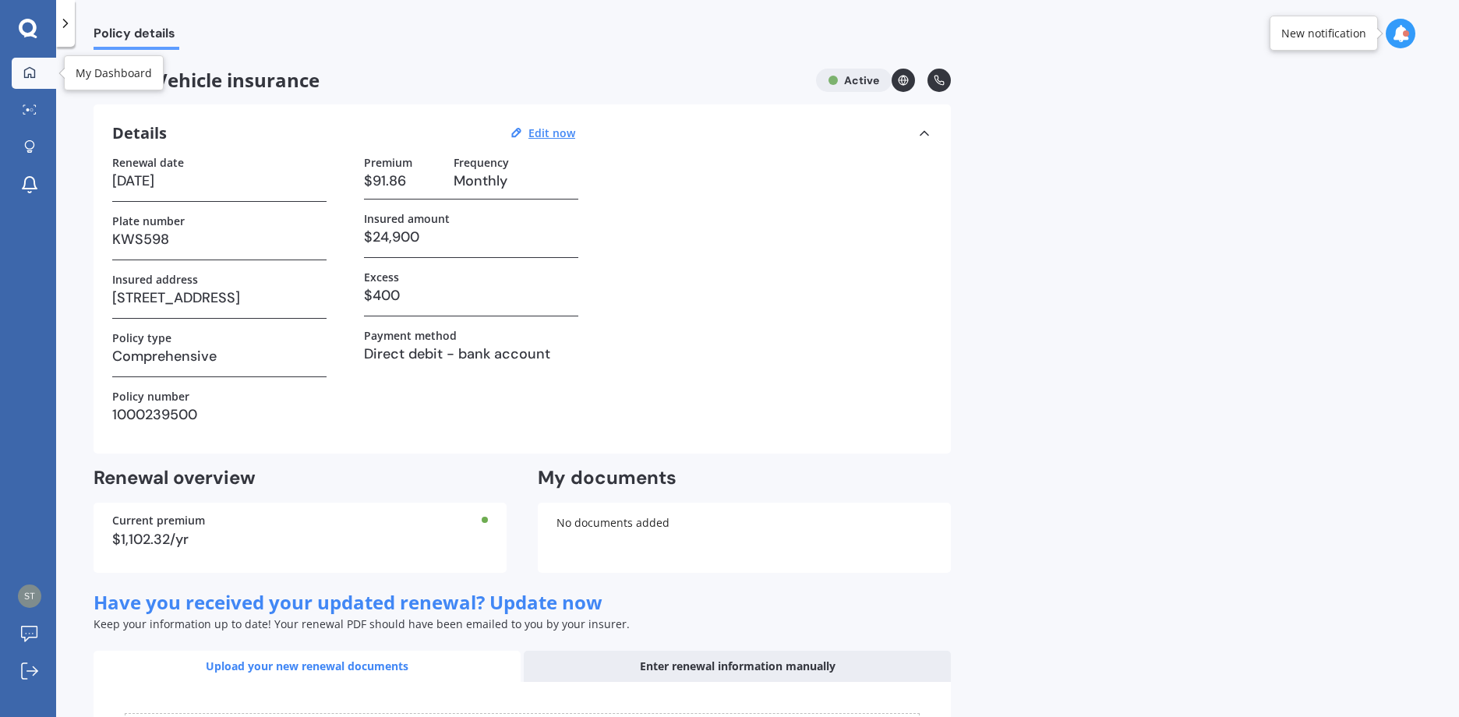
click at [30, 76] on icon at bounding box center [29, 71] width 11 height 11
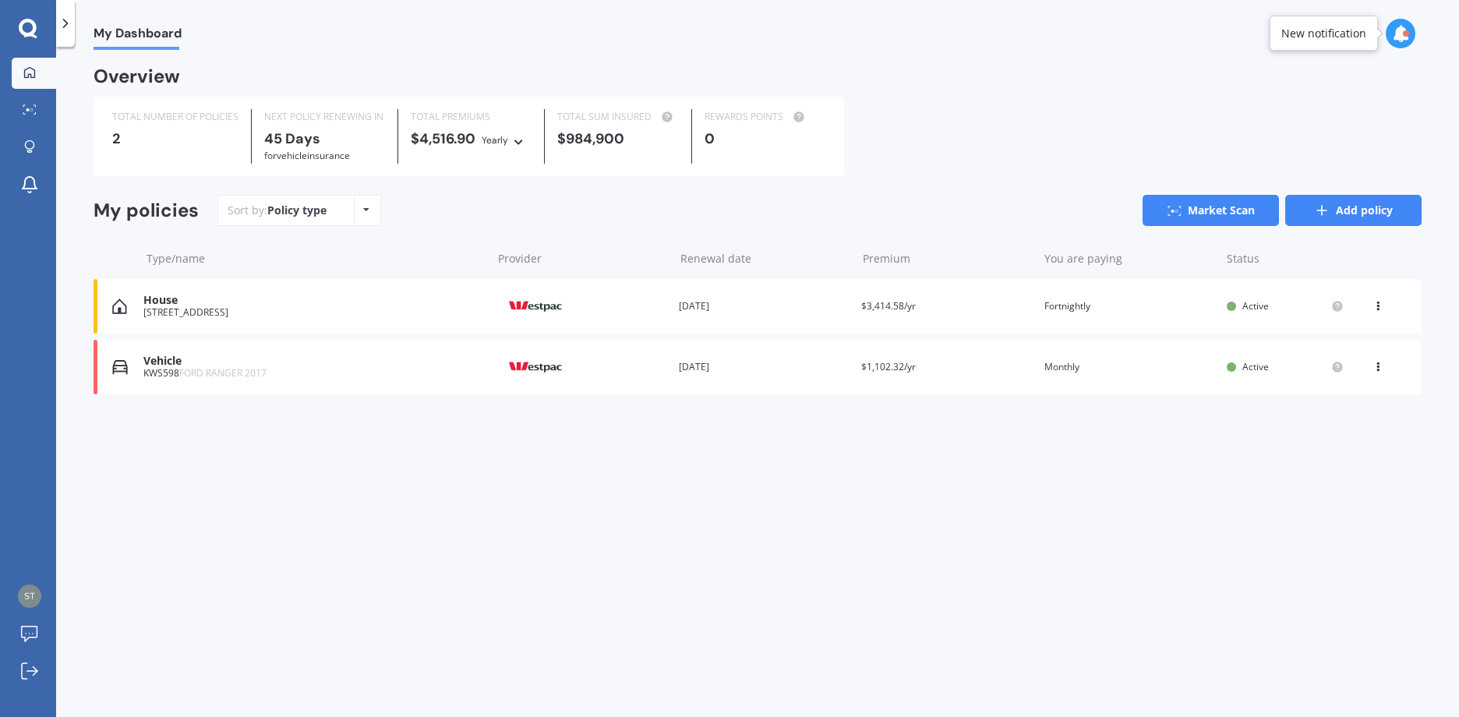
click at [1345, 213] on link "Add policy" at bounding box center [1353, 210] width 136 height 31
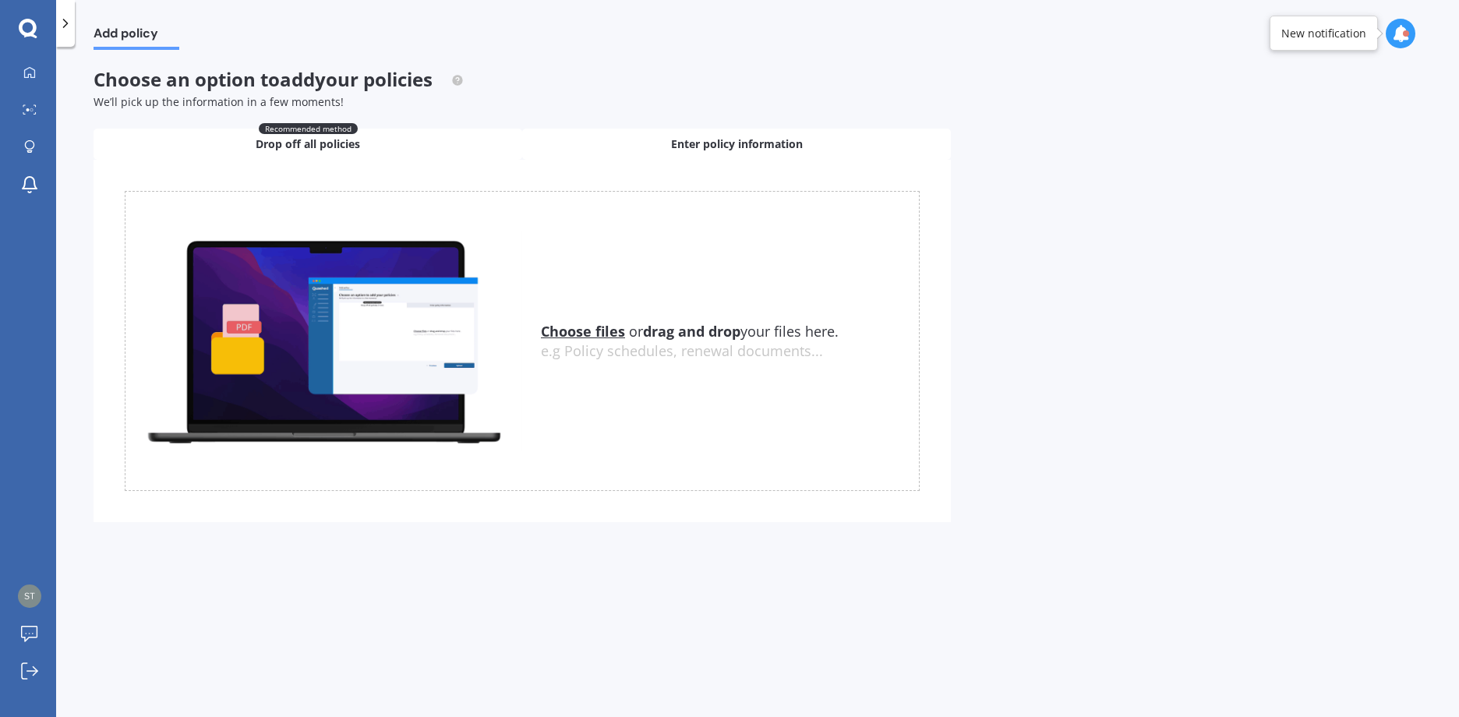
click at [695, 143] on span "Enter policy information" at bounding box center [737, 144] width 132 height 16
